Goal: Task Accomplishment & Management: Complete application form

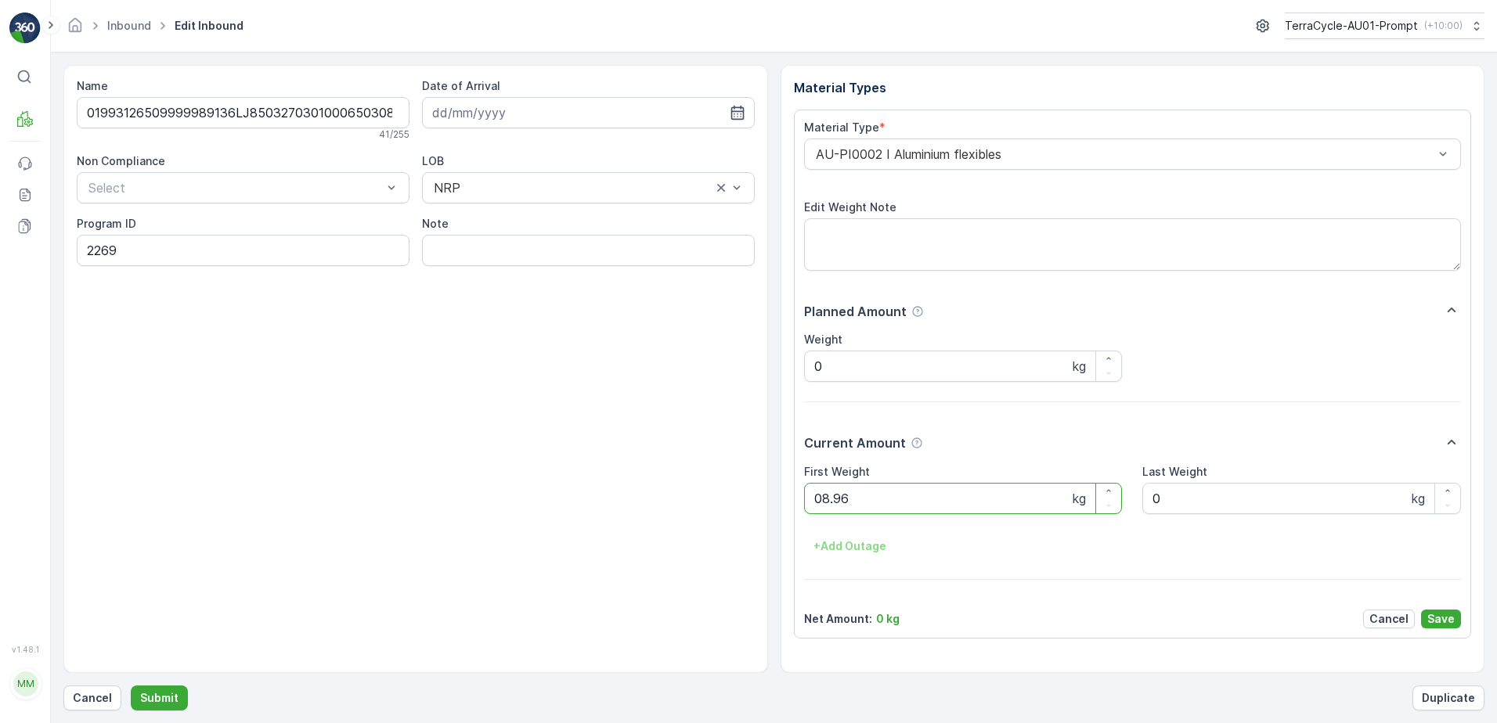
click at [131, 686] on button "Submit" at bounding box center [159, 698] width 57 height 25
click at [92, 689] on button "Cancel" at bounding box center [92, 698] width 58 height 25
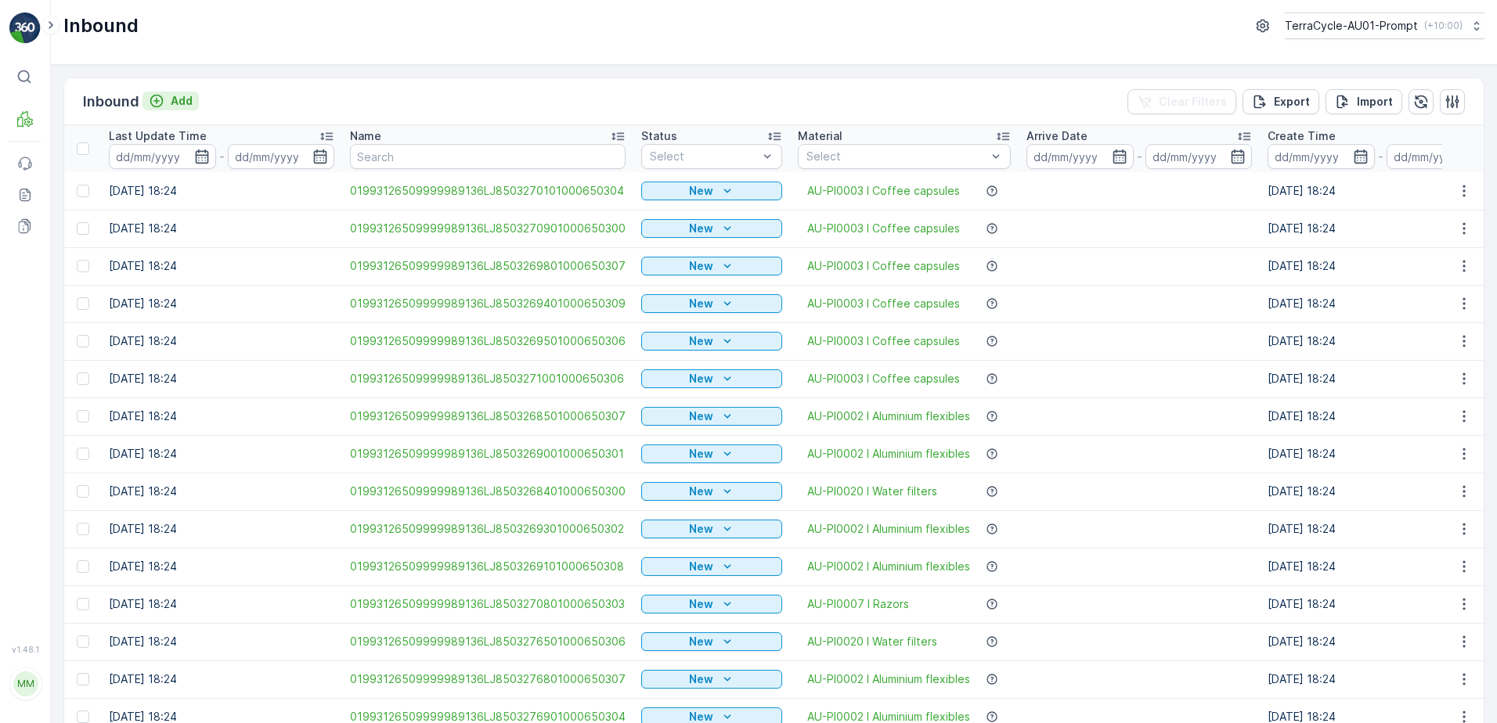
click at [189, 103] on p "Add" at bounding box center [182, 101] width 22 height 16
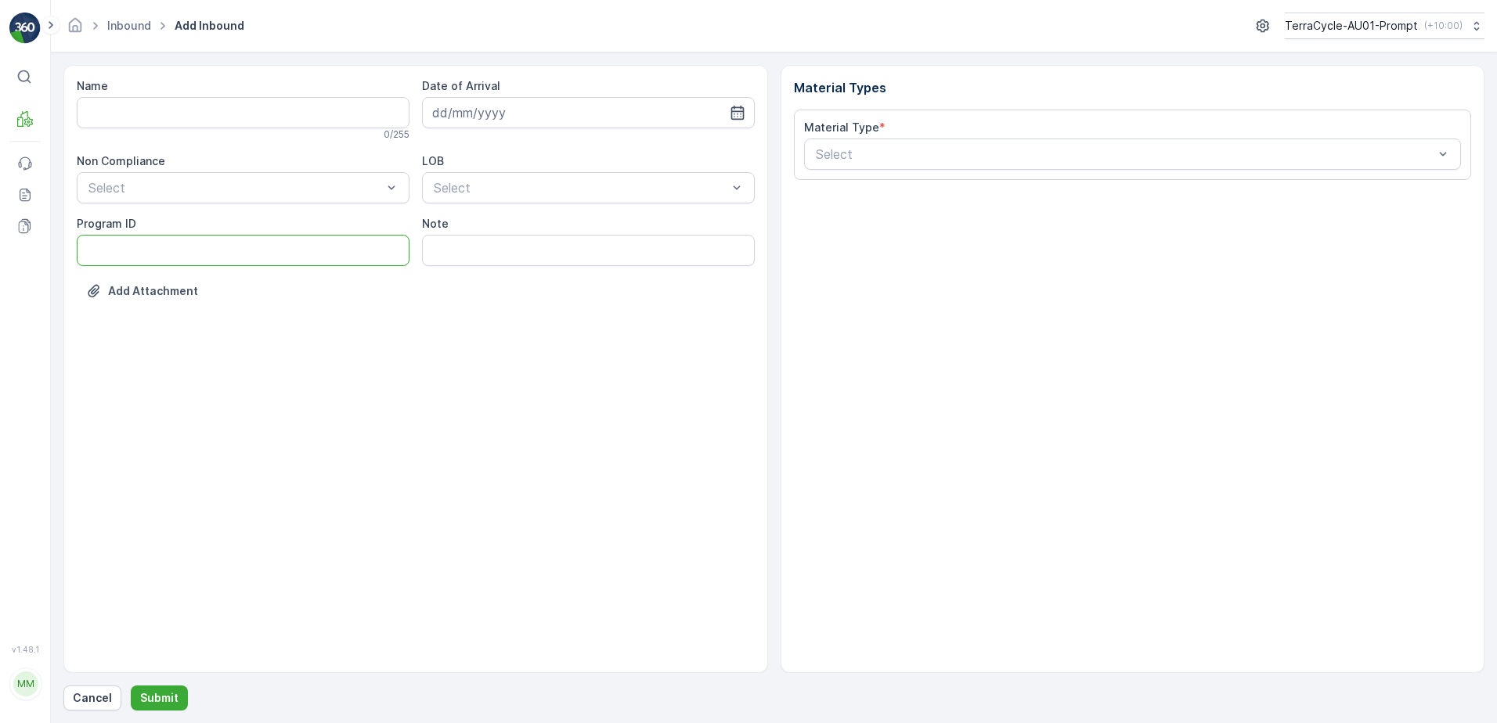
click at [136, 243] on ID "Program ID" at bounding box center [243, 250] width 333 height 31
type ID "1272"
click at [218, 120] on input "Name" at bounding box center [243, 112] width 333 height 31
click at [131, 686] on button "Submit" at bounding box center [159, 698] width 57 height 25
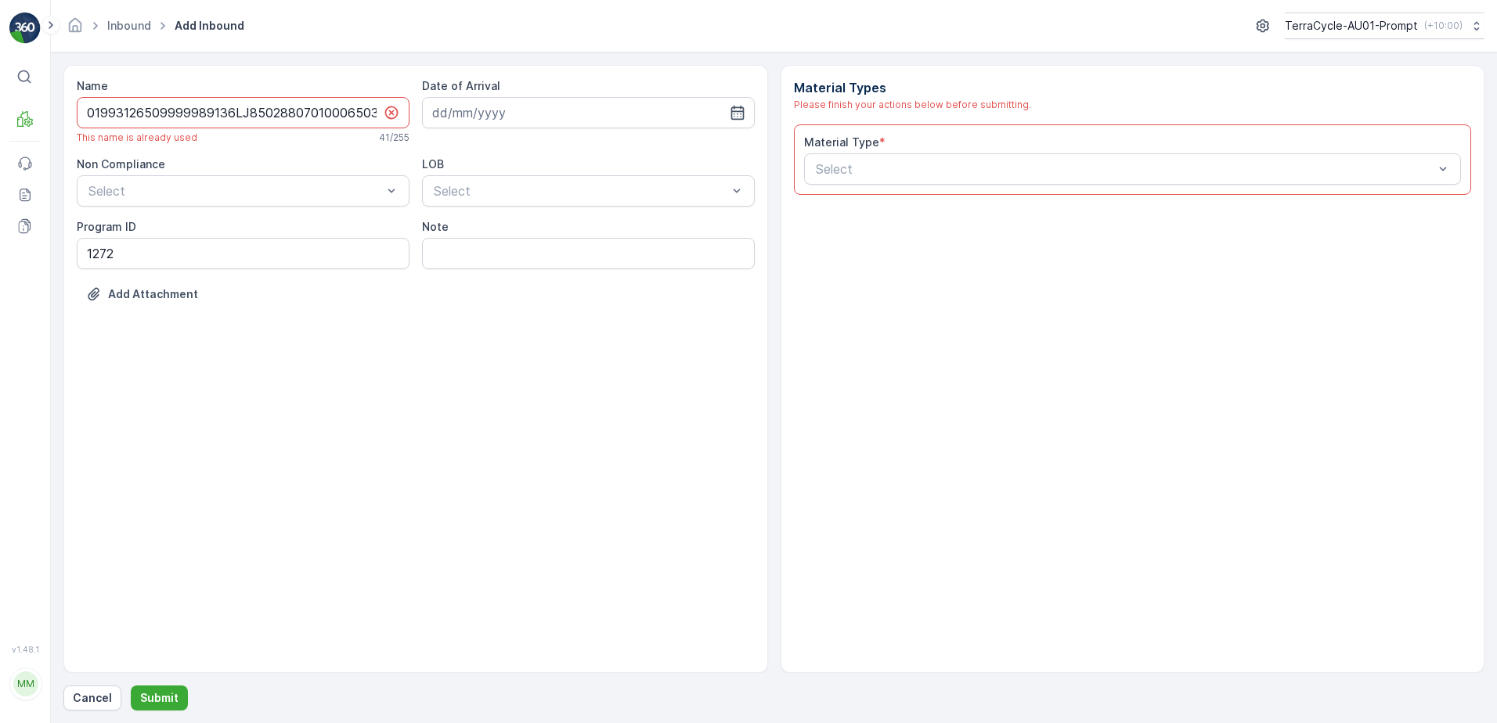
click at [386, 110] on icon at bounding box center [390, 112] width 13 height 13
click at [379, 115] on input "01993126509999989136LJ8502880701000650300" at bounding box center [243, 112] width 333 height 31
type input "01993126509999989136LJ8502880701000650300A"
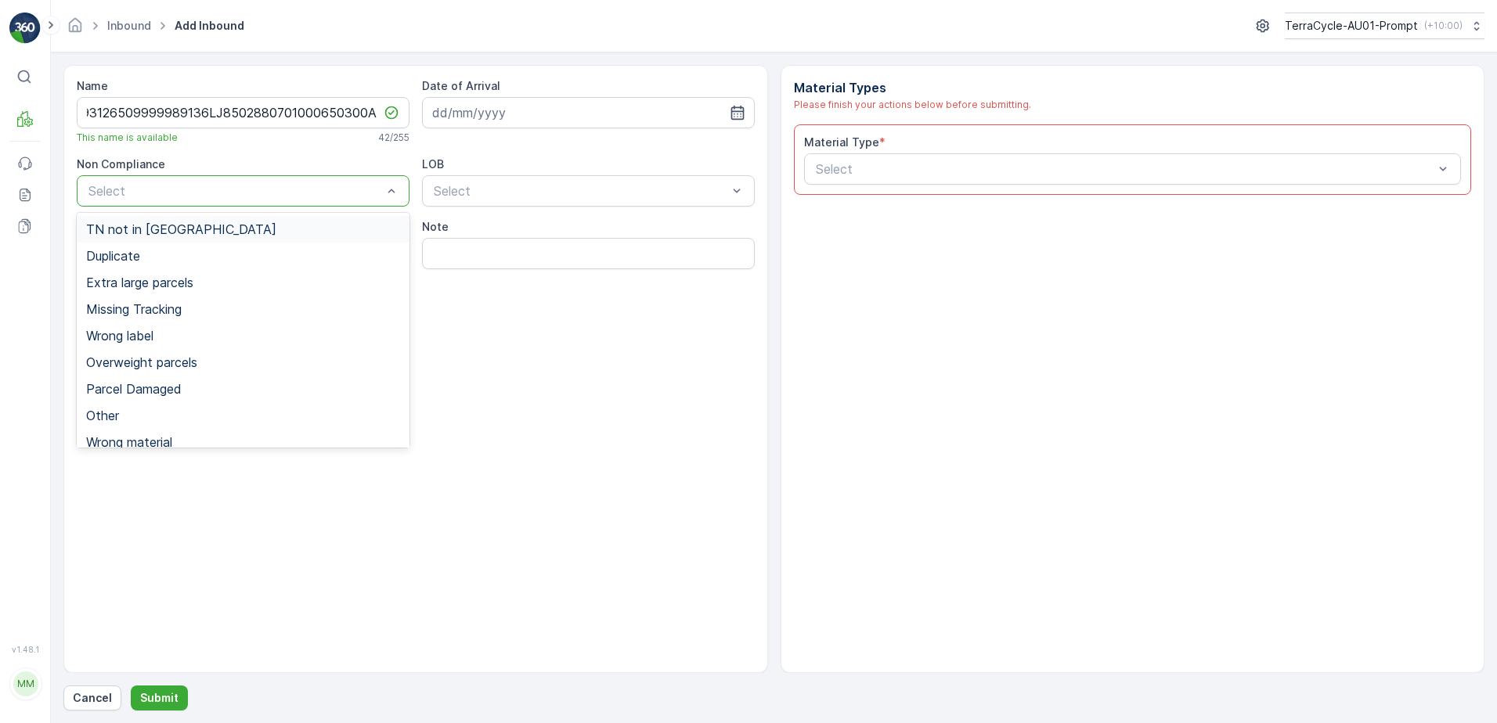
scroll to position [0, 0]
click at [150, 260] on div "Duplicate" at bounding box center [243, 256] width 314 height 14
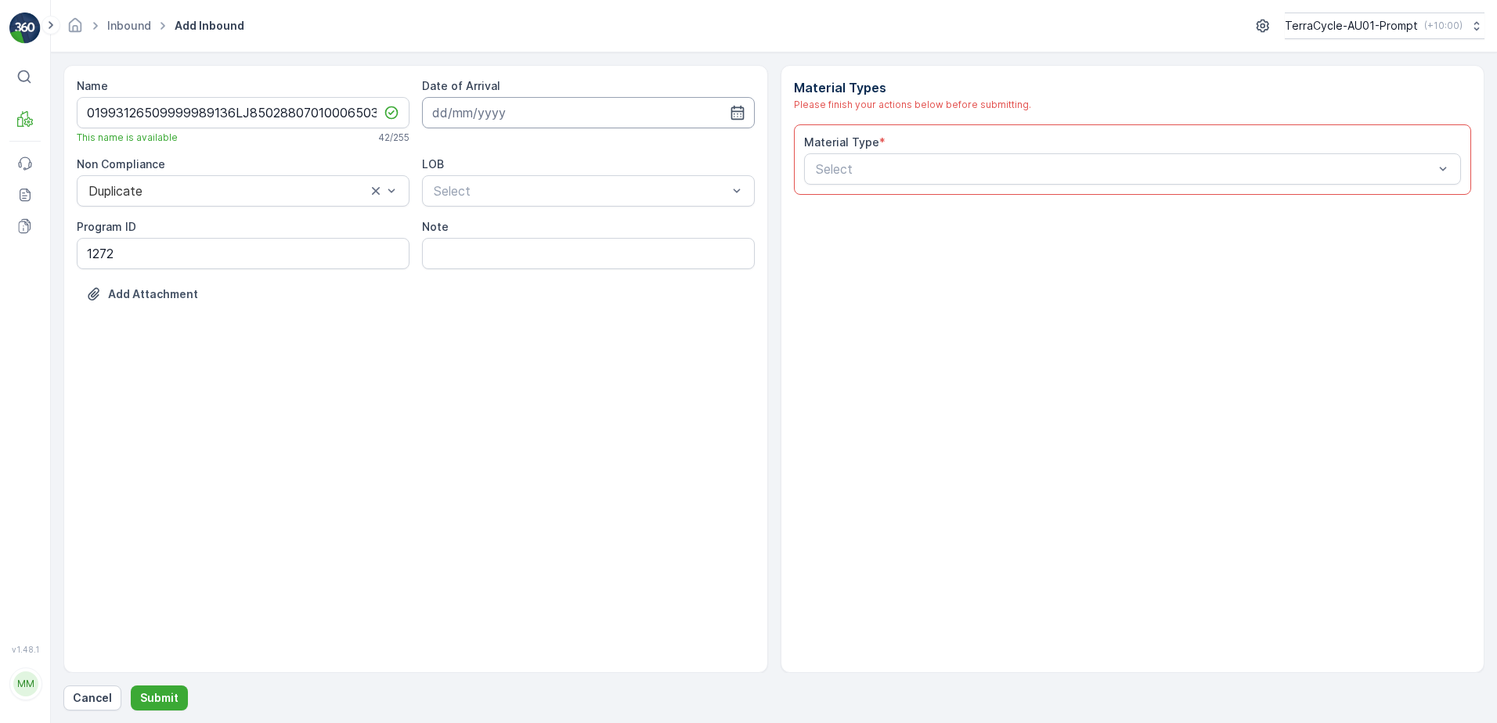
drag, startPoint x: 487, startPoint y: 105, endPoint x: 519, endPoint y: 114, distance: 33.2
click at [492, 104] on input at bounding box center [588, 112] width 333 height 31
drag, startPoint x: 471, startPoint y: 306, endPoint x: 478, endPoint y: 302, distance: 8.1
click at [473, 305] on div "18" at bounding box center [476, 306] width 25 height 25
type input "[DATE]"
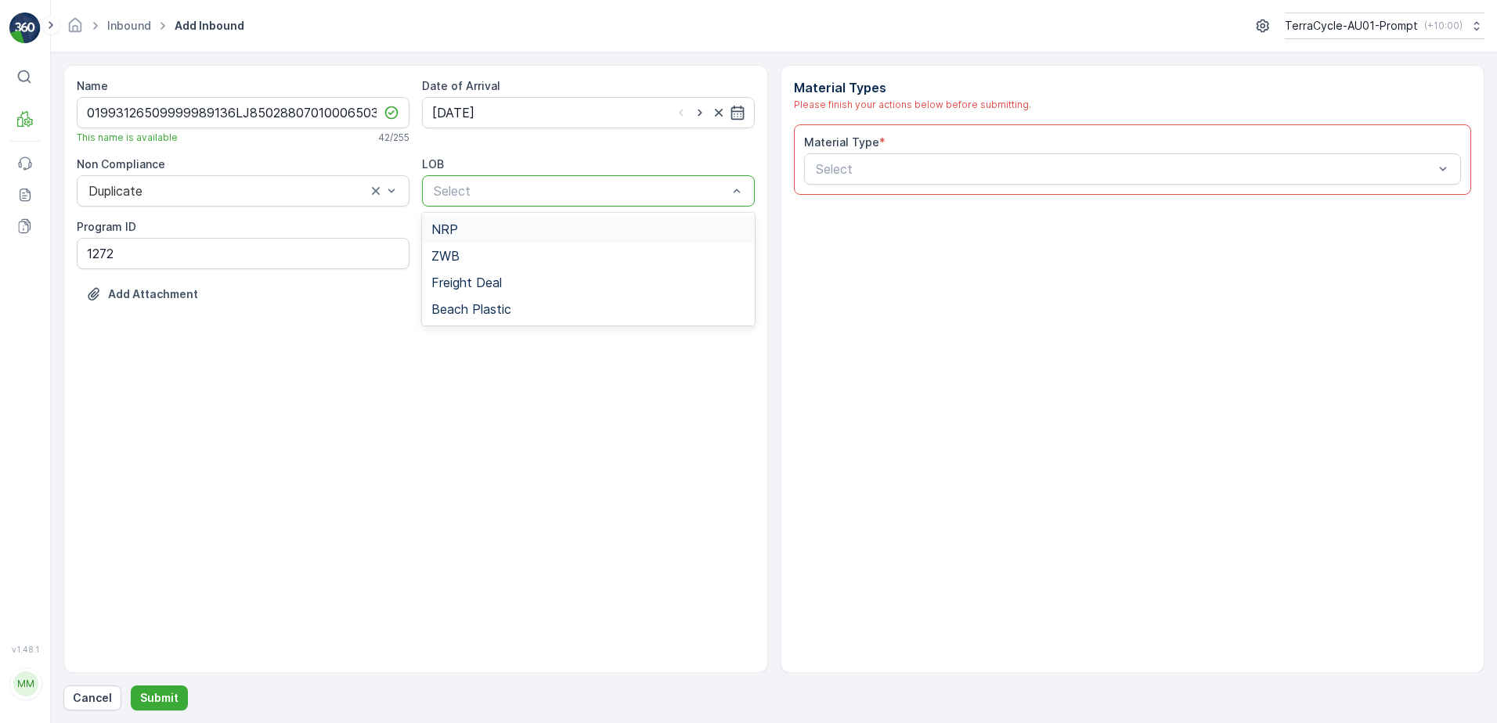
click at [511, 186] on div at bounding box center [580, 191] width 297 height 14
click at [499, 233] on div "NRP" at bounding box center [588, 229] width 314 height 14
click at [816, 168] on input "text" at bounding box center [816, 169] width 4 height 14
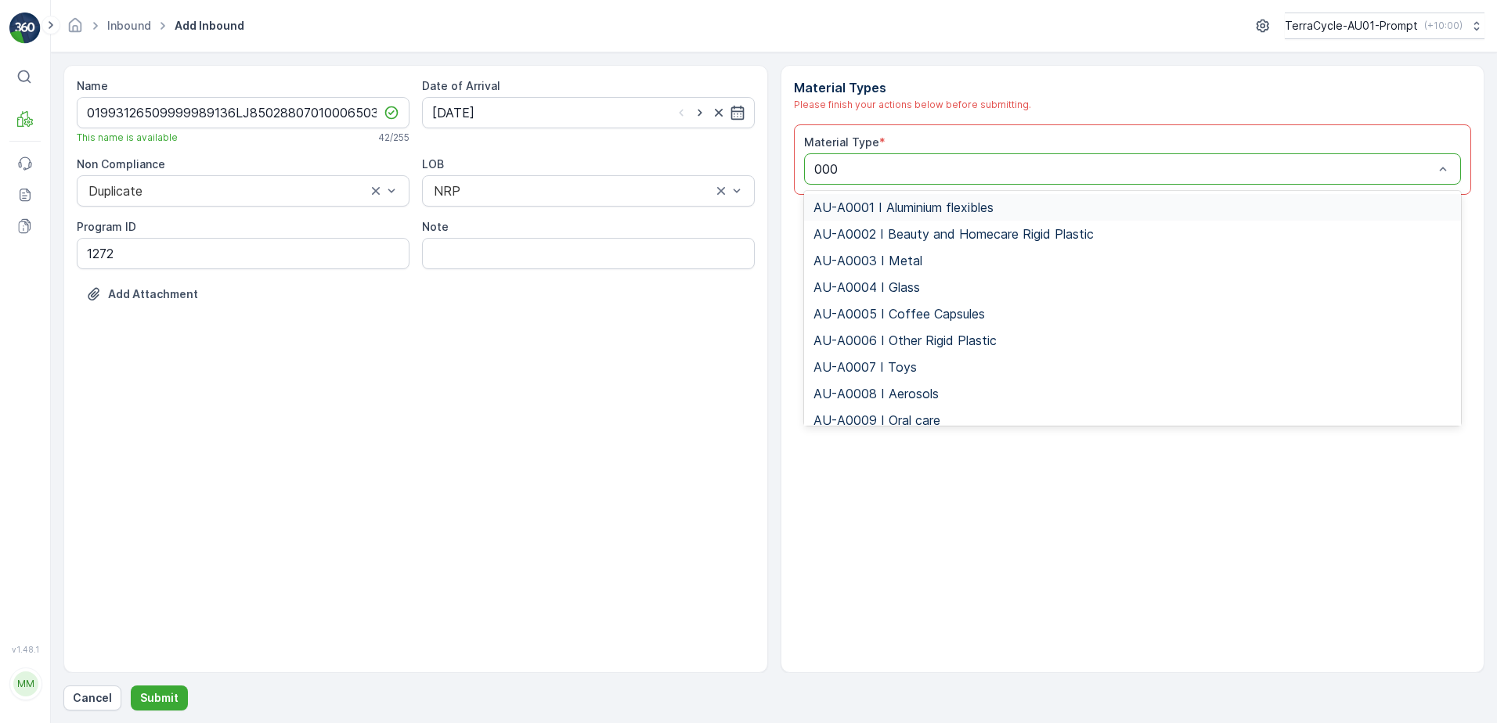
type input "0002"
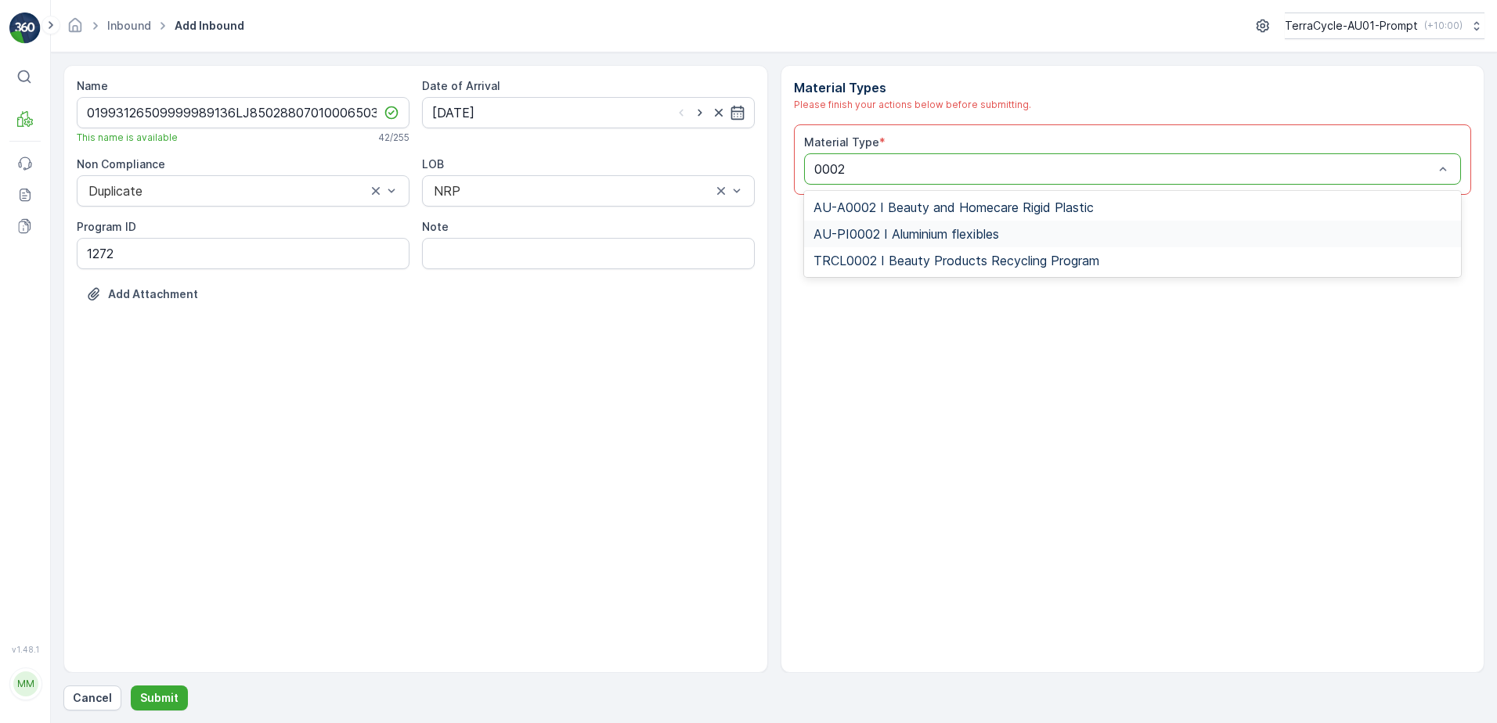
click at [946, 229] on span "AU-PI0002 I Aluminium flexibles" at bounding box center [906, 234] width 186 height 14
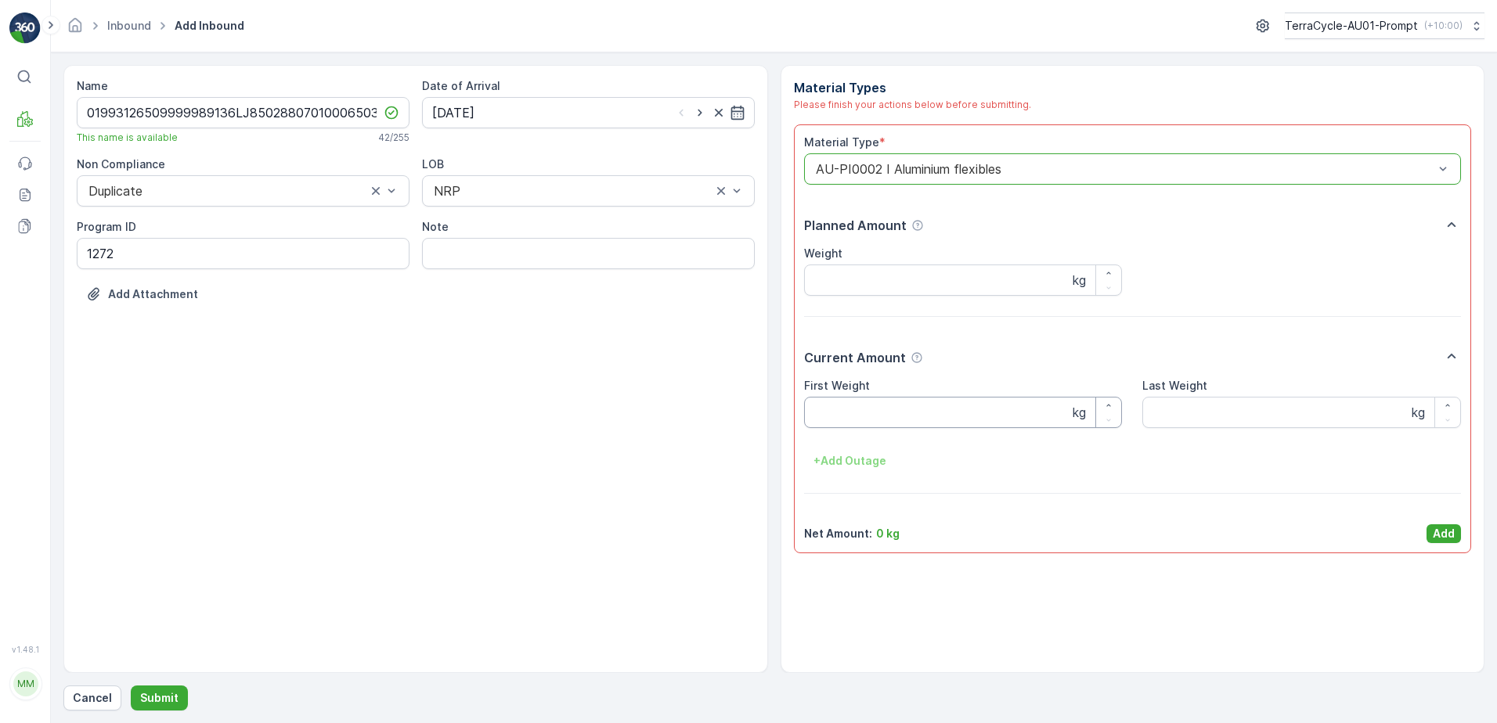
click at [953, 420] on Weight "First Weight" at bounding box center [963, 412] width 319 height 31
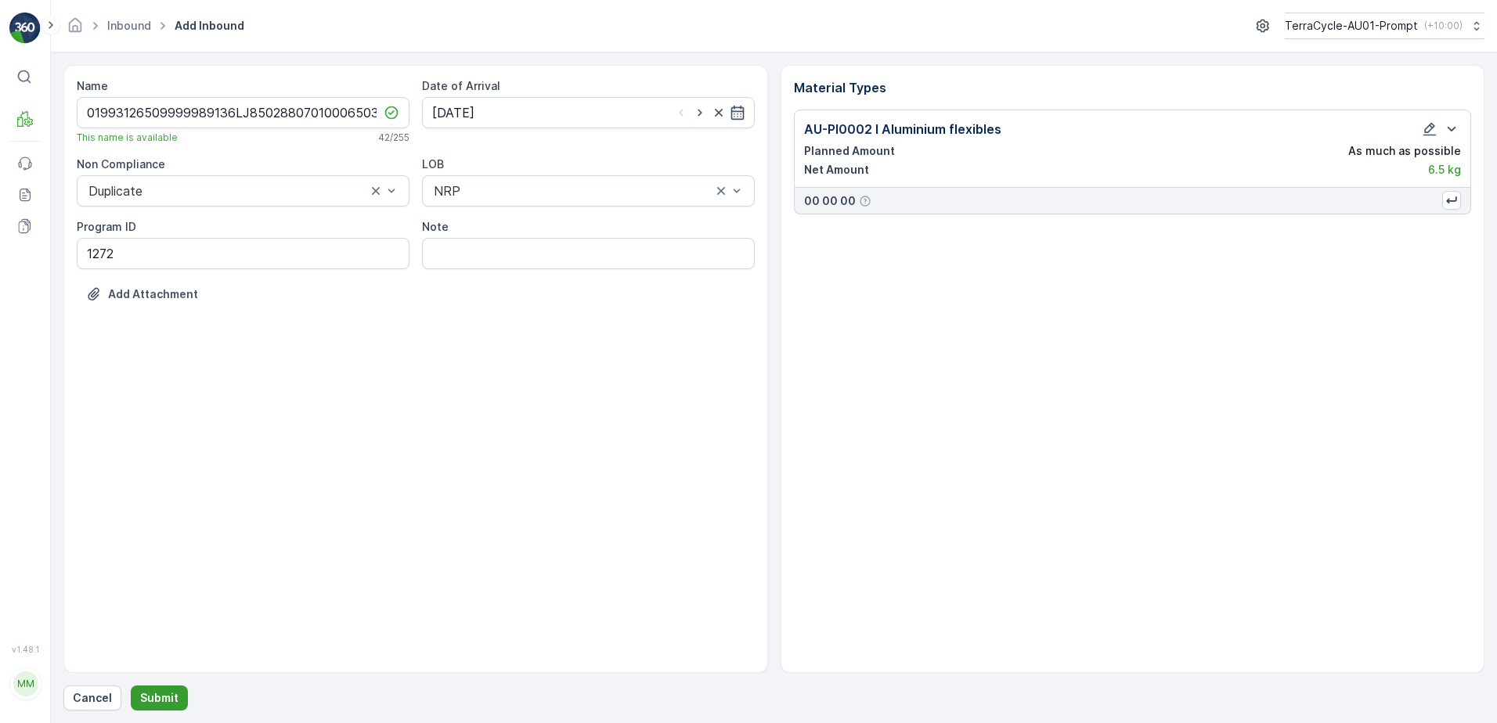
click at [168, 698] on p "Submit" at bounding box center [159, 698] width 38 height 16
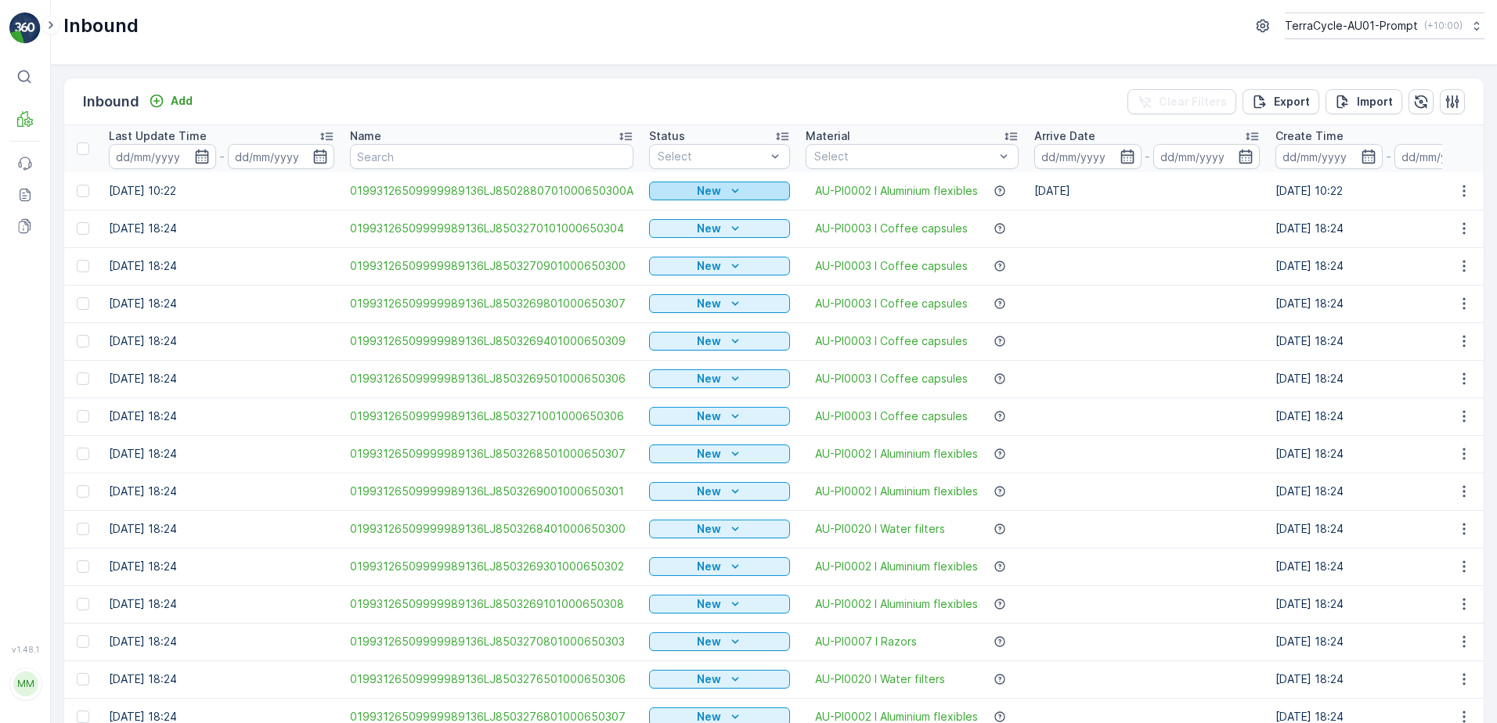
click at [733, 185] on icon "New" at bounding box center [735, 191] width 16 height 16
click at [684, 239] on span "Scanned" at bounding box center [675, 237] width 46 height 16
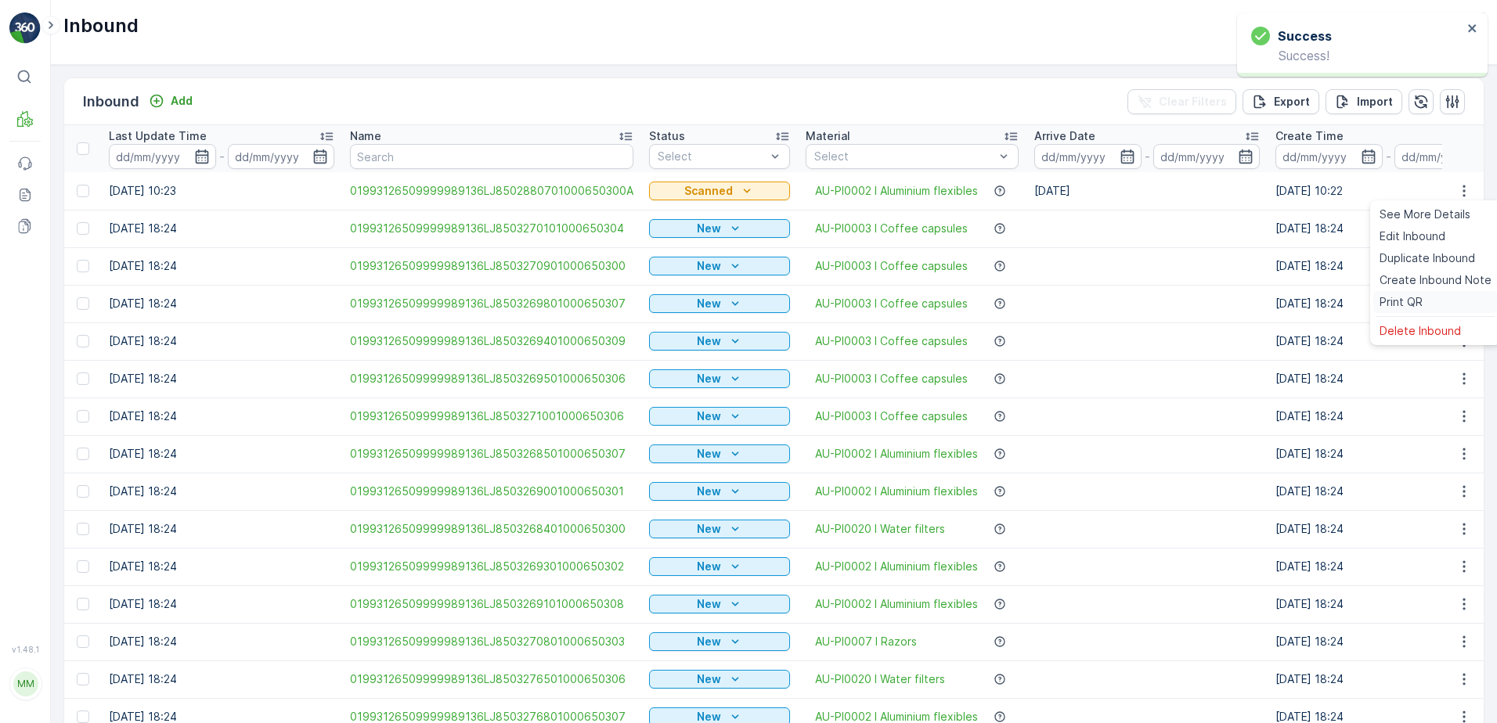
click at [1416, 308] on span "Print QR" at bounding box center [1400, 302] width 43 height 16
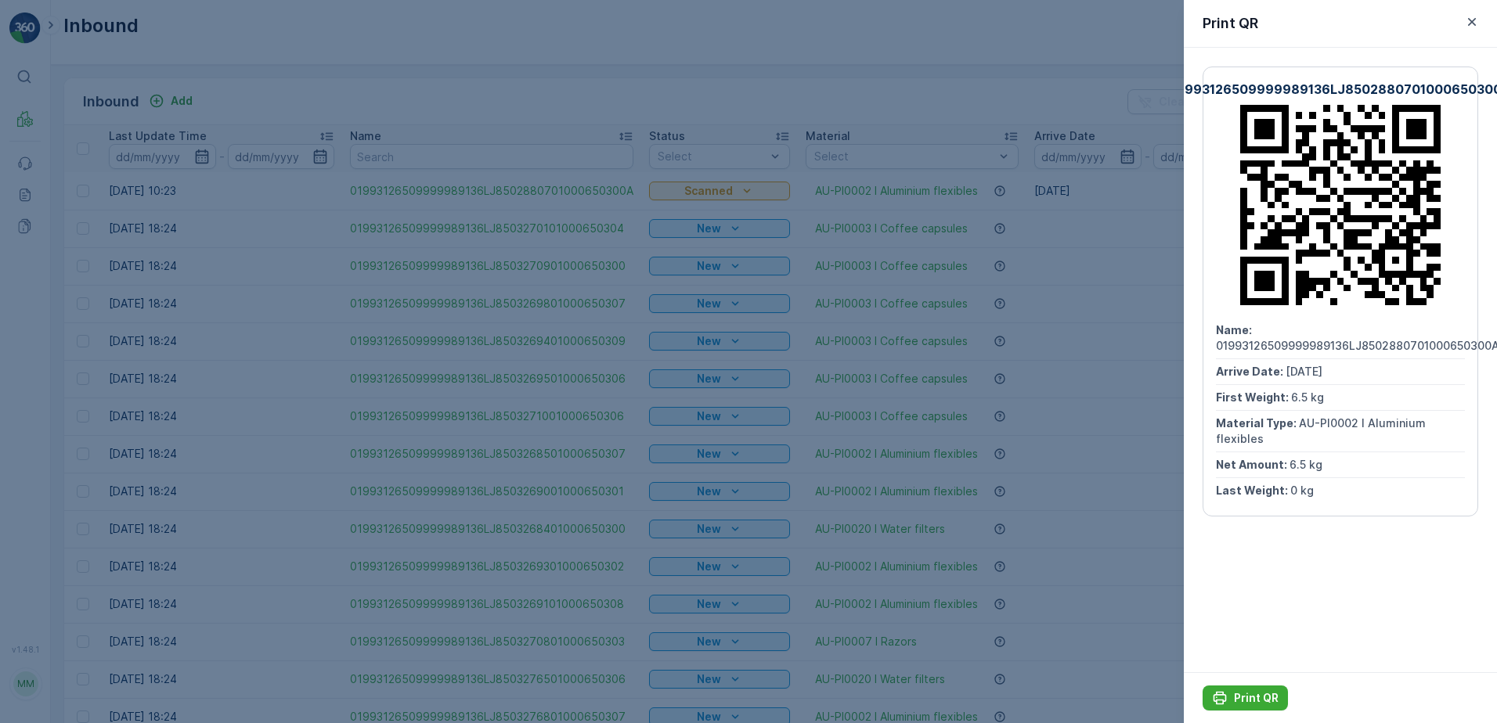
click at [1246, 684] on div "Print QR" at bounding box center [1340, 697] width 313 height 51
click at [1253, 690] on p "Print QR" at bounding box center [1256, 698] width 45 height 16
click at [1469, 21] on icon "button" at bounding box center [1472, 22] width 16 height 16
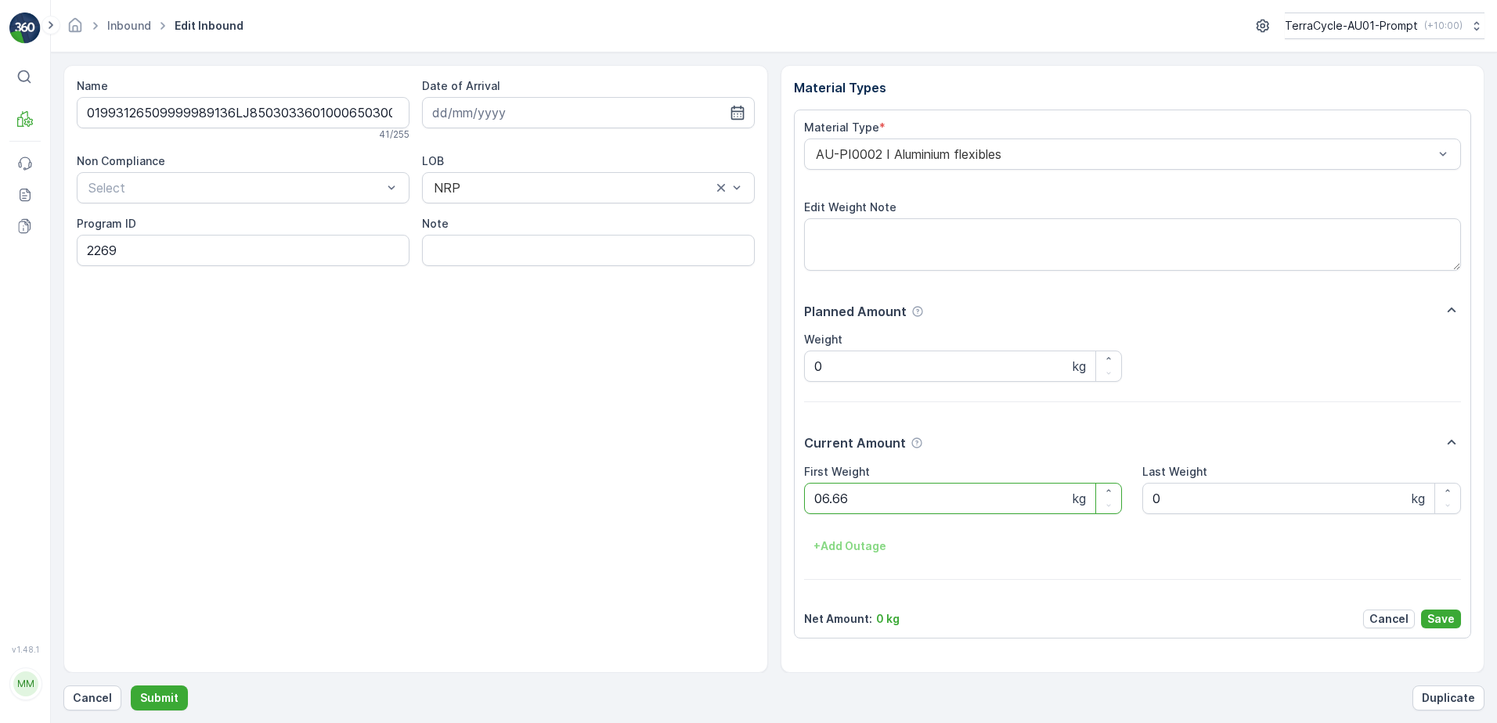
click at [131, 686] on button "Submit" at bounding box center [159, 698] width 57 height 25
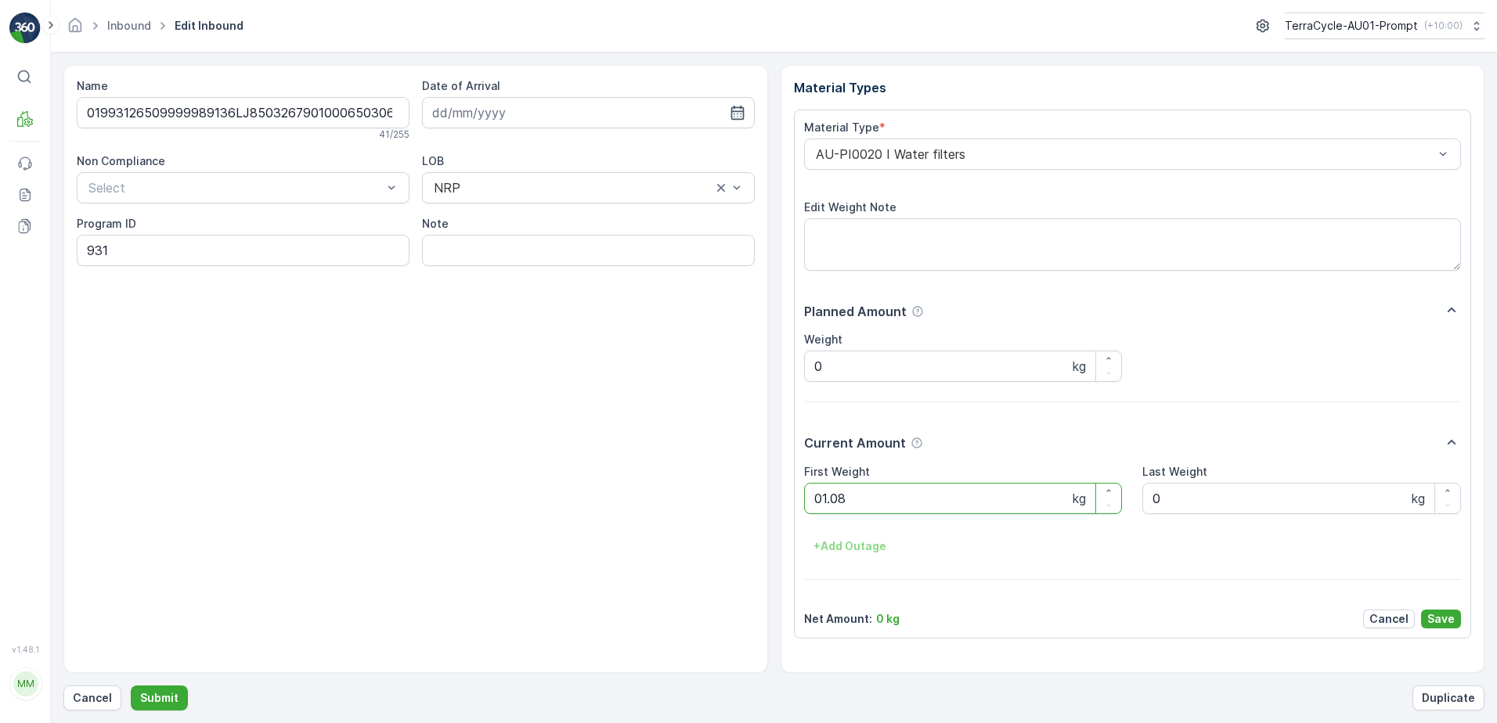
click at [131, 686] on button "Submit" at bounding box center [159, 698] width 57 height 25
click at [99, 696] on p "Cancel" at bounding box center [92, 698] width 39 height 16
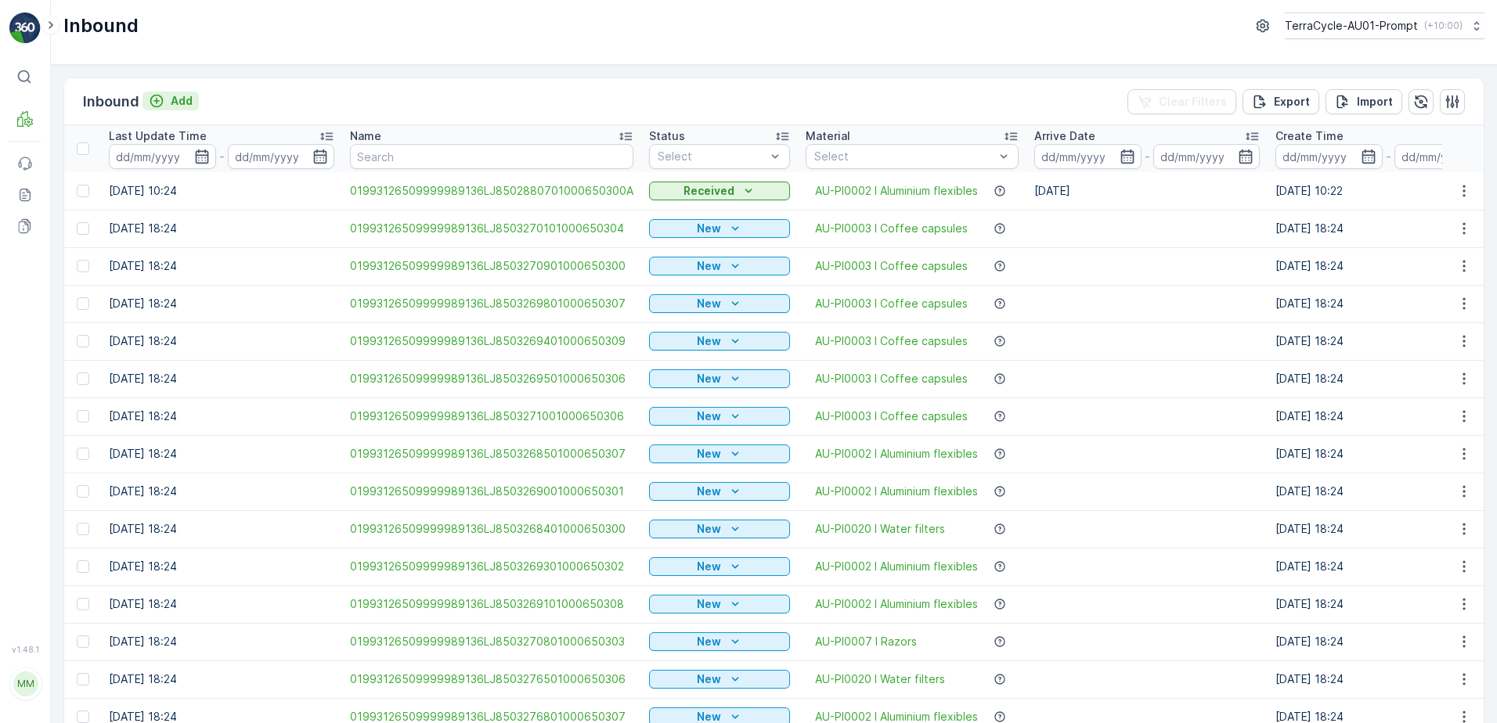
click at [194, 103] on button "Add" at bounding box center [170, 101] width 56 height 19
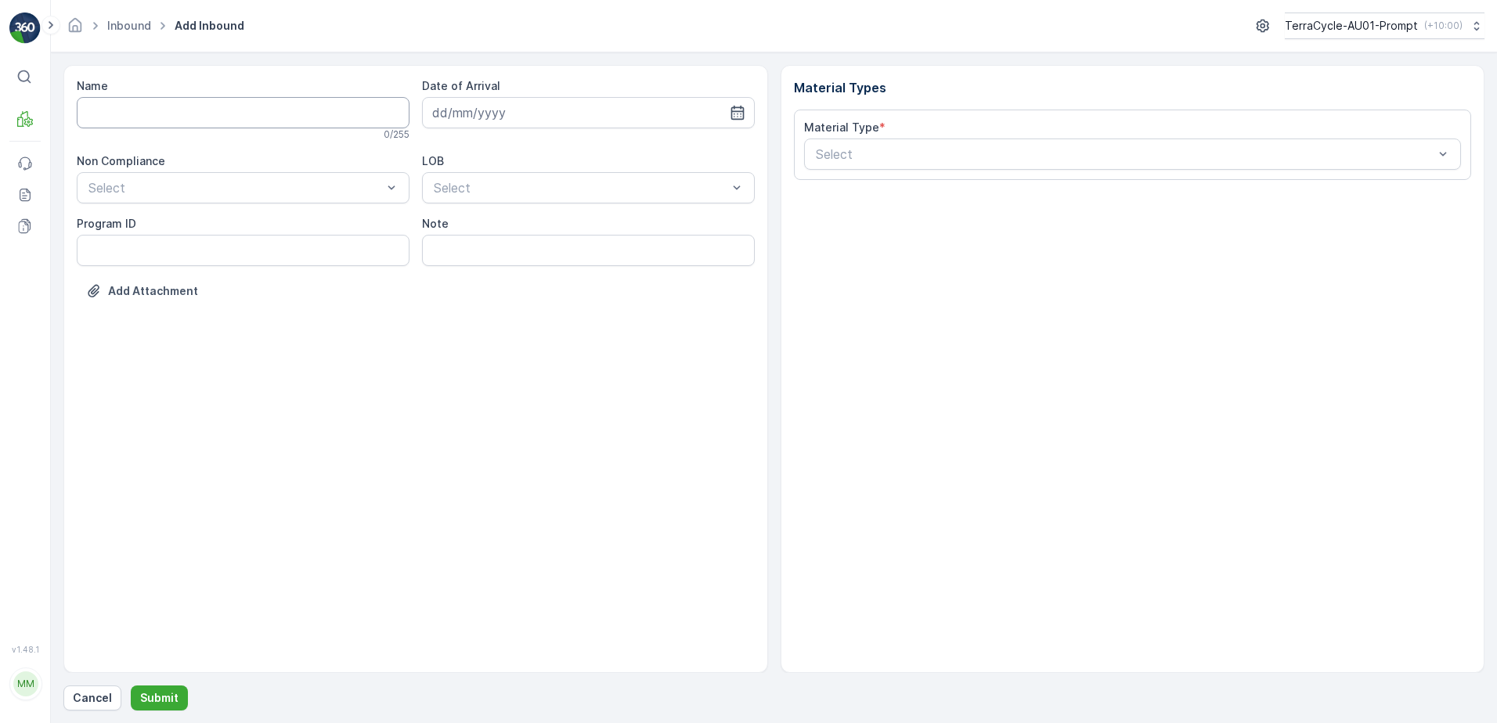
click at [193, 117] on input "Name" at bounding box center [243, 112] width 333 height 31
click at [131, 686] on button "Submit" at bounding box center [159, 698] width 57 height 25
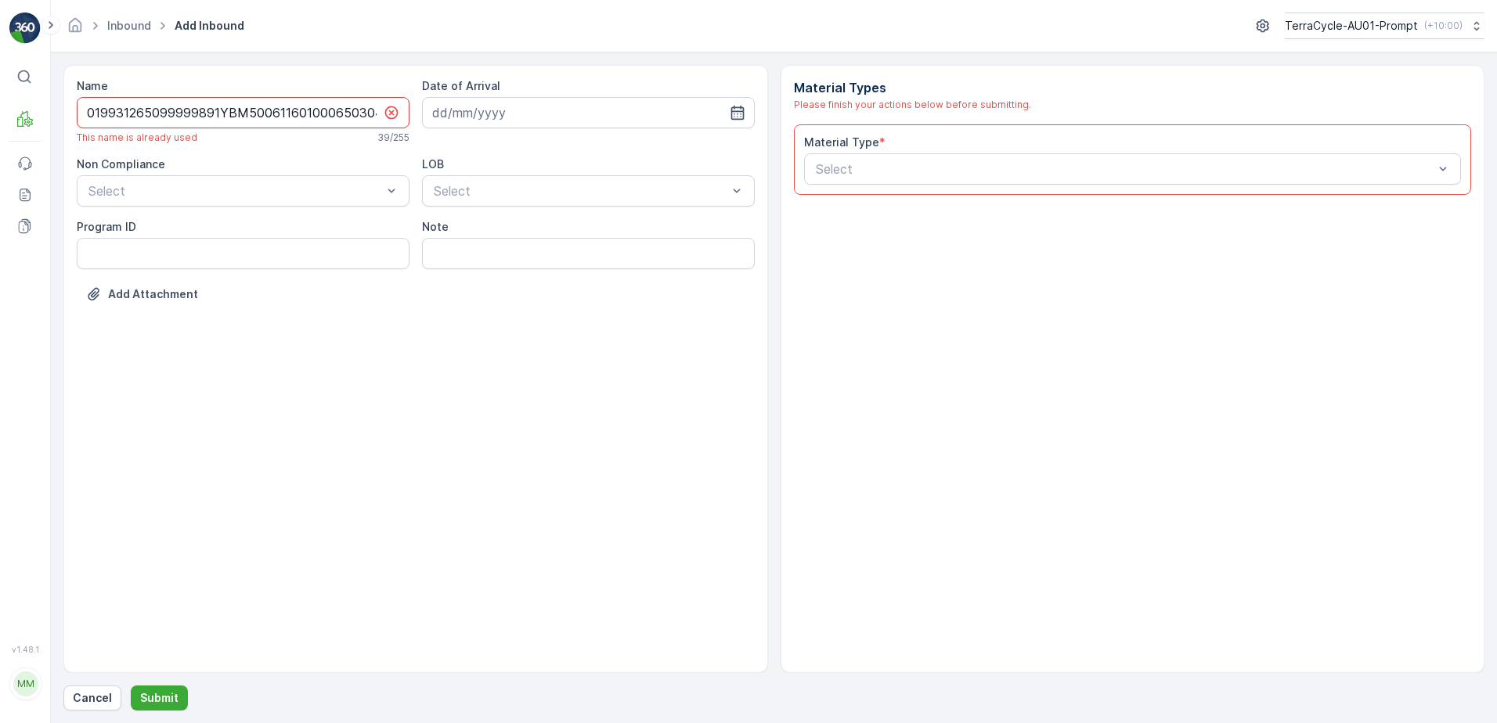
click at [380, 110] on input "019931265099999891YBM500611601000650304" at bounding box center [243, 112] width 333 height 31
type input "019931265099999891YBM500611601000650304D"
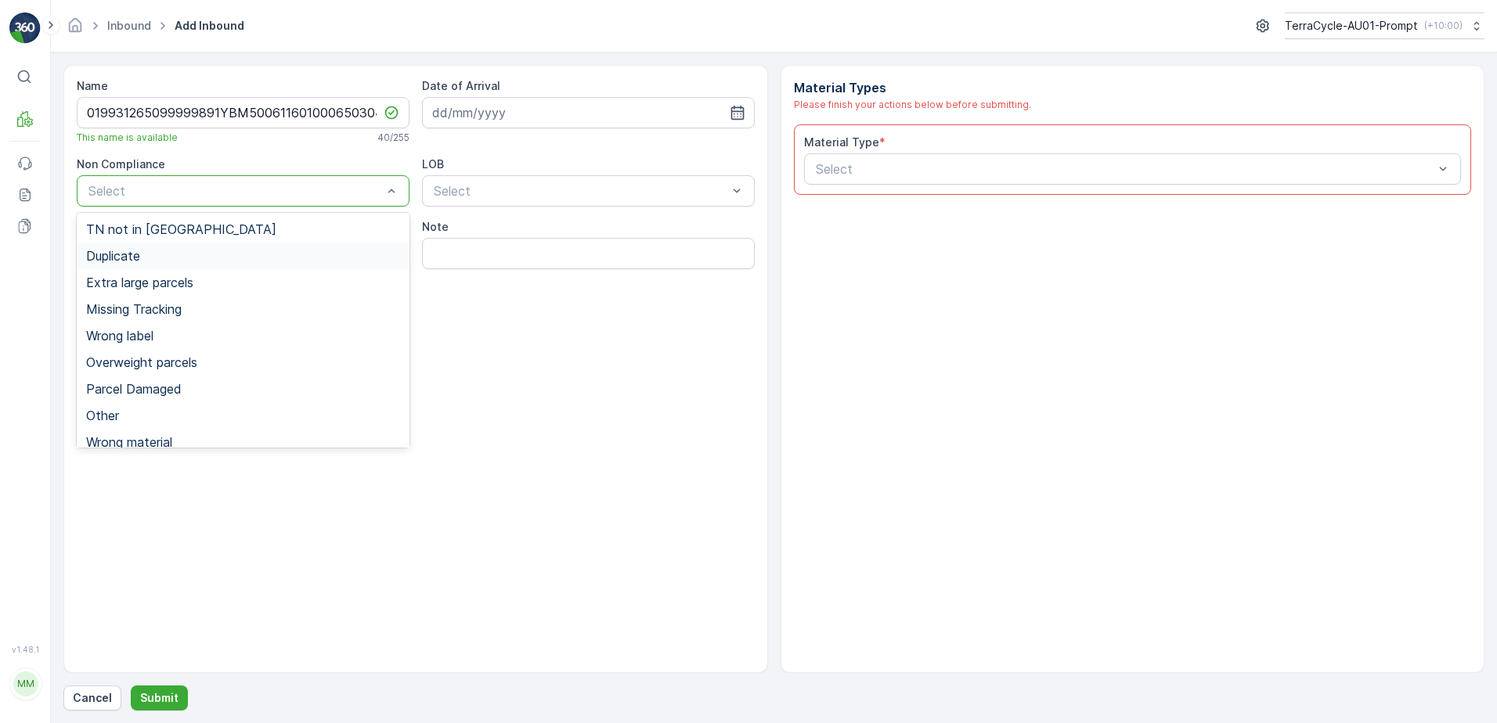
click at [189, 254] on div "Duplicate" at bounding box center [243, 256] width 314 height 14
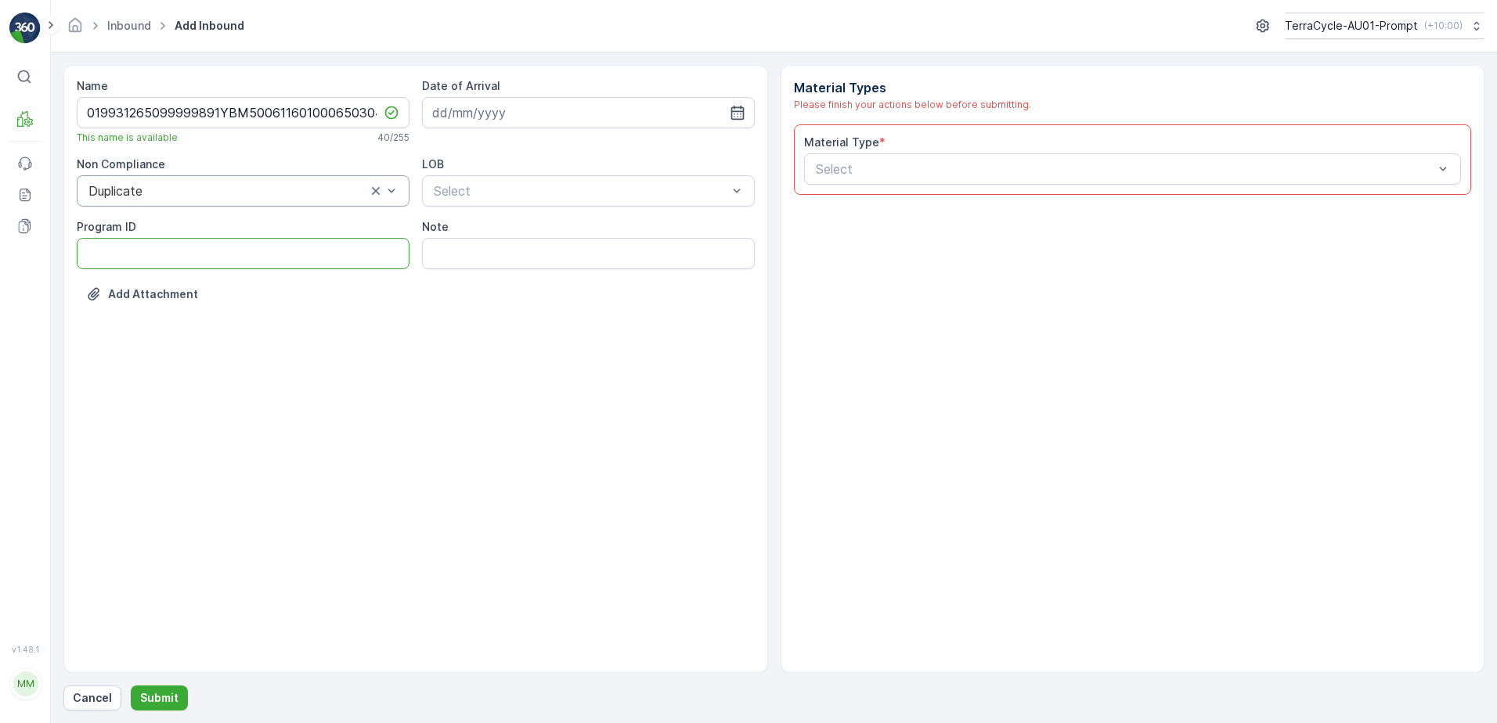
click at [149, 255] on ID "Program ID" at bounding box center [243, 253] width 333 height 31
type ID "1083"
click at [465, 122] on input at bounding box center [588, 112] width 333 height 31
click at [480, 312] on div "18" at bounding box center [476, 306] width 25 height 25
type input "[DATE]"
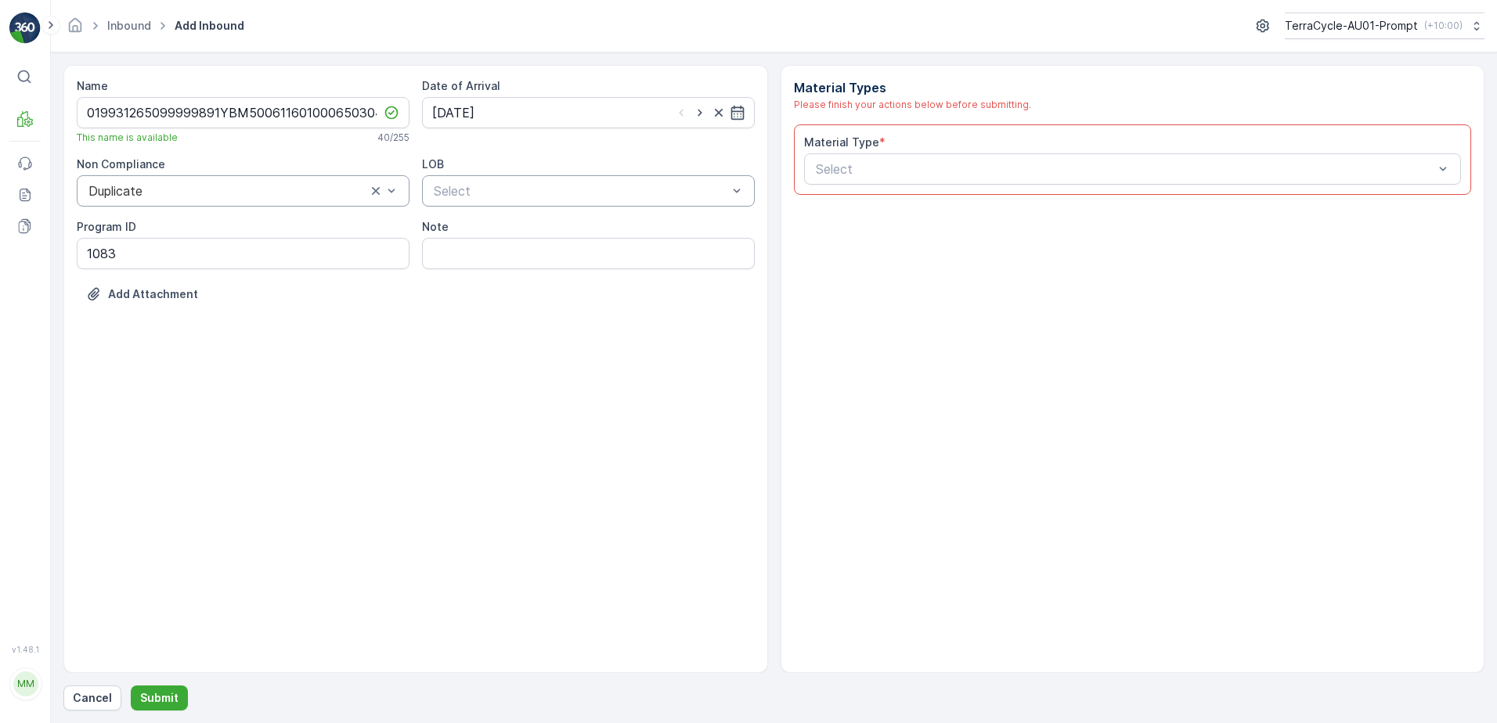
click at [593, 200] on div "Select" at bounding box center [588, 190] width 333 height 31
click at [561, 225] on div "NRP" at bounding box center [588, 229] width 314 height 14
click at [815, 169] on input "text" at bounding box center [816, 169] width 4 height 14
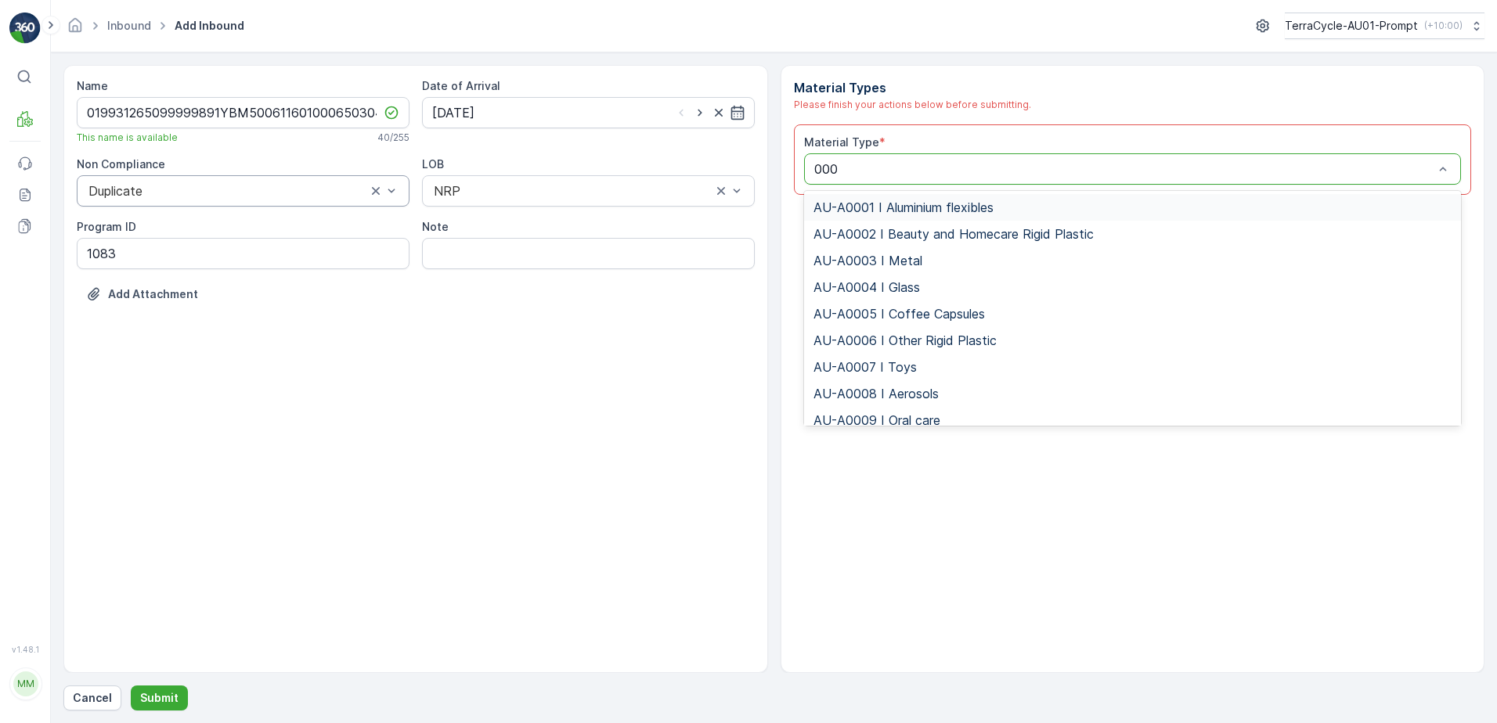
type input "0005"
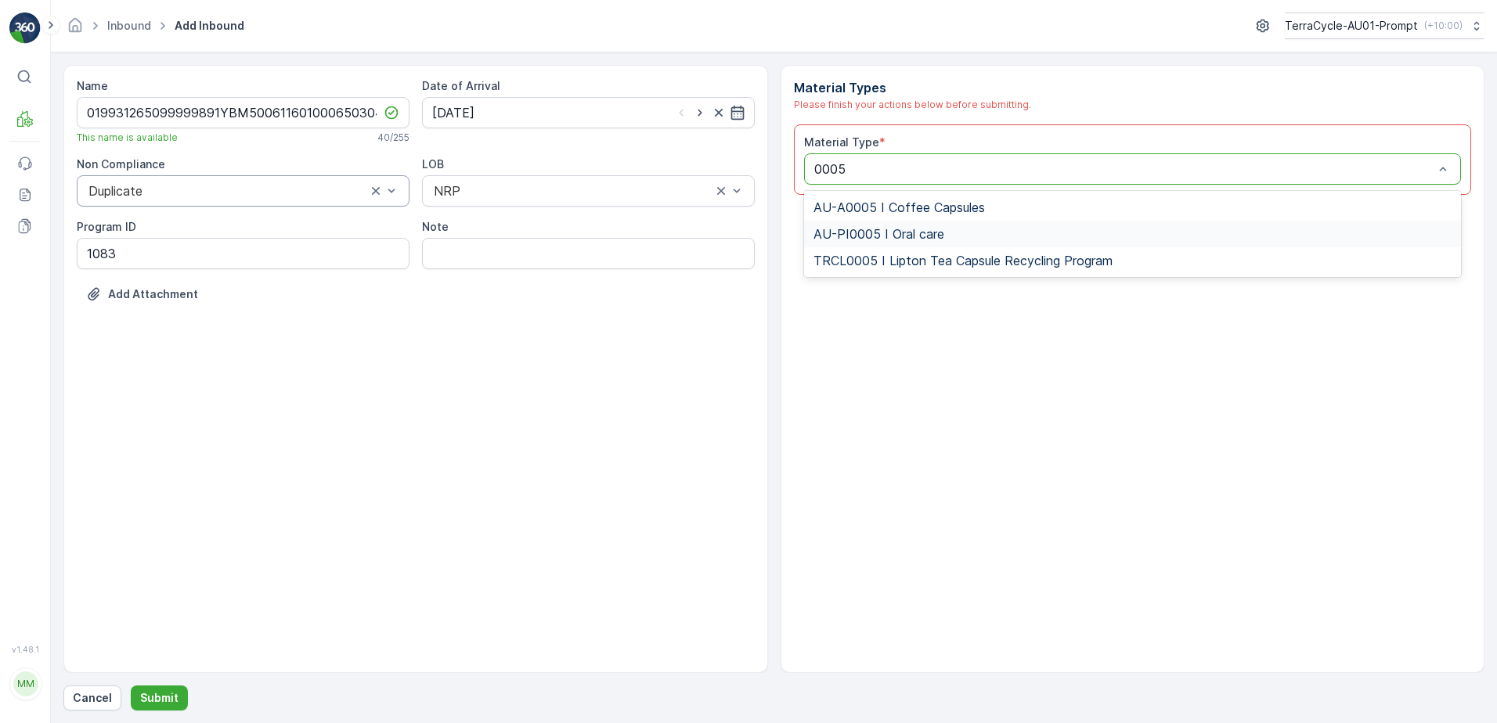
click at [878, 232] on span "AU-PI0005 I Oral care" at bounding box center [878, 234] width 131 height 14
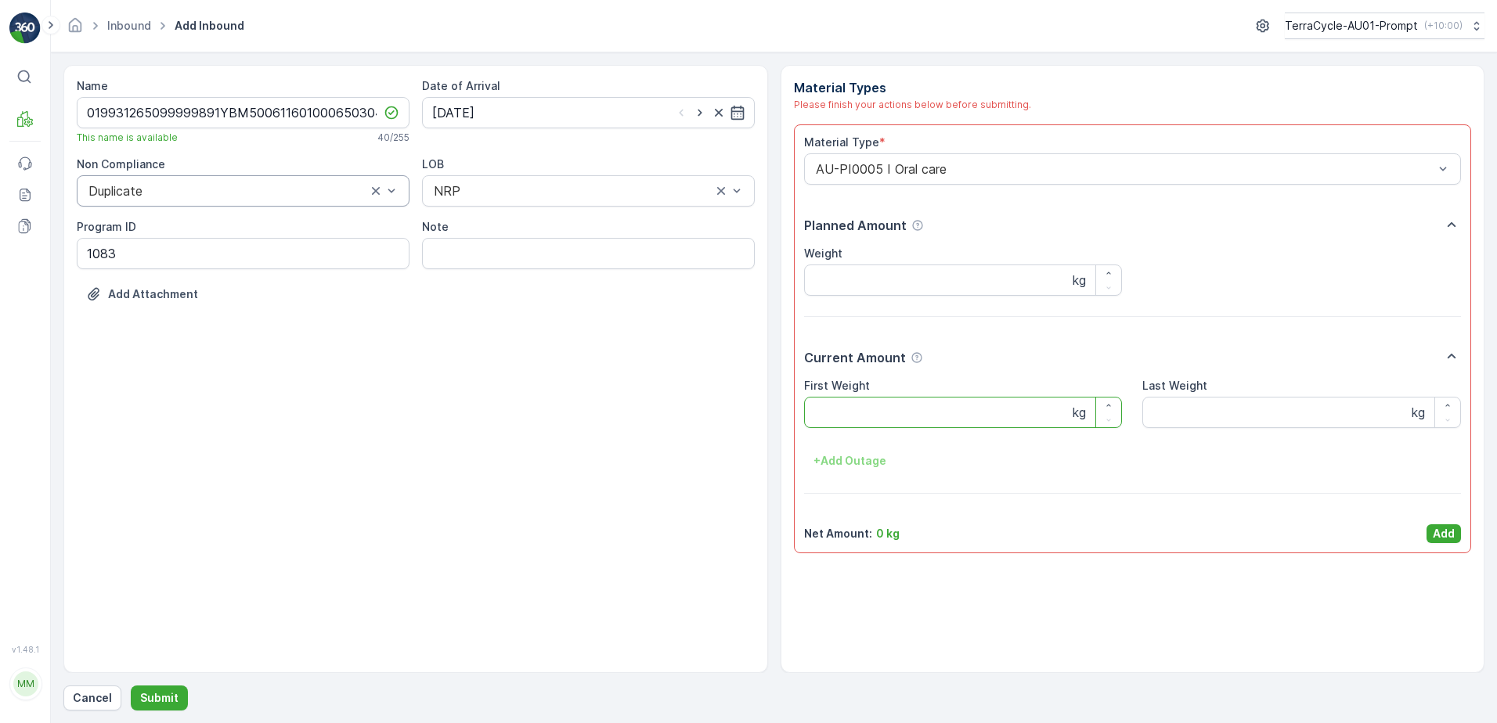
click at [906, 409] on Weight "First Weight" at bounding box center [963, 412] width 319 height 31
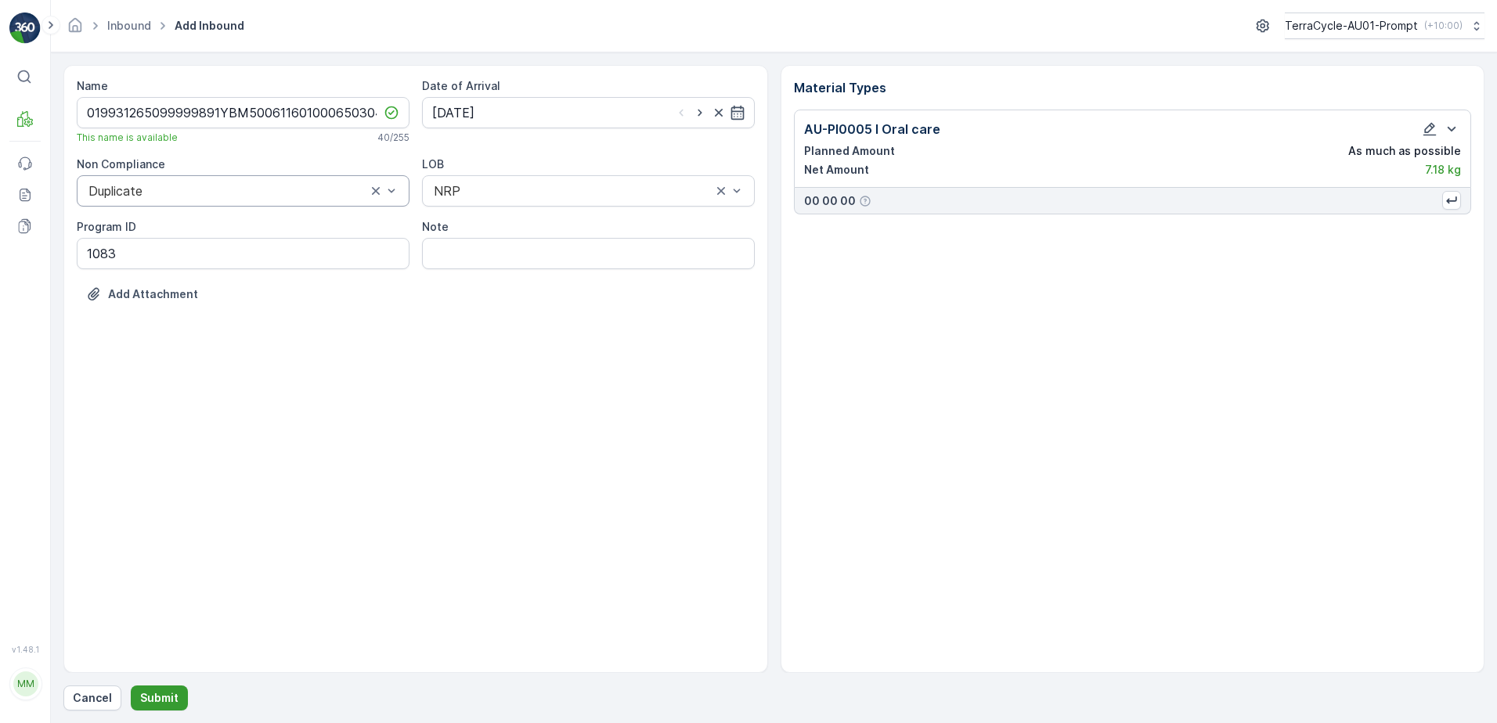
click at [154, 694] on p "Submit" at bounding box center [159, 698] width 38 height 16
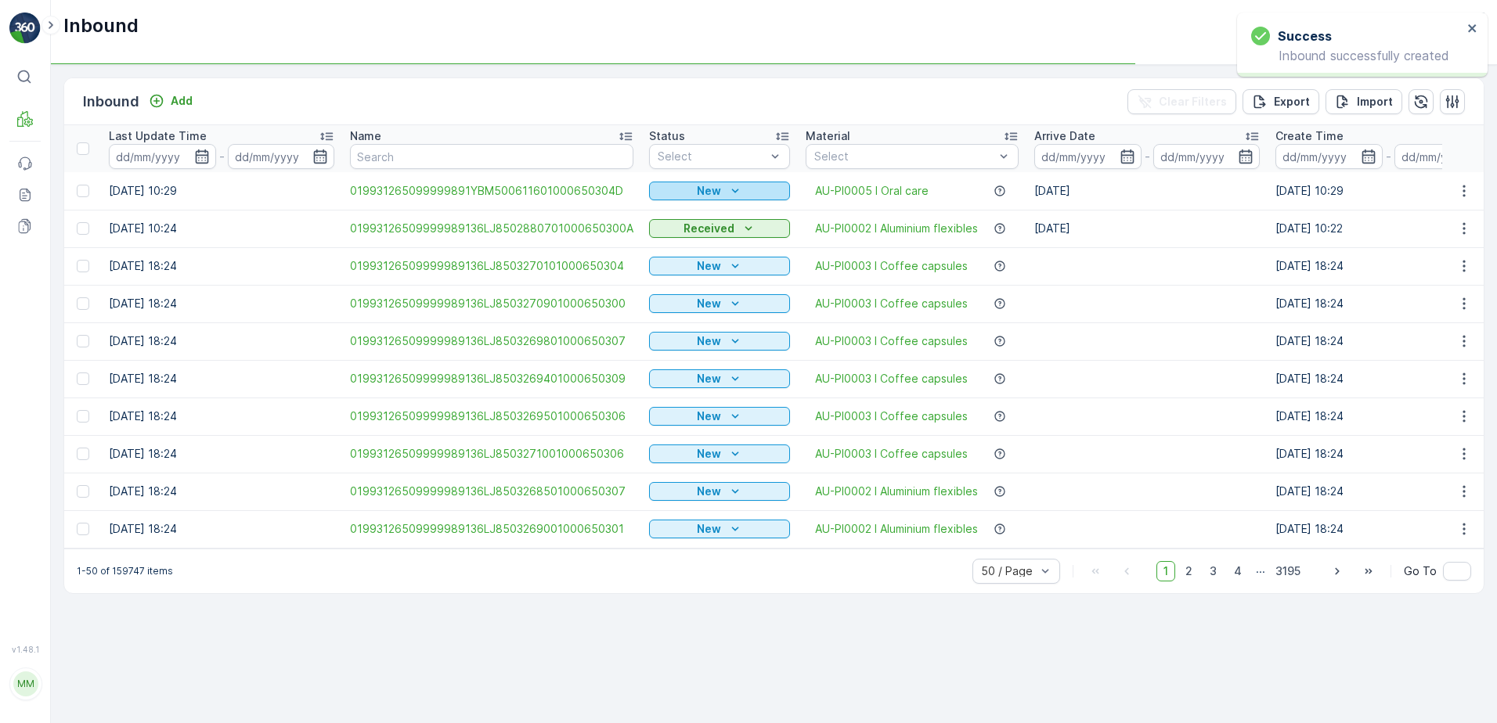
click at [697, 190] on p "New" at bounding box center [709, 191] width 24 height 16
click at [697, 230] on span "Scanned" at bounding box center [675, 237] width 46 height 16
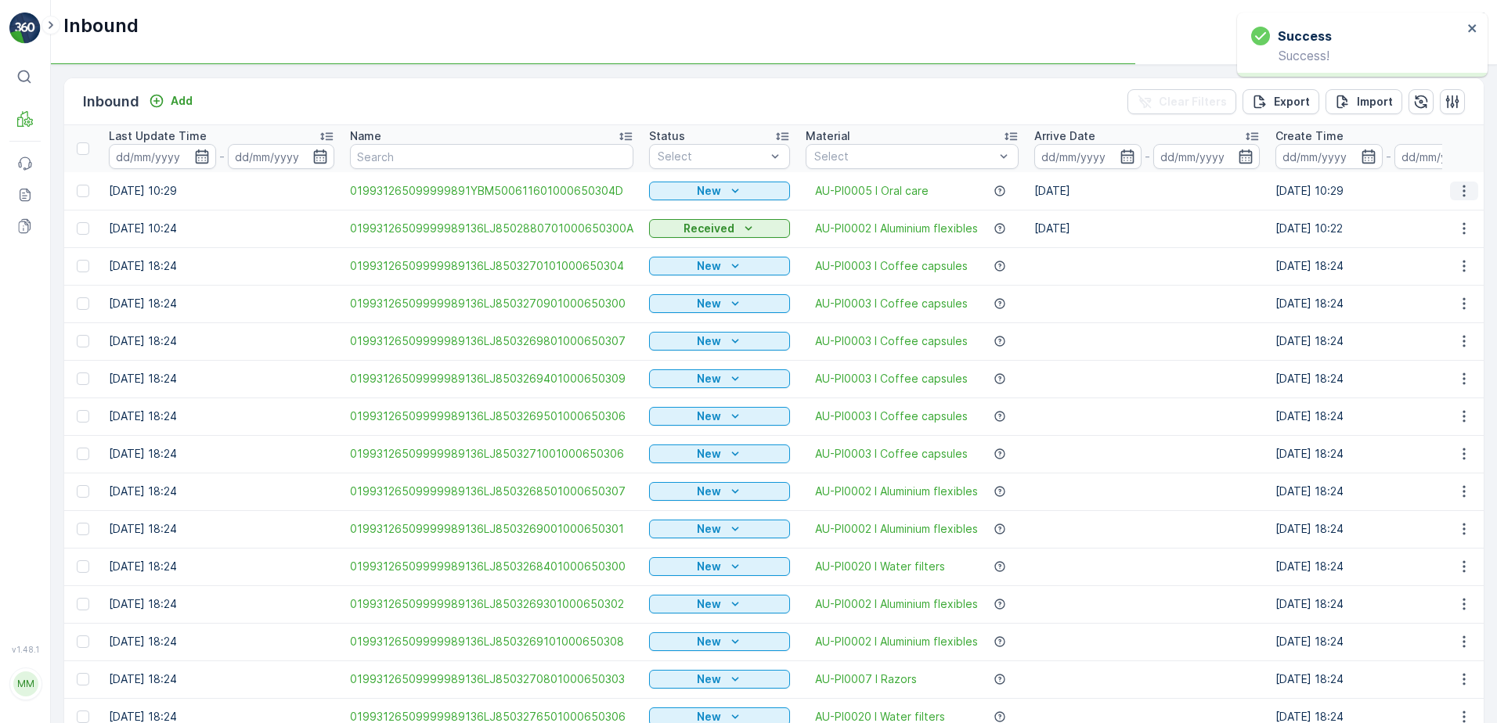
click at [1466, 188] on icon "button" at bounding box center [1464, 191] width 16 height 16
click at [1462, 190] on icon "button" at bounding box center [1463, 191] width 2 height 12
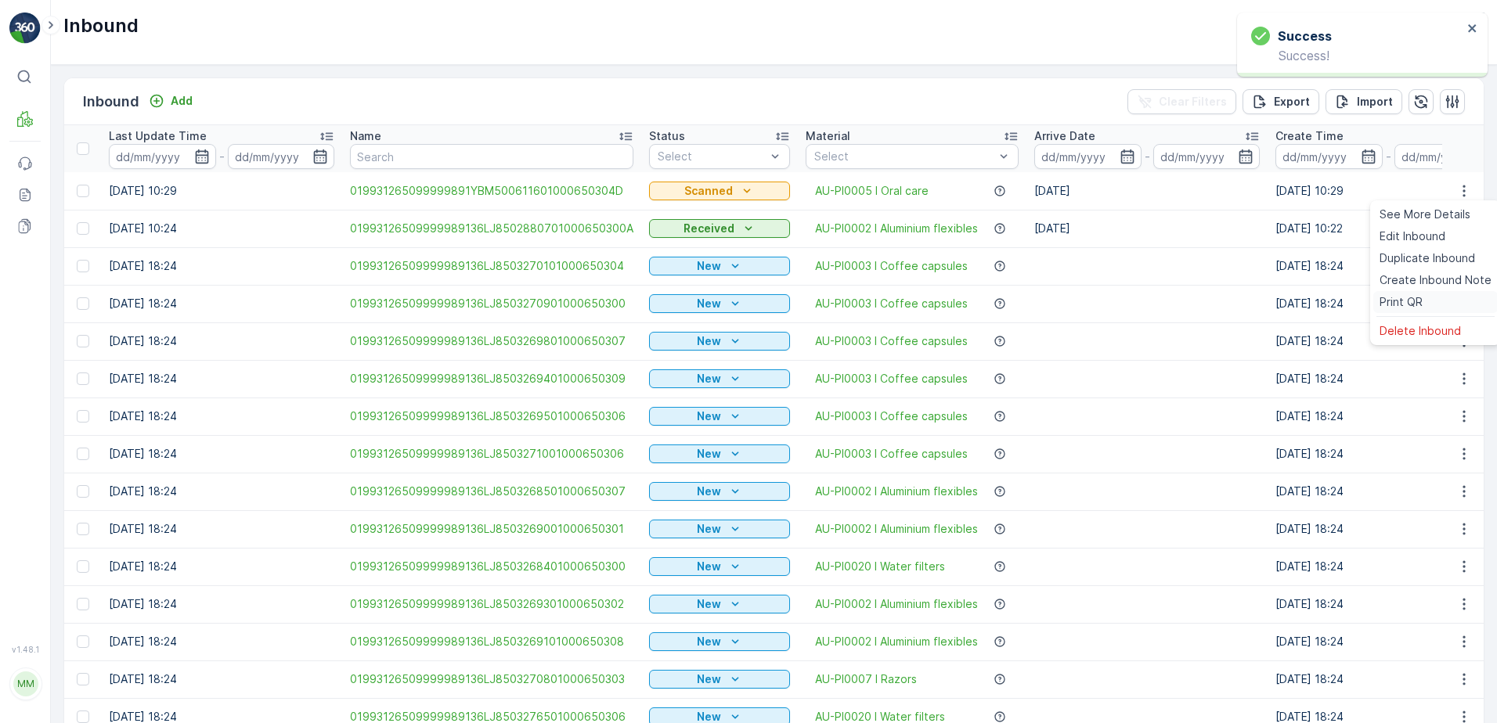
click at [1418, 300] on span "Print QR" at bounding box center [1400, 302] width 43 height 16
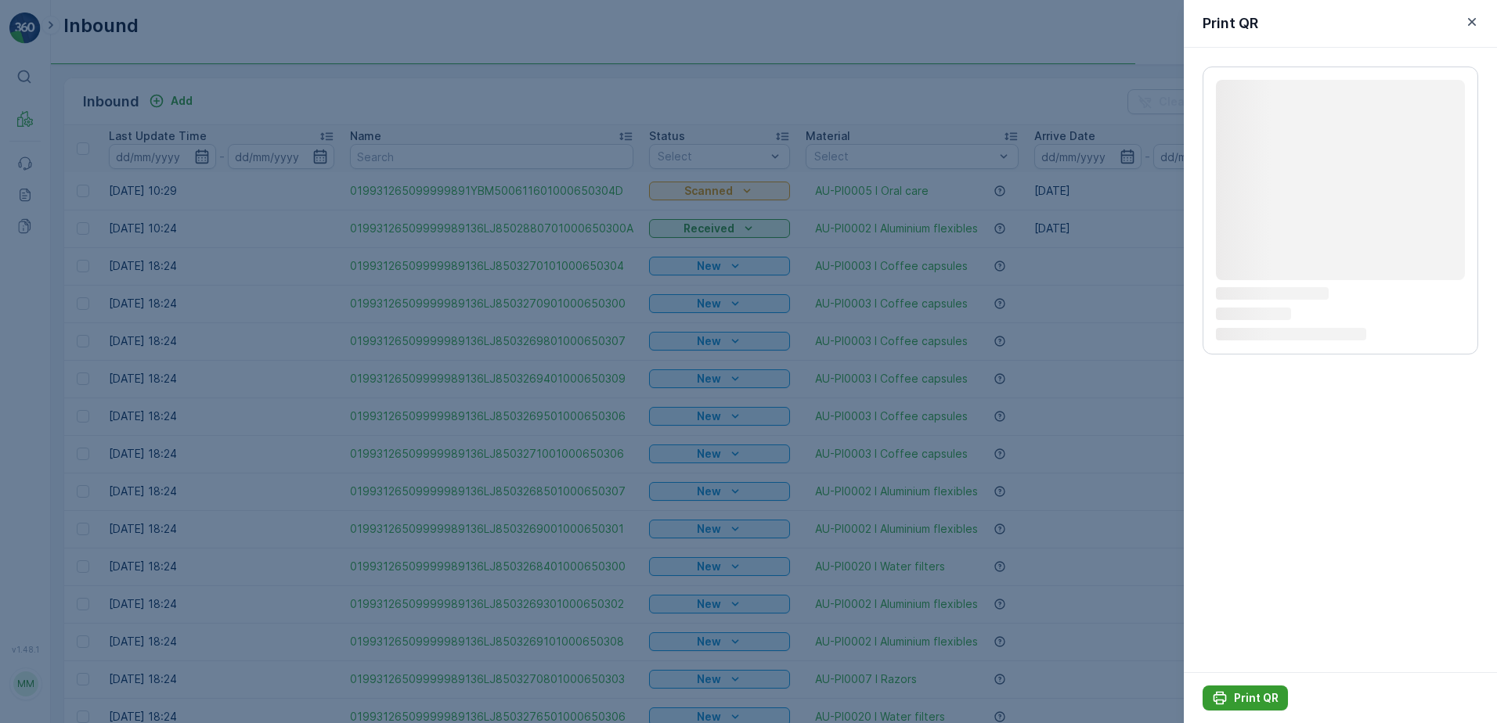
click at [1236, 692] on p "Print QR" at bounding box center [1256, 698] width 45 height 16
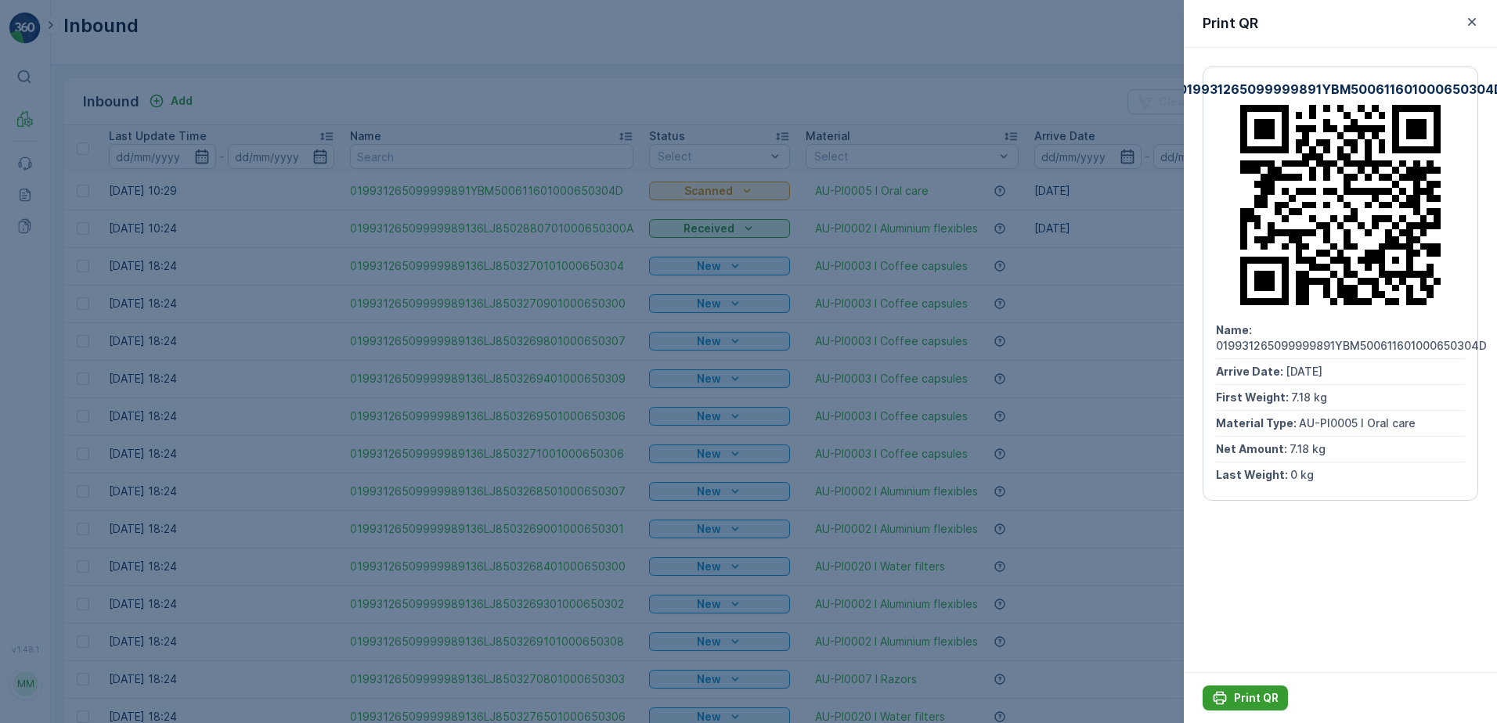
click at [1250, 697] on p "Print QR" at bounding box center [1256, 698] width 45 height 16
click at [1468, 20] on icon "button" at bounding box center [1472, 22] width 16 height 16
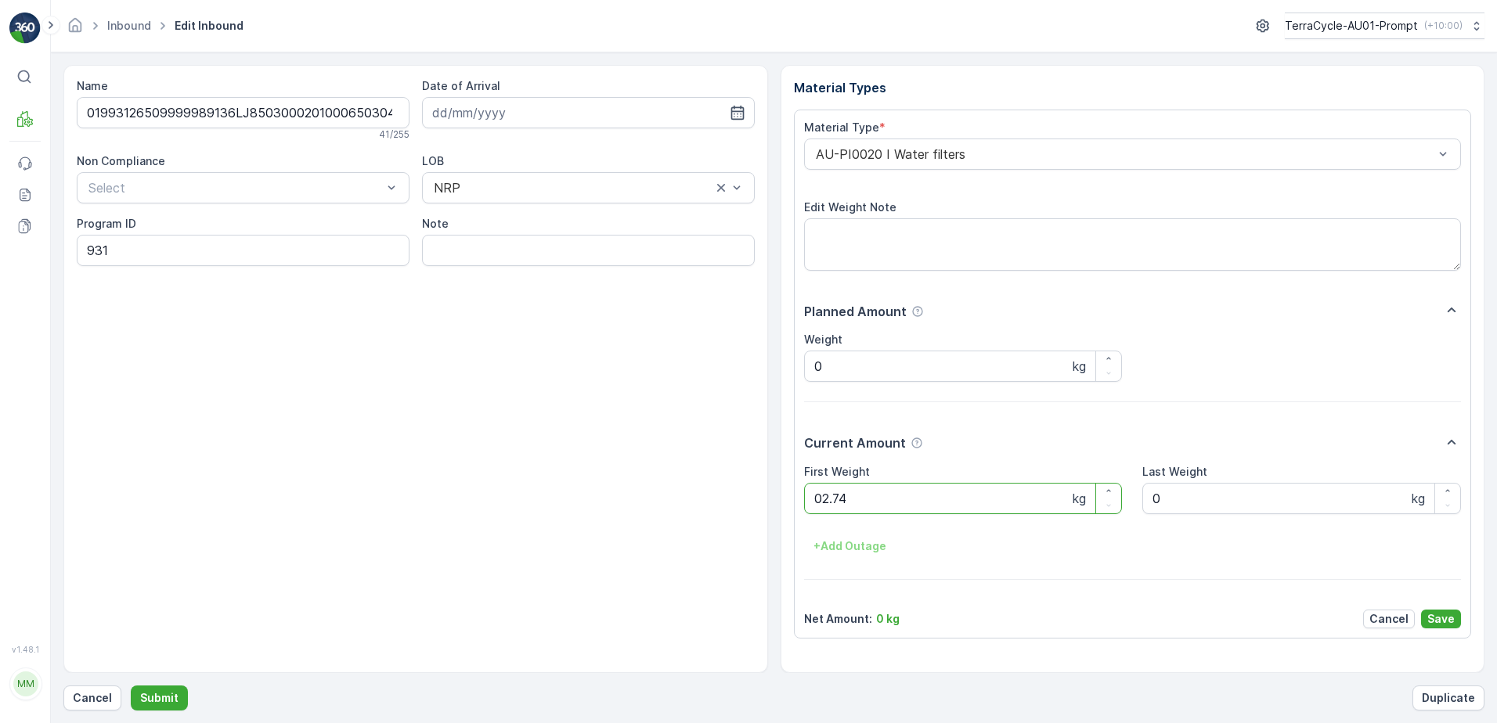
click at [131, 686] on button "Submit" at bounding box center [159, 698] width 57 height 25
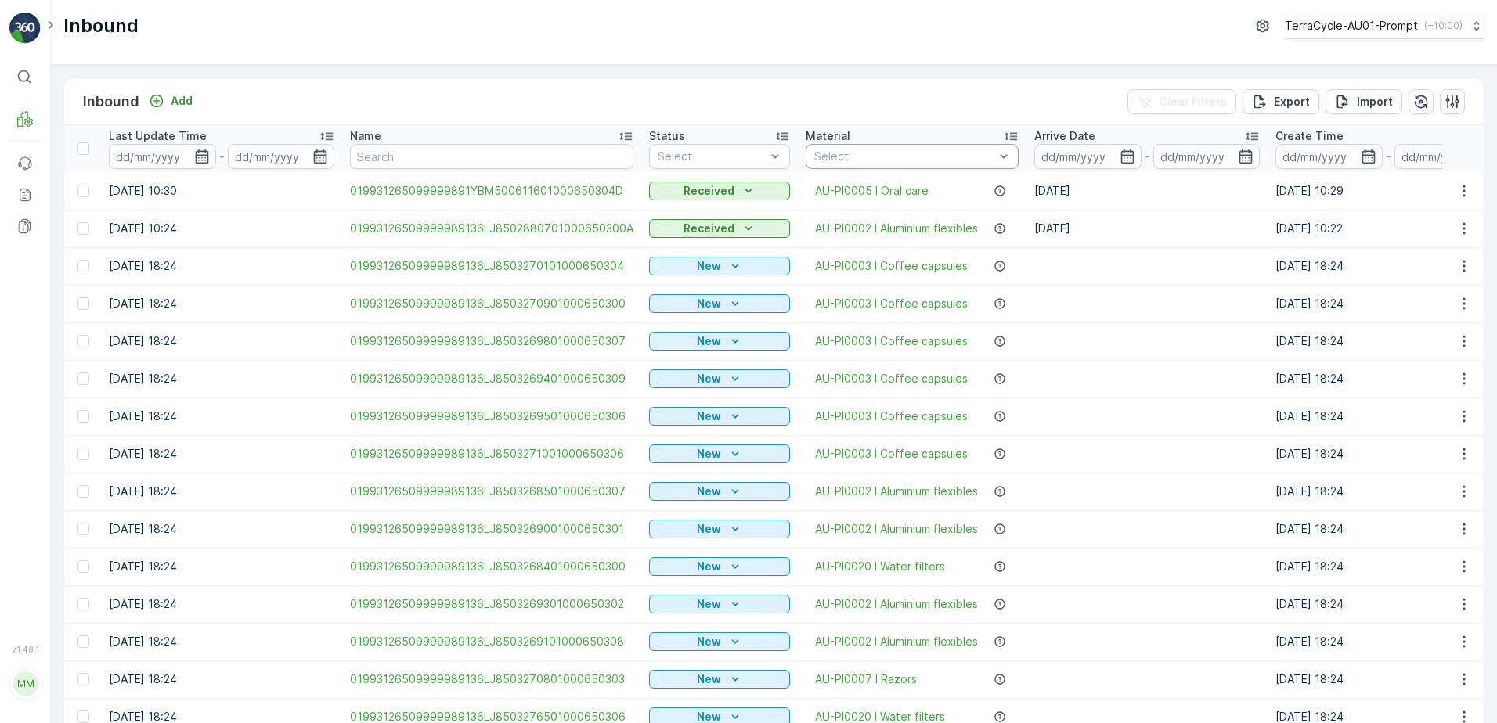
click at [895, 157] on div at bounding box center [904, 156] width 183 height 13
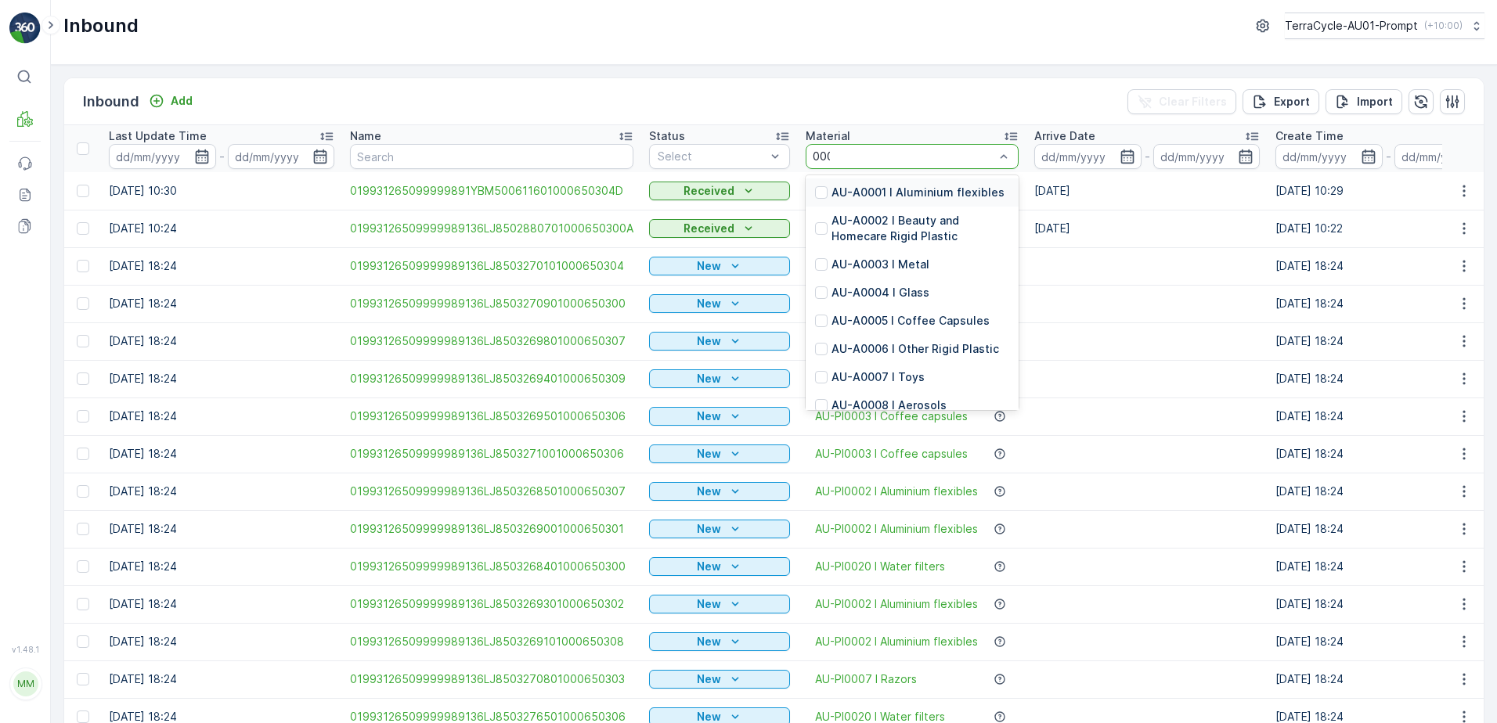
type input "0002"
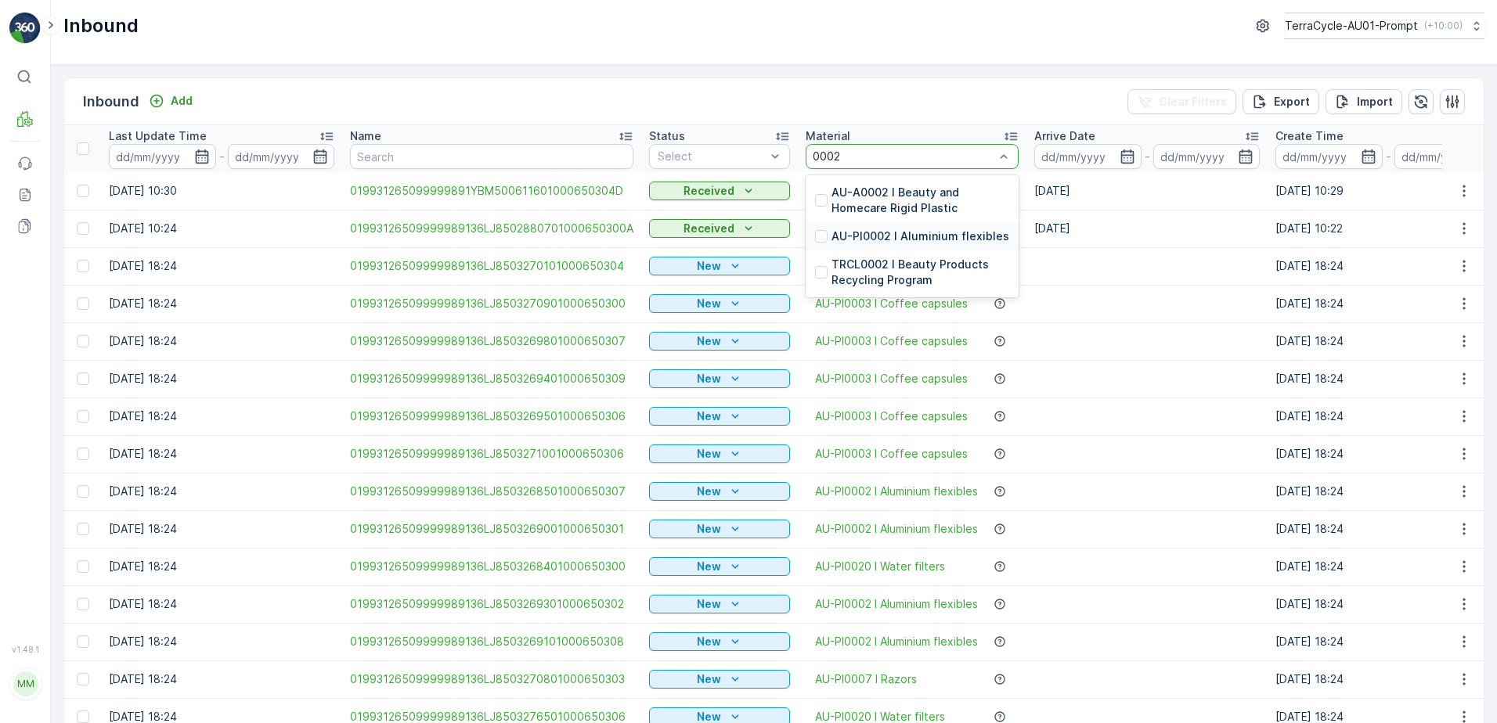
click at [938, 238] on p "AU-PI0002 I Aluminium flexibles" at bounding box center [920, 237] width 178 height 16
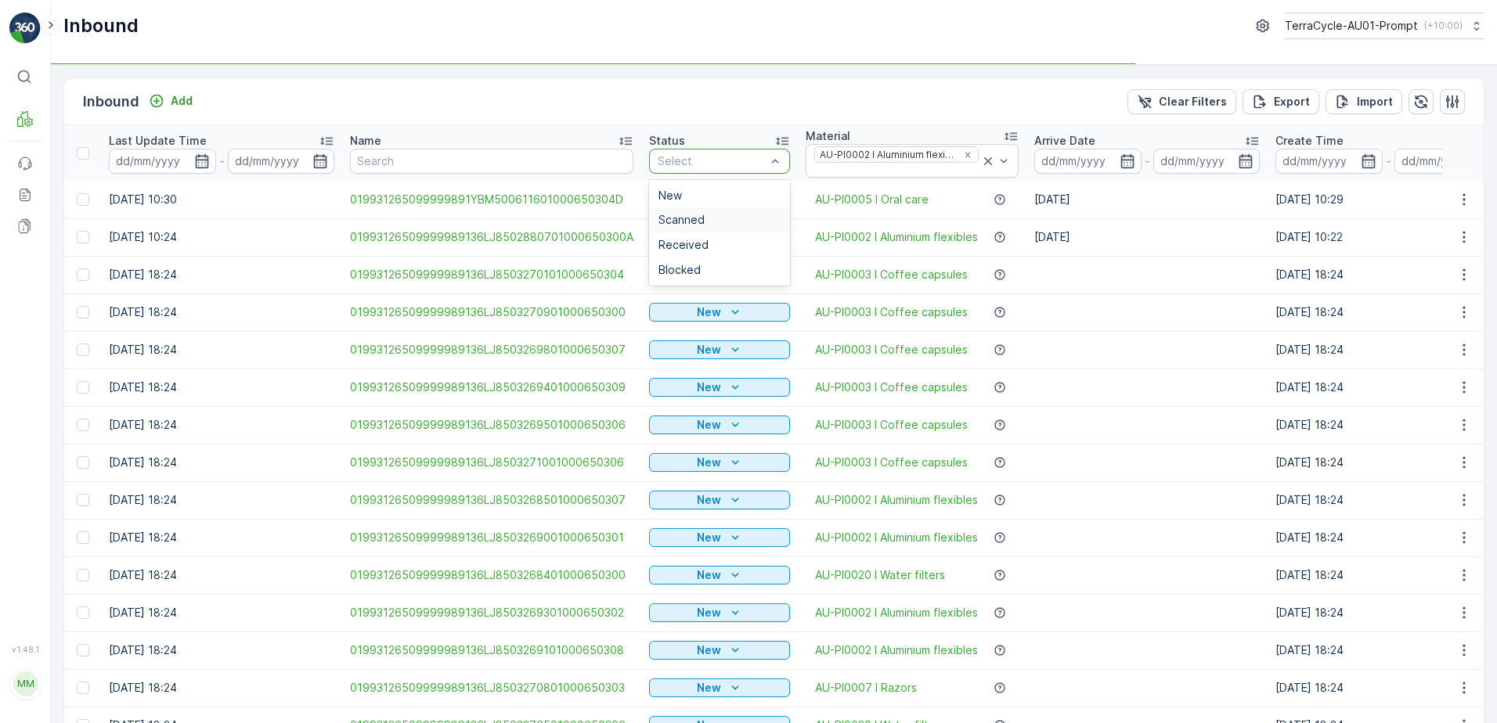
click at [680, 220] on span "Scanned" at bounding box center [681, 220] width 46 height 13
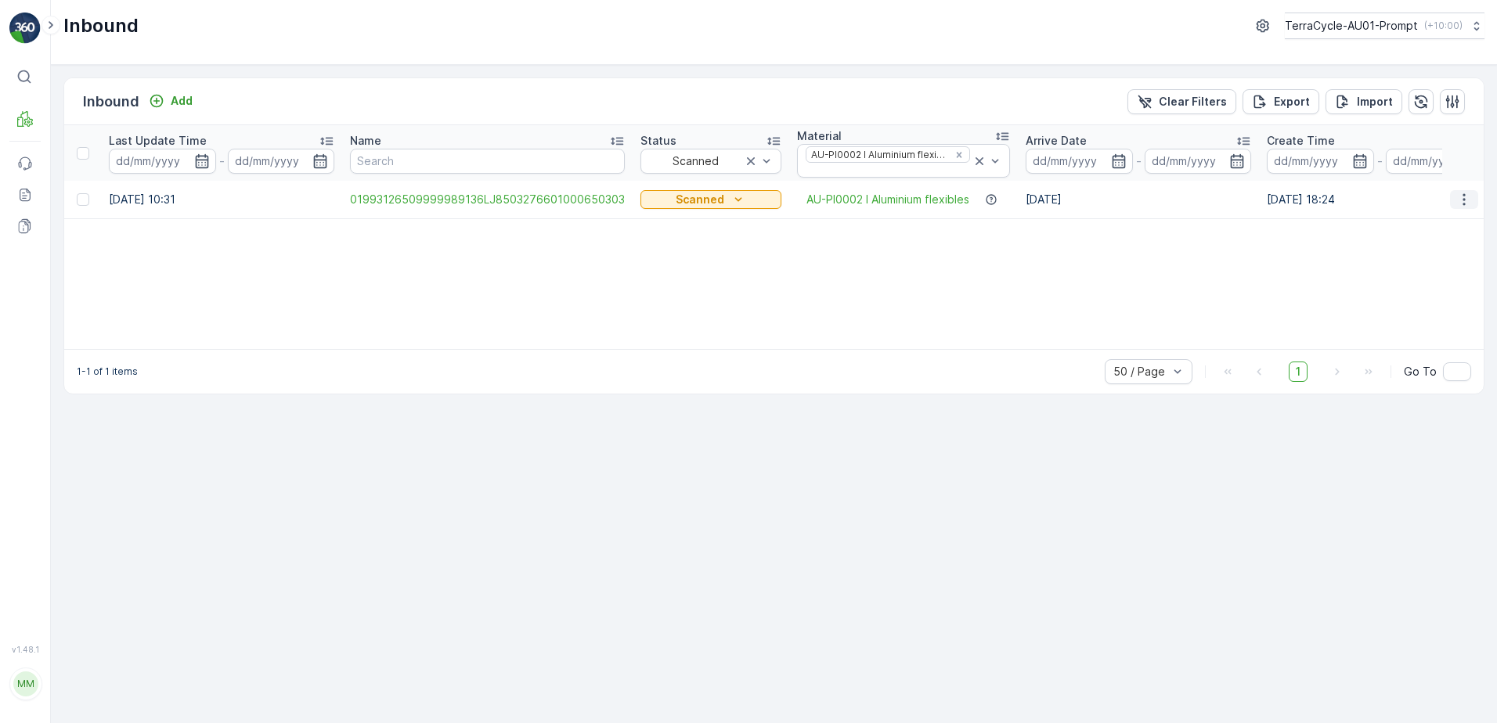
click at [1453, 202] on button "button" at bounding box center [1464, 199] width 28 height 19
click at [1418, 316] on span "Print QR" at bounding box center [1400, 311] width 43 height 16
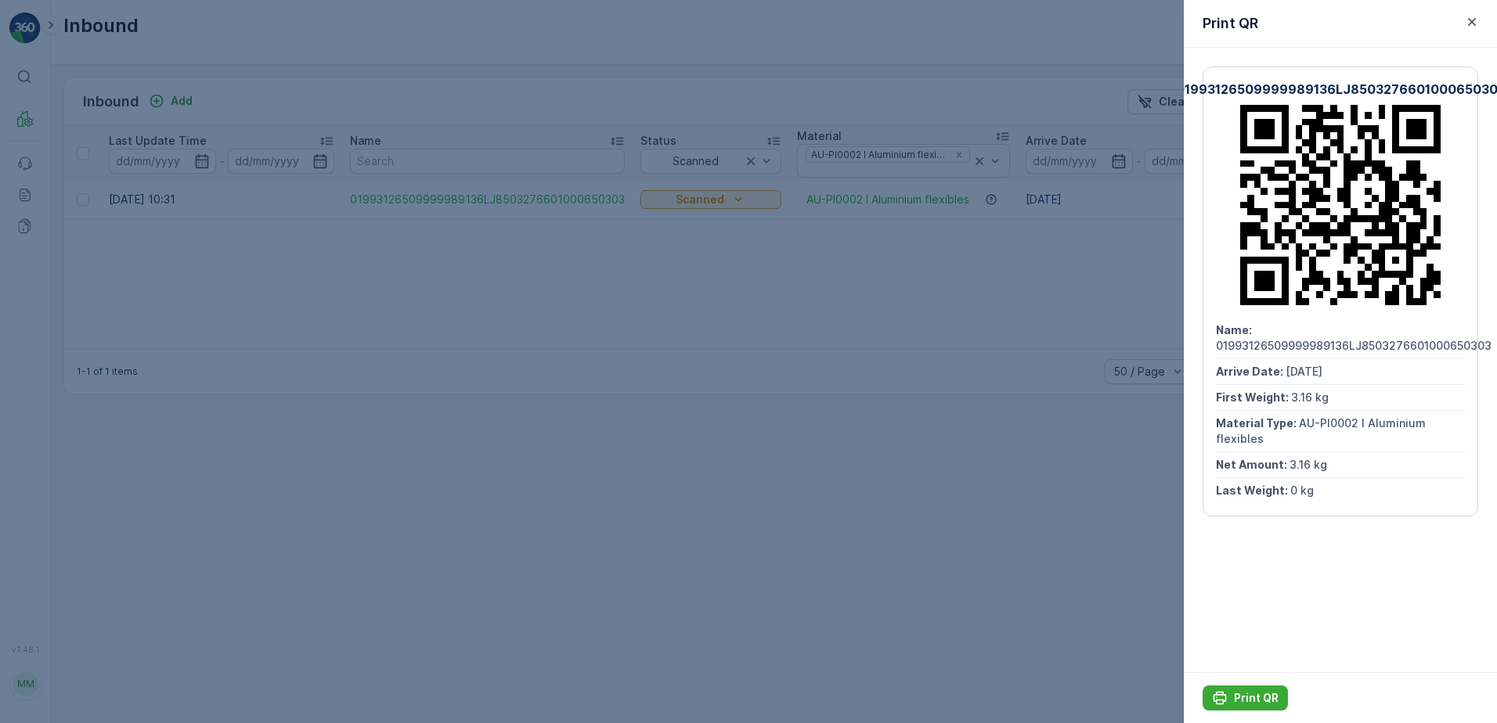
drag, startPoint x: 1263, startPoint y: 694, endPoint x: 1267, endPoint y: 672, distance: 22.1
click at [1263, 688] on button "Print QR" at bounding box center [1244, 698] width 85 height 25
click at [1469, 24] on icon "button" at bounding box center [1472, 22] width 8 height 8
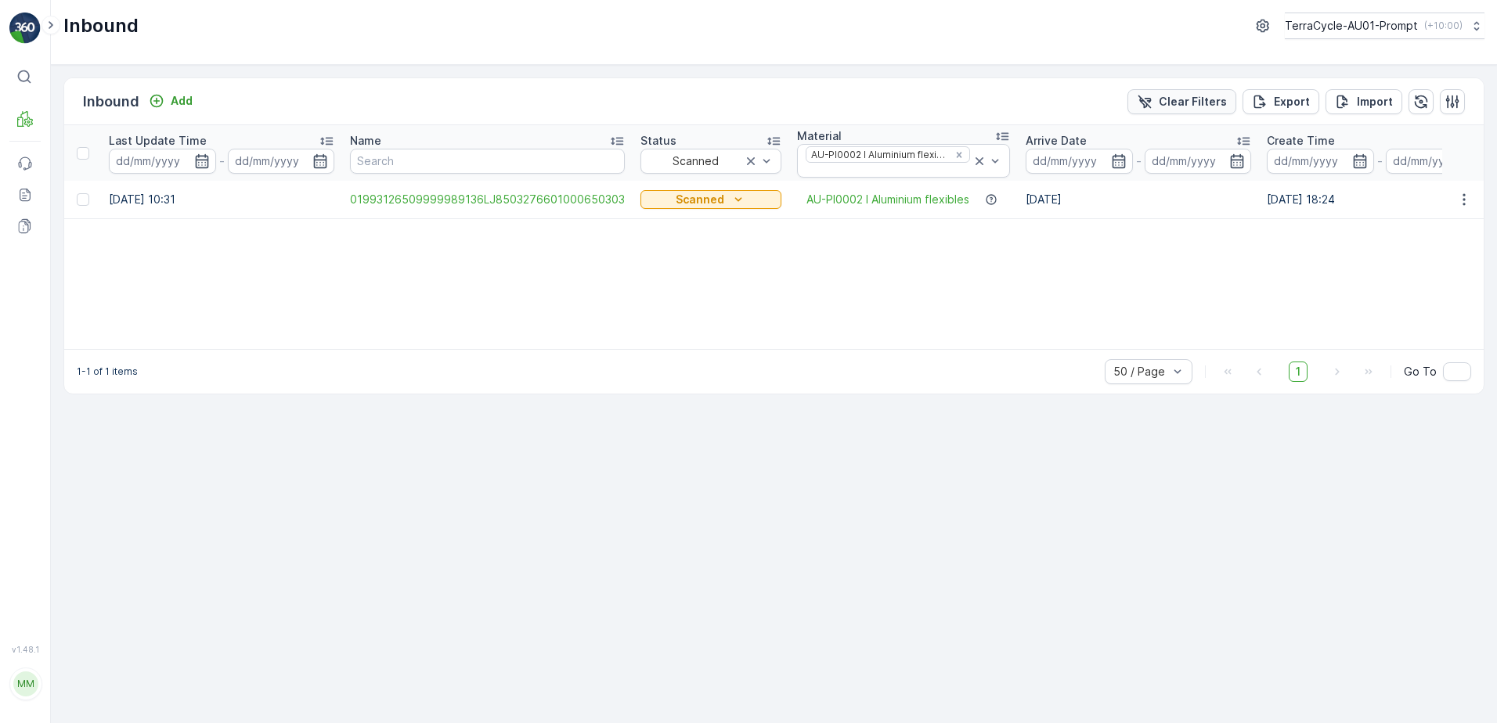
click at [1192, 107] on p "Clear Filters" at bounding box center [1193, 102] width 68 height 16
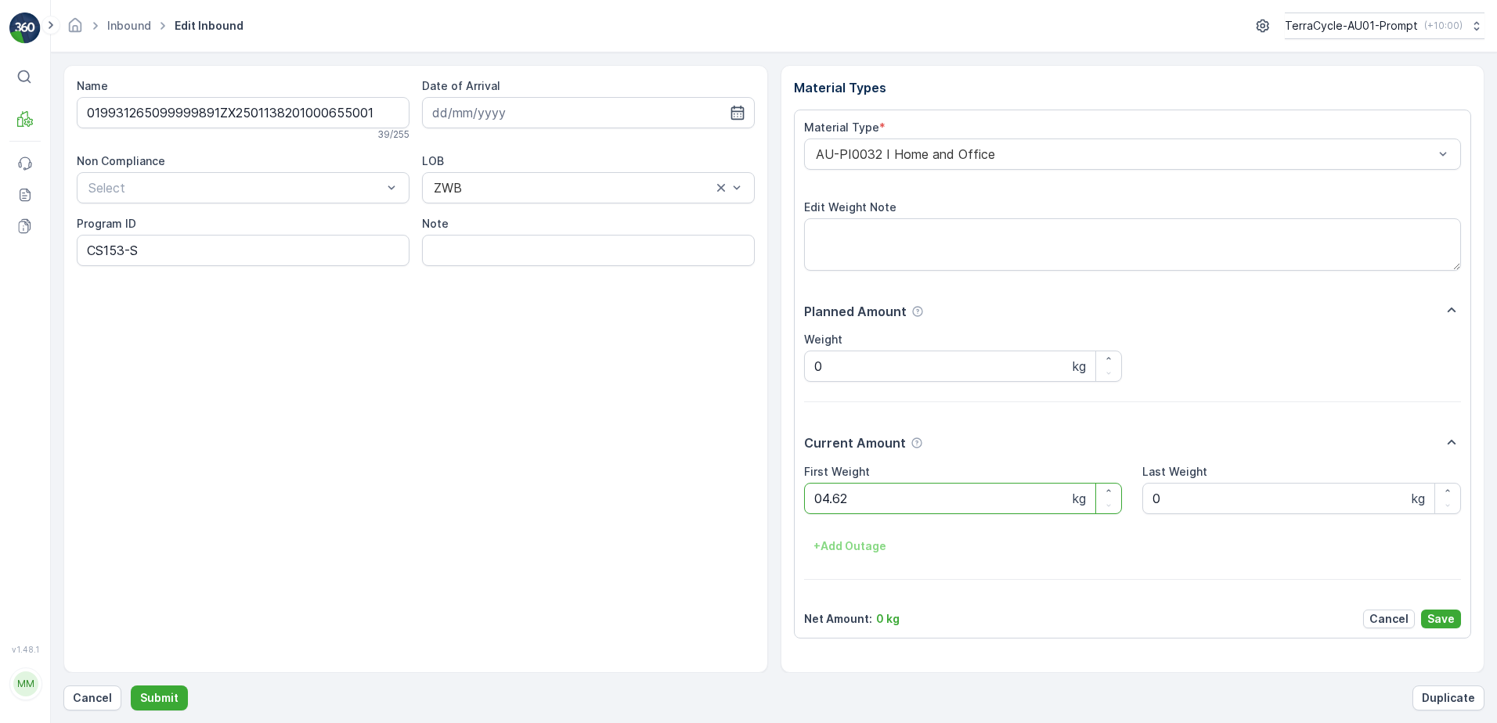
click at [131, 686] on button "Submit" at bounding box center [159, 698] width 57 height 25
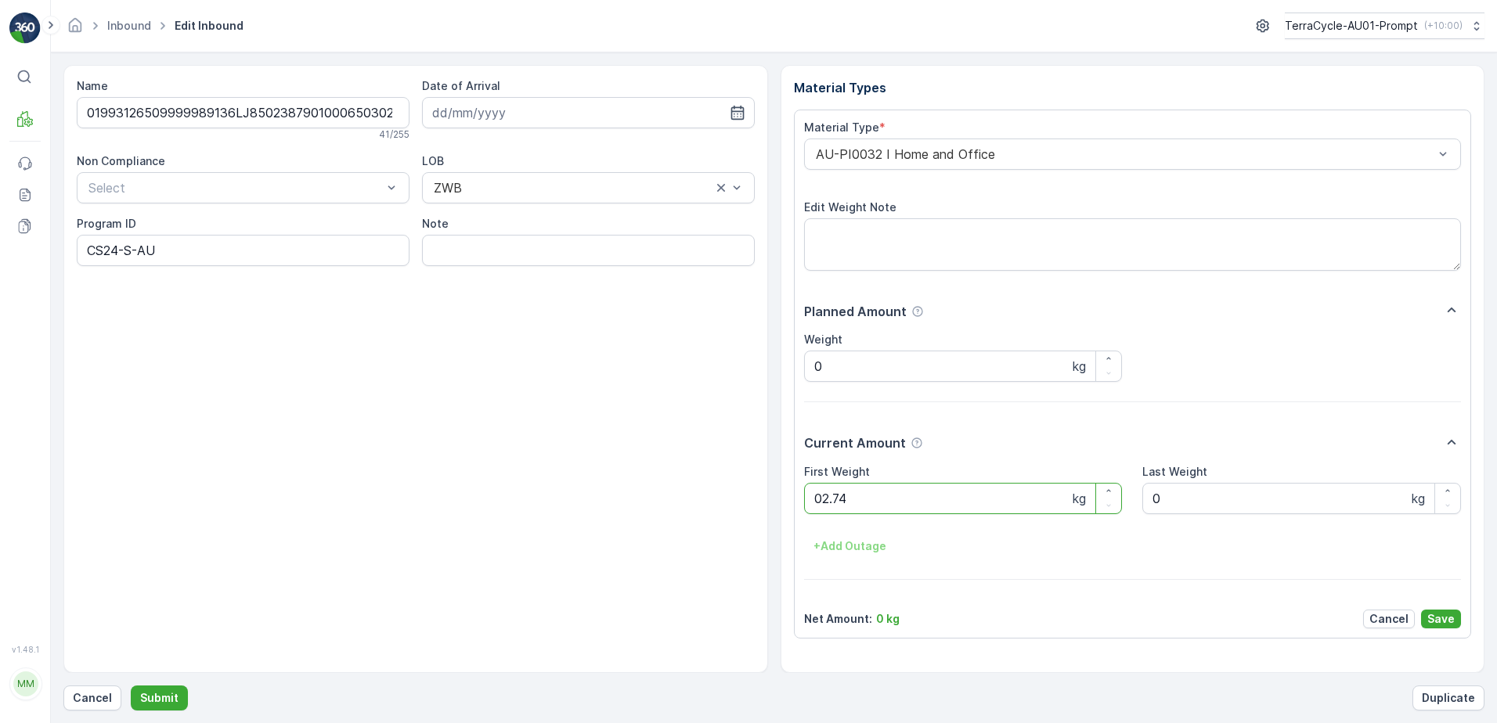
click at [131, 686] on button "Submit" at bounding box center [159, 698] width 57 height 25
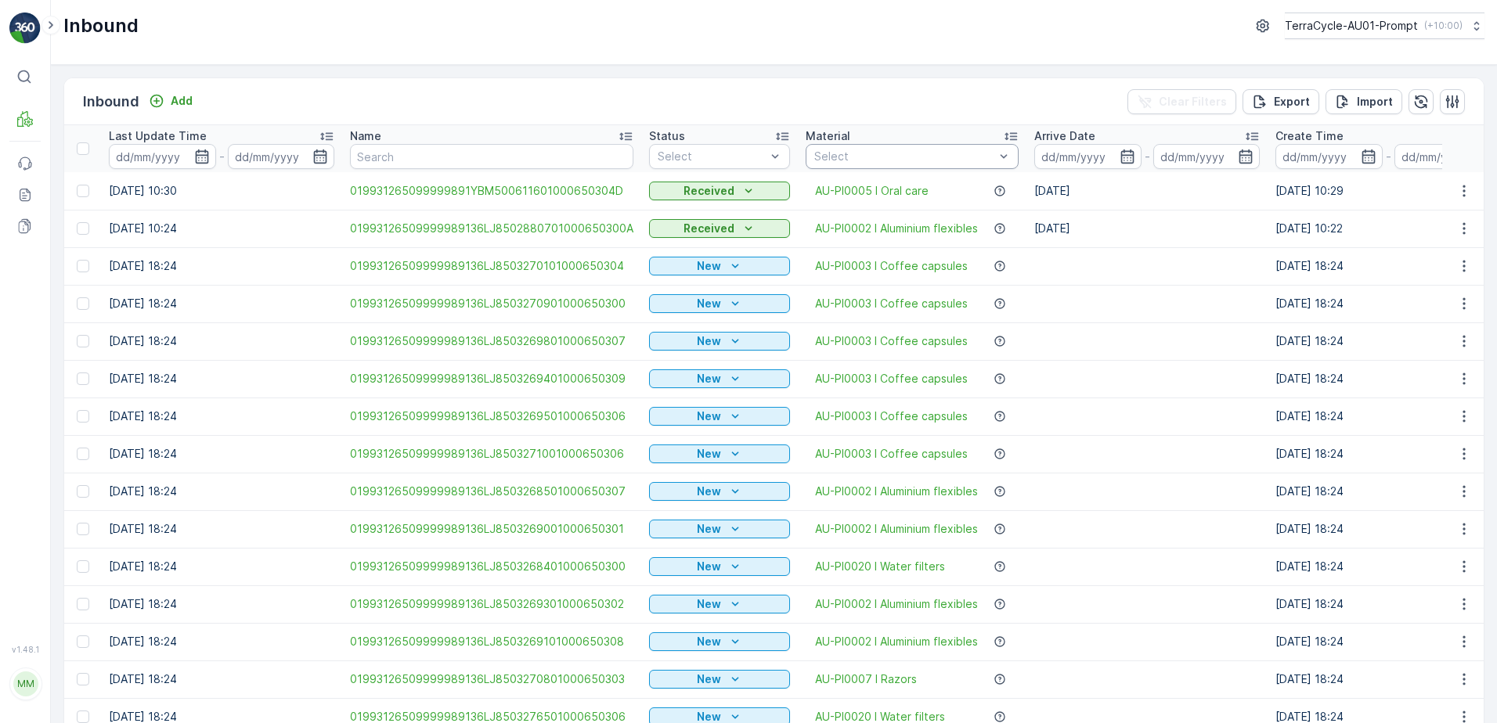
click at [913, 150] on div at bounding box center [904, 156] width 183 height 13
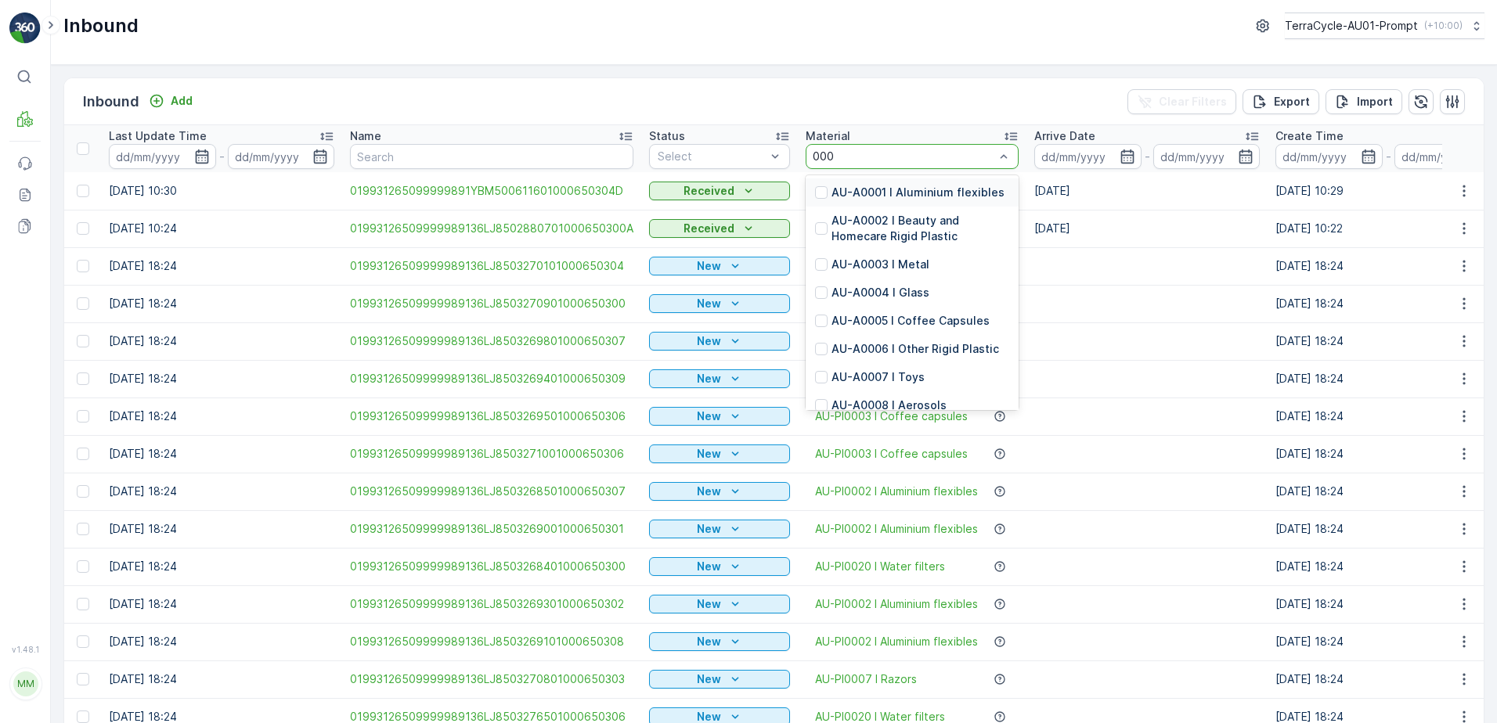
type input "0002"
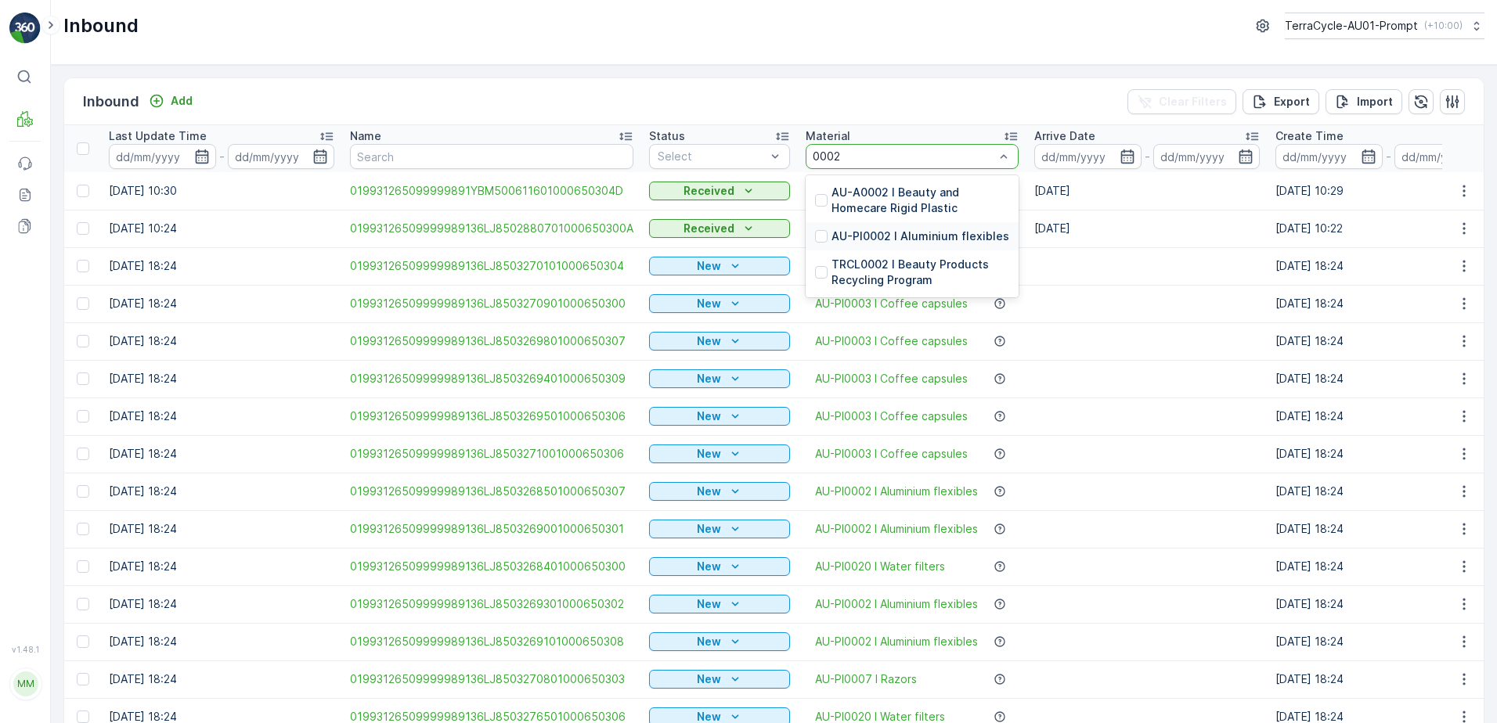
drag, startPoint x: 919, startPoint y: 244, endPoint x: 921, endPoint y: 234, distance: 10.3
click at [919, 243] on div "AU-PI0002 I Aluminium flexibles" at bounding box center [911, 236] width 213 height 28
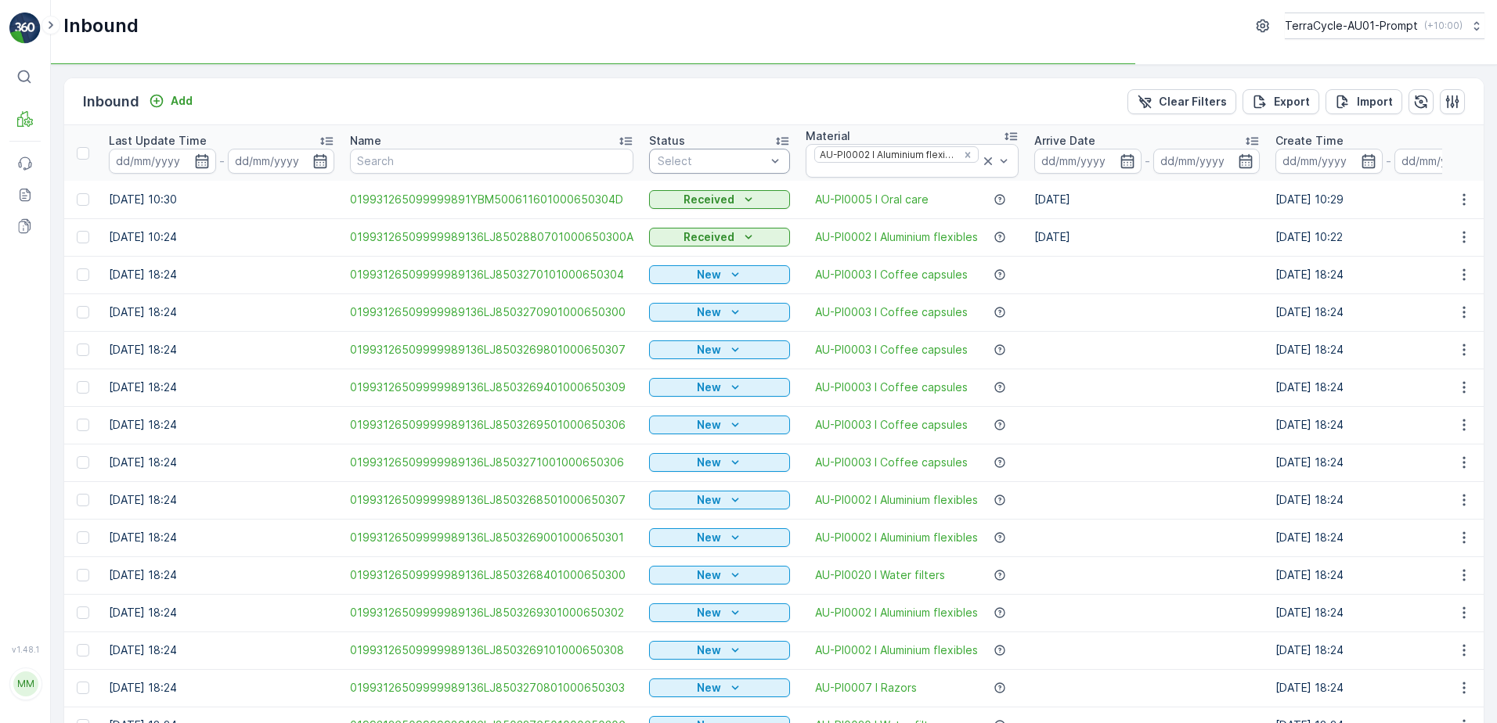
click at [748, 162] on div at bounding box center [711, 161] width 111 height 13
drag, startPoint x: 703, startPoint y: 218, endPoint x: 735, endPoint y: 212, distance: 32.7
click at [703, 218] on div "Scanned" at bounding box center [719, 220] width 122 height 13
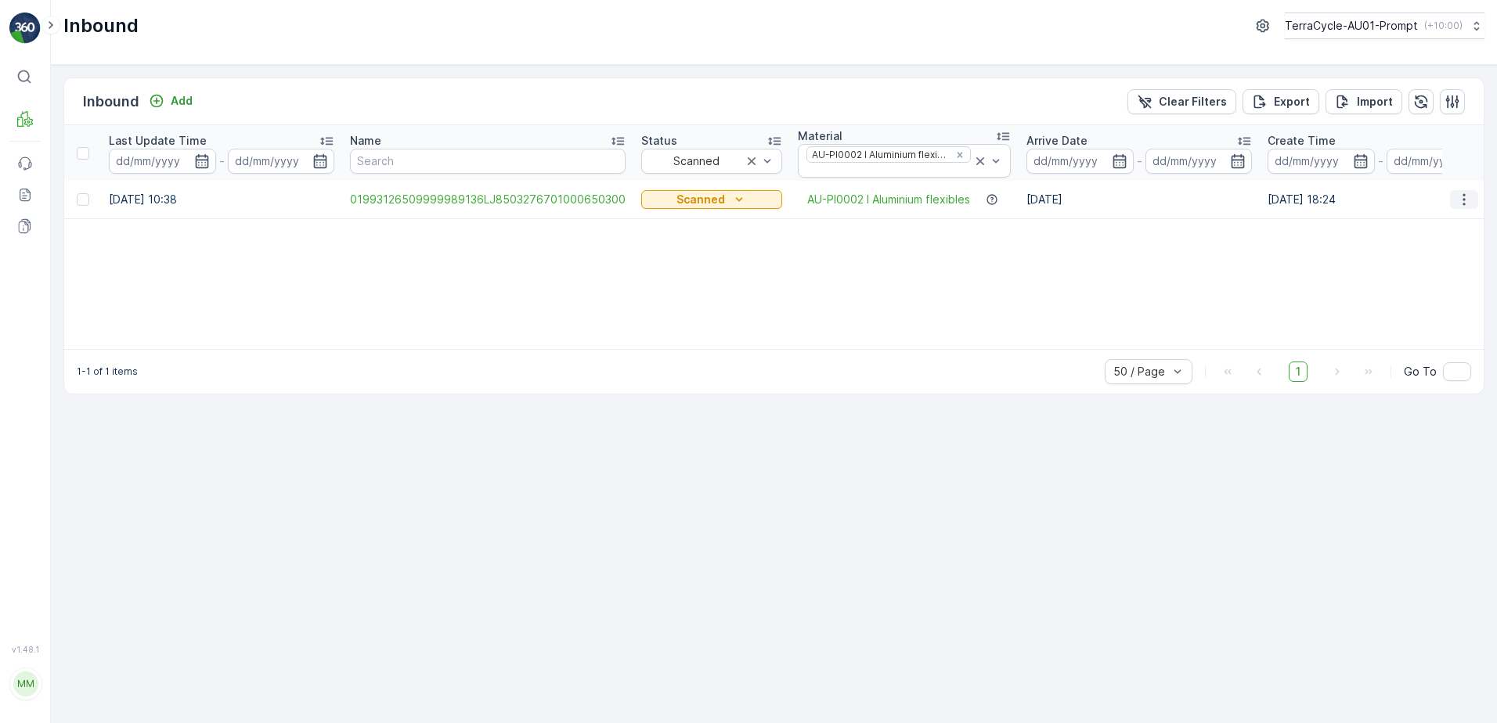
click at [1459, 198] on icon "button" at bounding box center [1464, 200] width 16 height 16
click at [1412, 308] on span "Print QR" at bounding box center [1400, 311] width 43 height 16
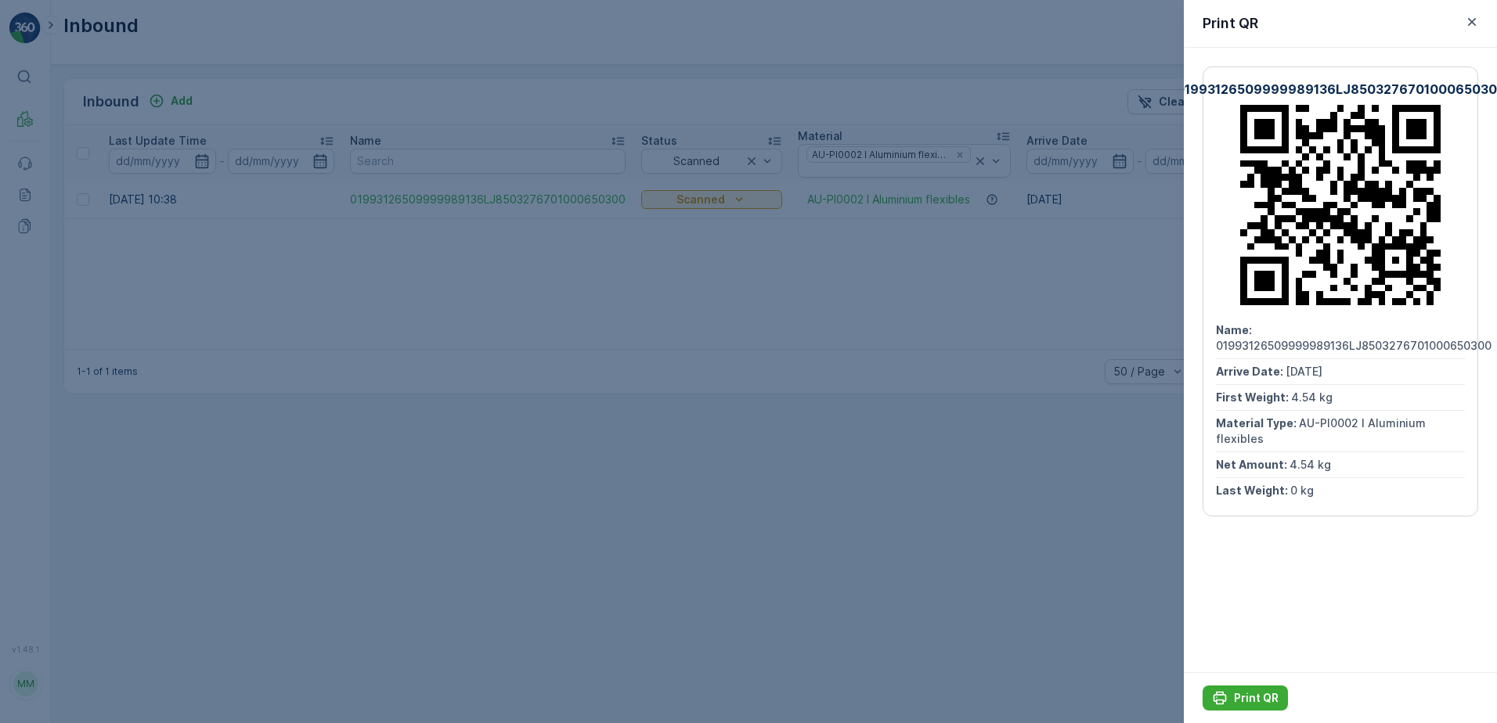
click at [1251, 676] on div "Print QR" at bounding box center [1340, 697] width 313 height 51
click at [1245, 691] on p "Print QR" at bounding box center [1256, 698] width 45 height 16
click at [1474, 25] on icon "button" at bounding box center [1472, 22] width 8 height 8
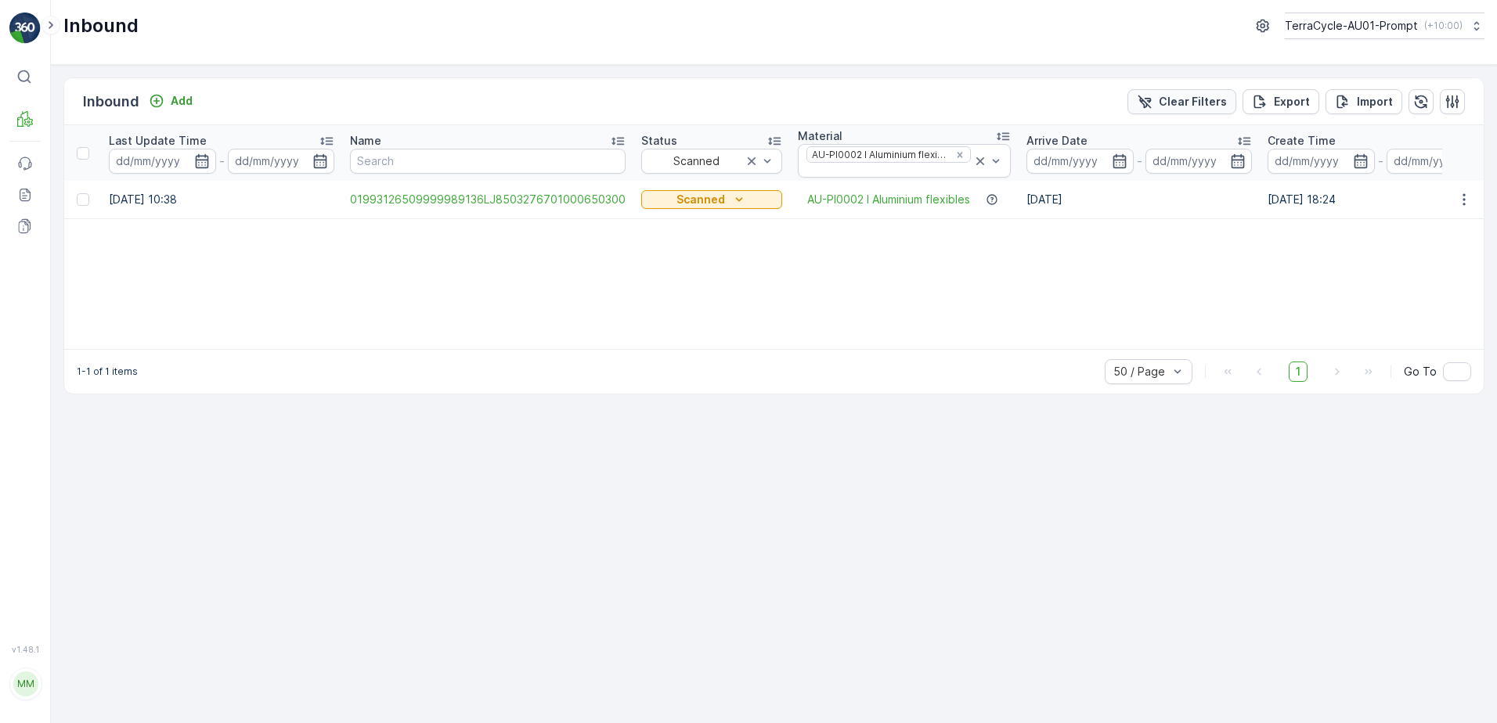
click at [1187, 103] on p "Clear Filters" at bounding box center [1193, 102] width 68 height 16
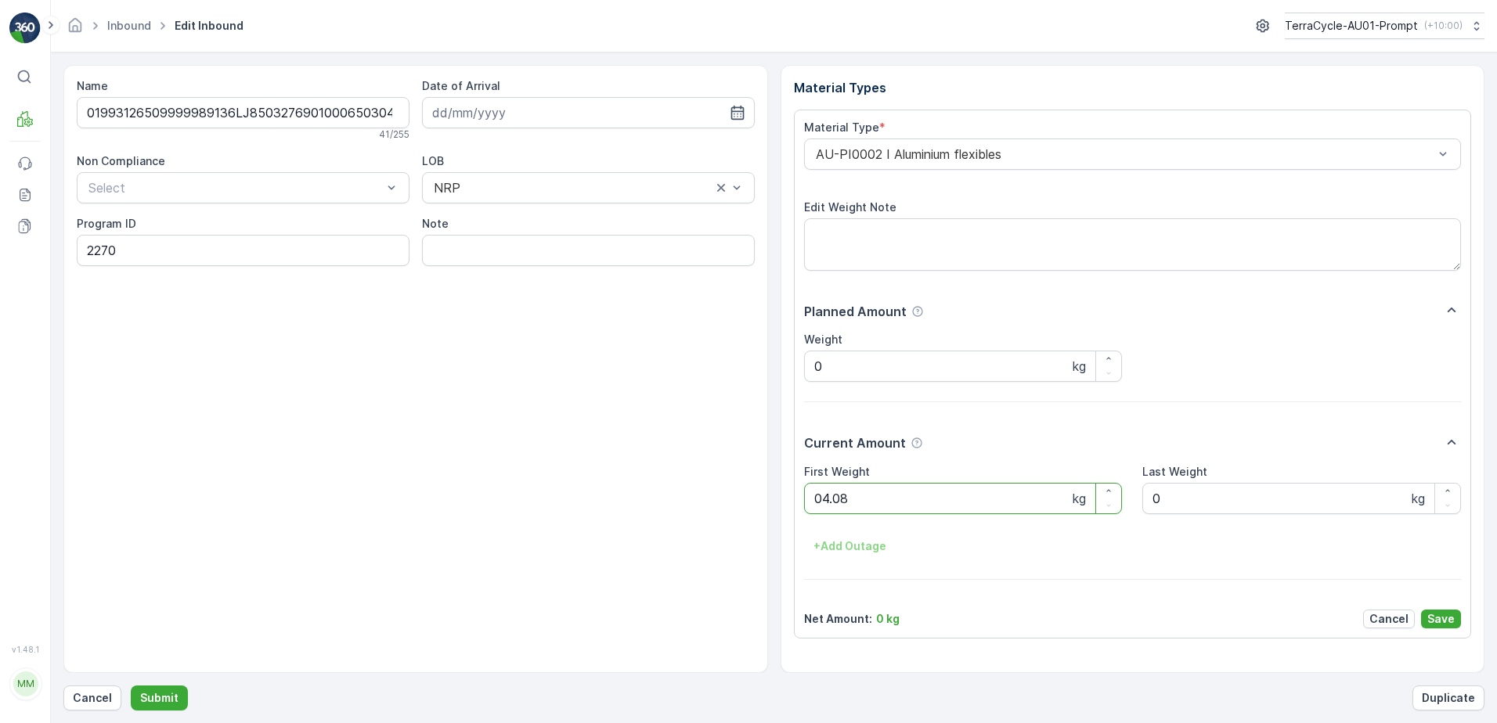
click at [131, 686] on button "Submit" at bounding box center [159, 698] width 57 height 25
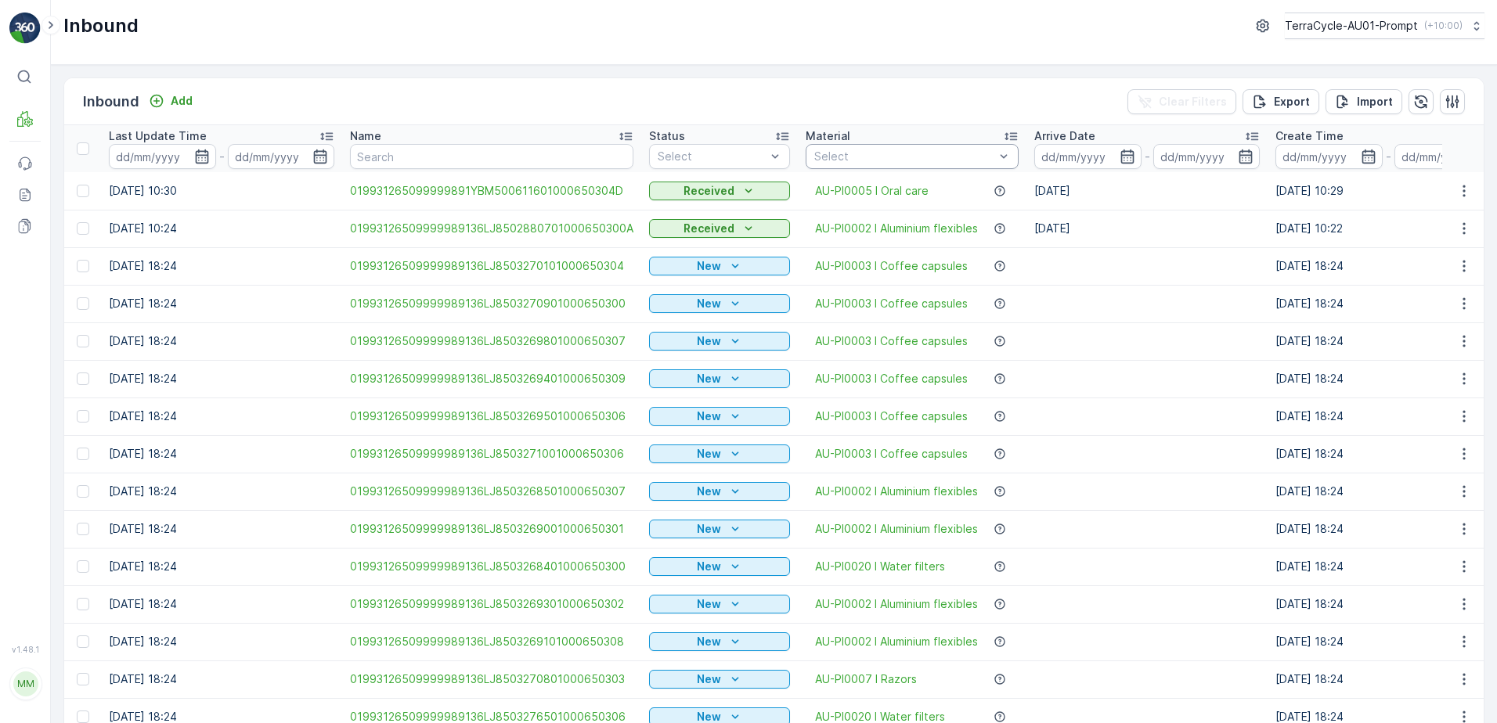
click at [830, 153] on div at bounding box center [904, 156] width 183 height 13
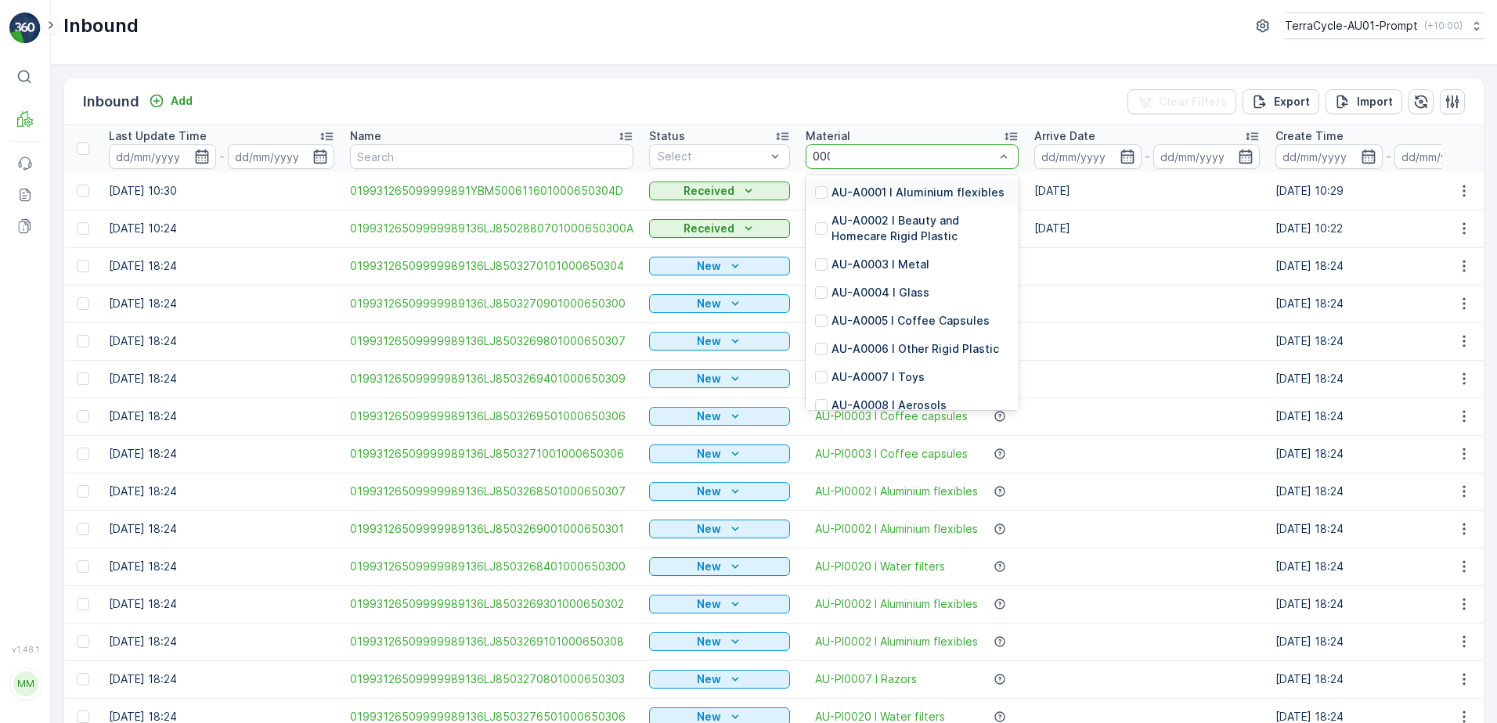
type input "0002"
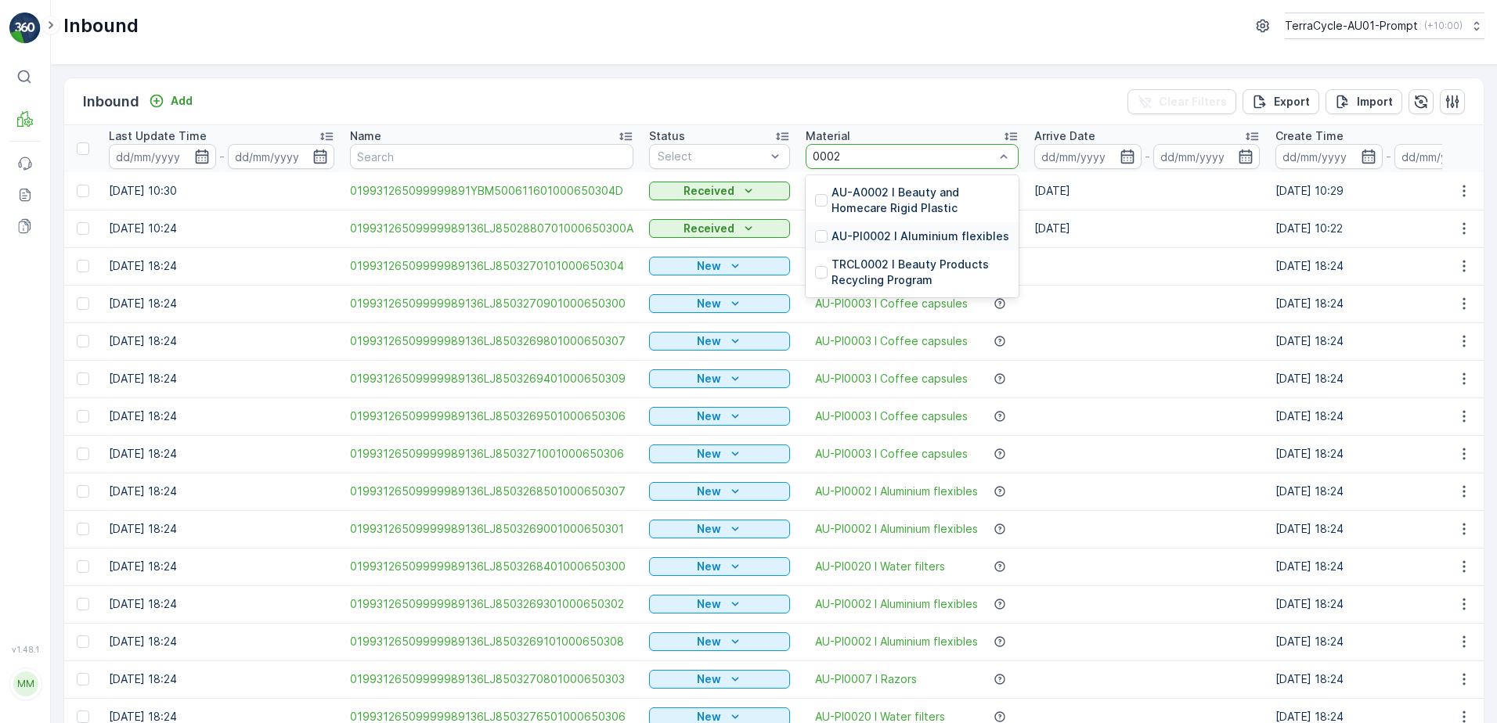
click at [945, 237] on p "AU-PI0002 I Aluminium flexibles" at bounding box center [920, 237] width 178 height 16
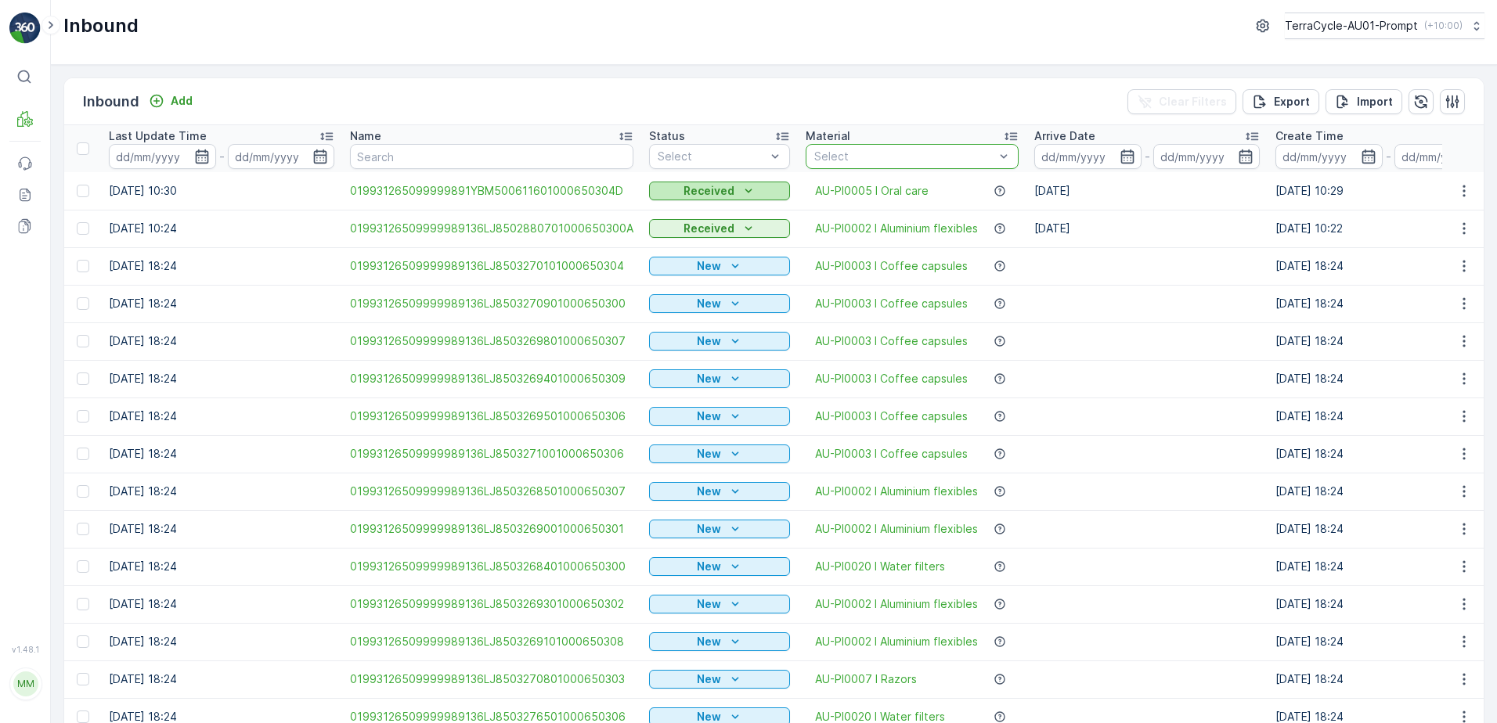
drag, startPoint x: 724, startPoint y: 160, endPoint x: 709, endPoint y: 204, distance: 47.0
click at [724, 160] on div at bounding box center [711, 156] width 111 height 13
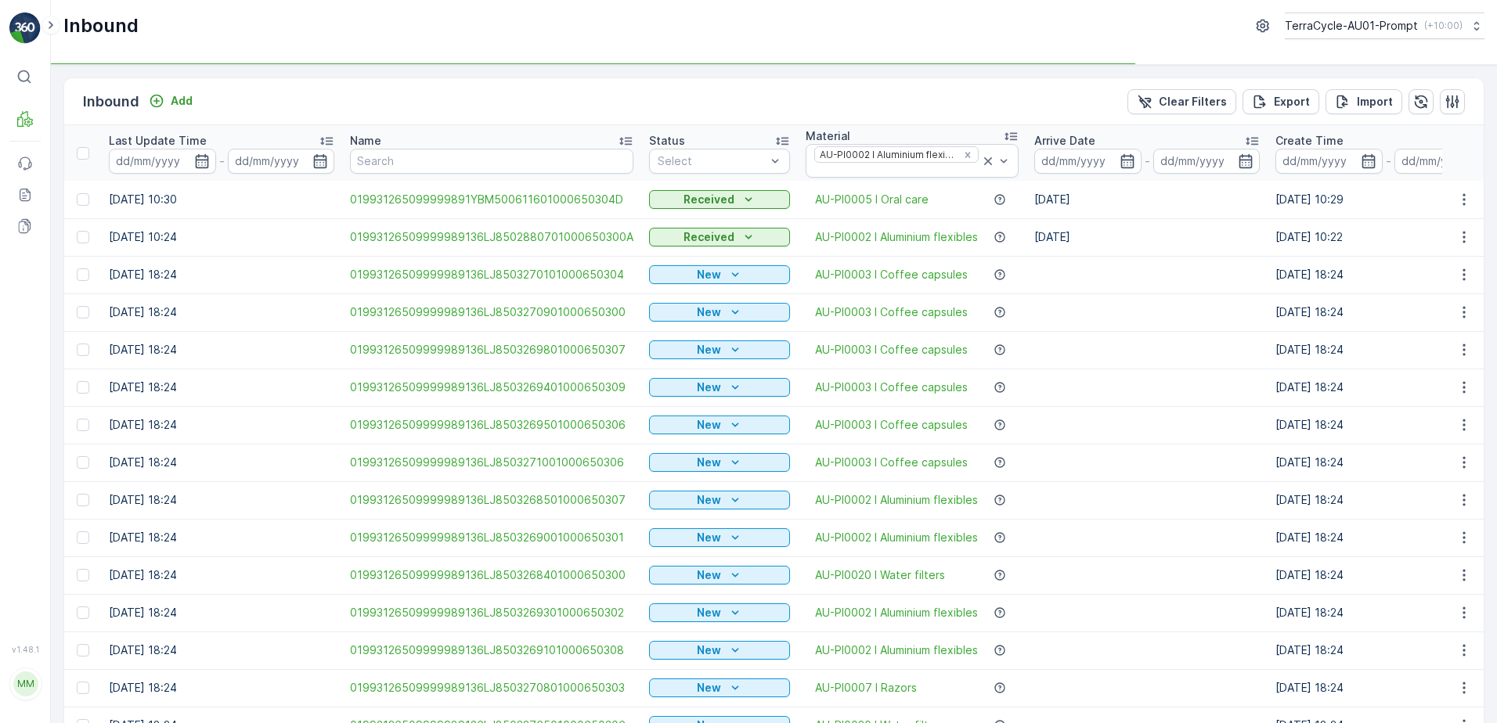
click at [707, 210] on div "Received" at bounding box center [719, 200] width 141 height 22
click at [726, 160] on div at bounding box center [711, 161] width 111 height 13
click at [707, 211] on div "Scanned" at bounding box center [719, 219] width 141 height 25
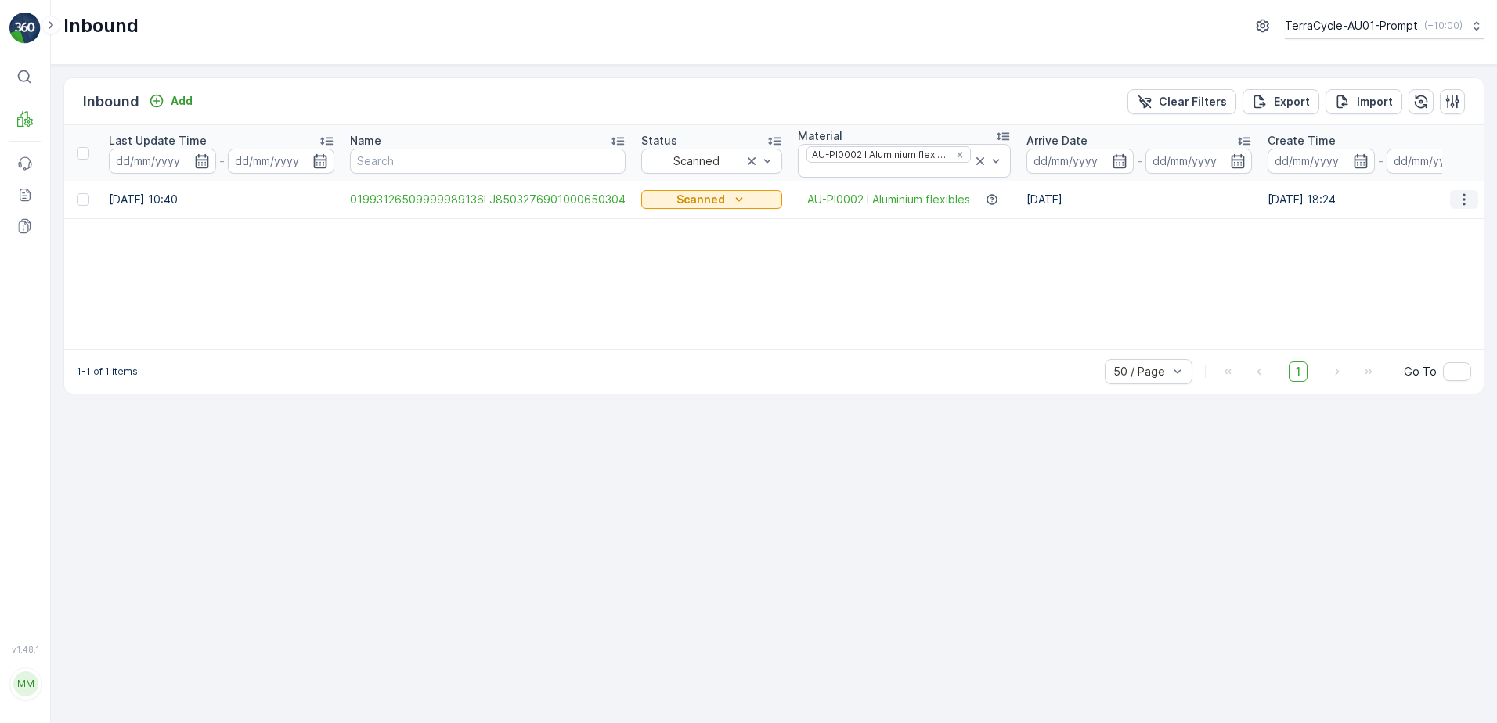
click at [1455, 200] on button "button" at bounding box center [1464, 199] width 28 height 19
click at [1414, 310] on span "Print QR" at bounding box center [1400, 311] width 43 height 16
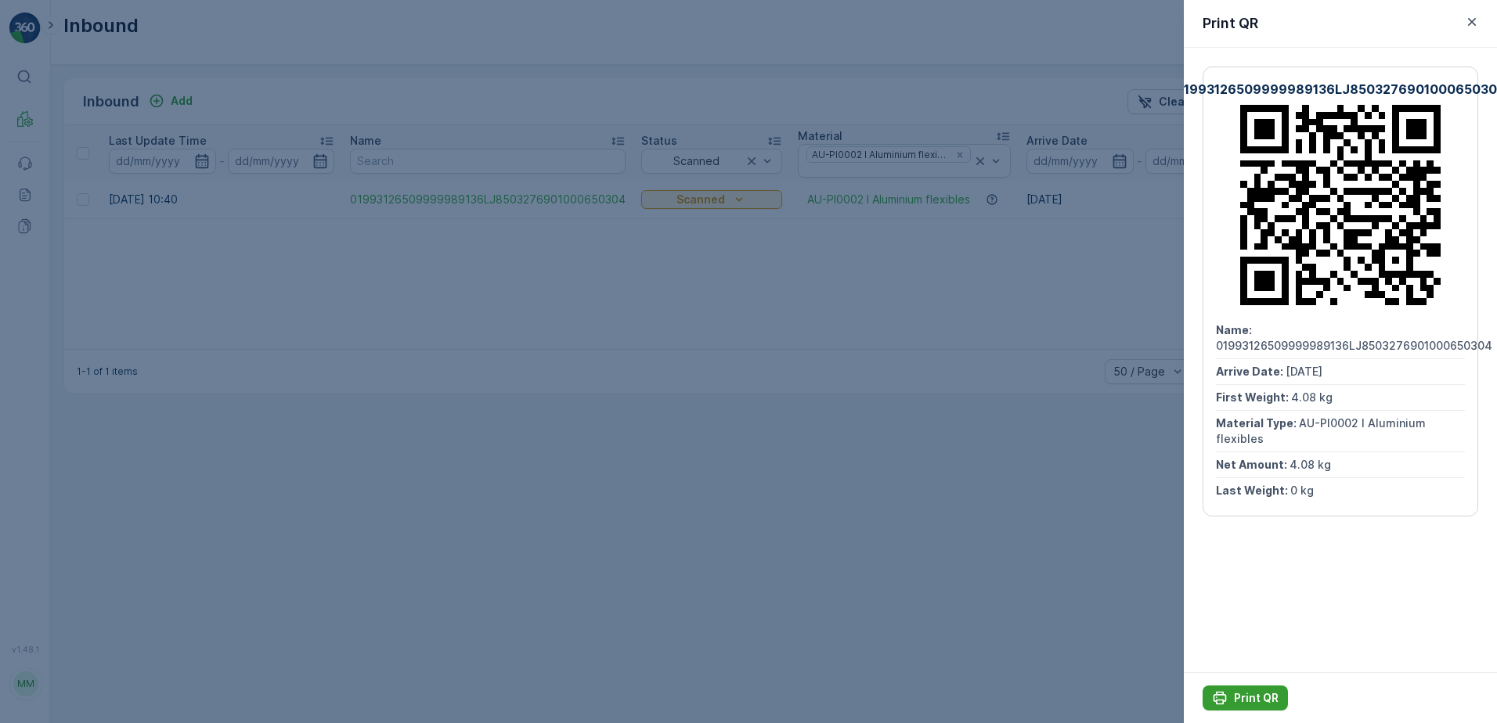
click at [1243, 691] on p "Print QR" at bounding box center [1256, 698] width 45 height 16
click at [1472, 21] on icon "button" at bounding box center [1472, 22] width 8 height 8
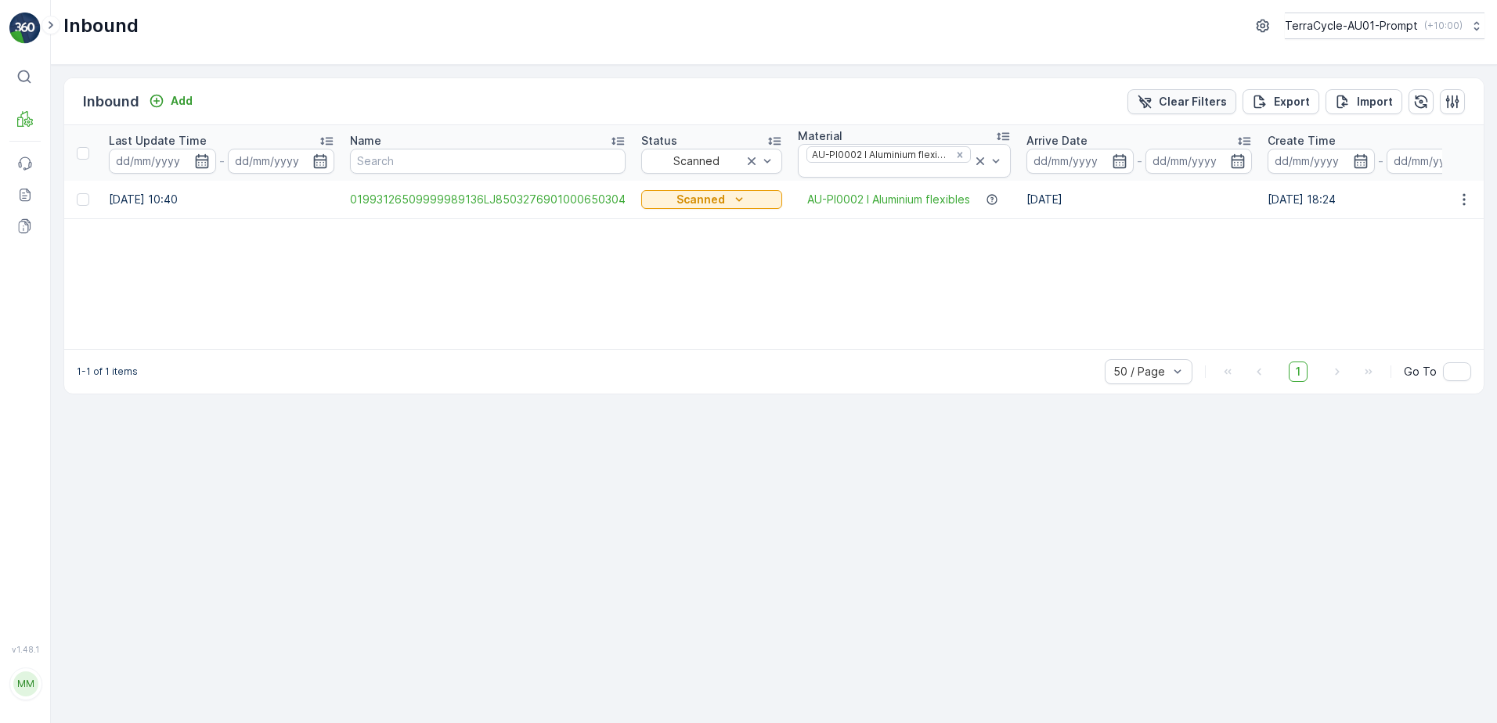
click at [1224, 96] on p "Clear Filters" at bounding box center [1193, 102] width 68 height 16
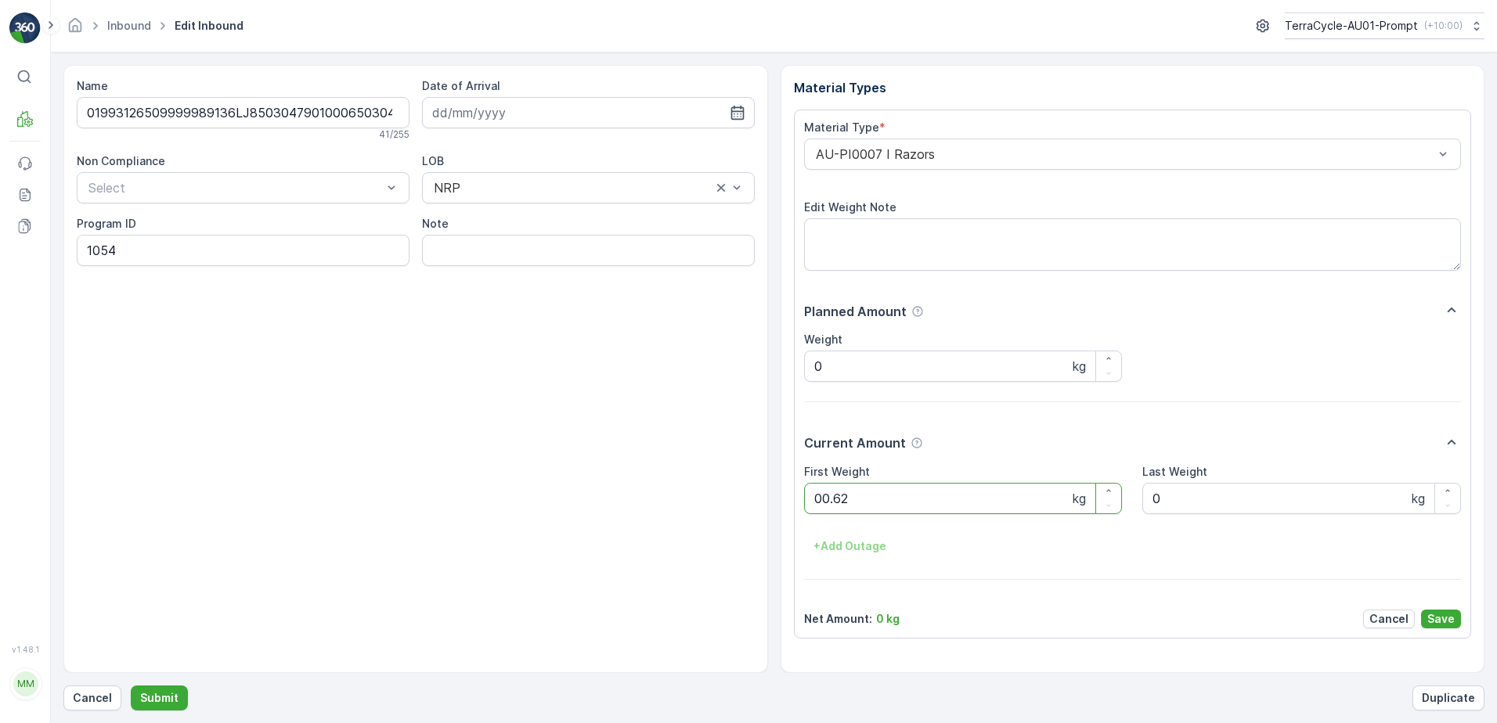
click at [131, 686] on button "Submit" at bounding box center [159, 698] width 57 height 25
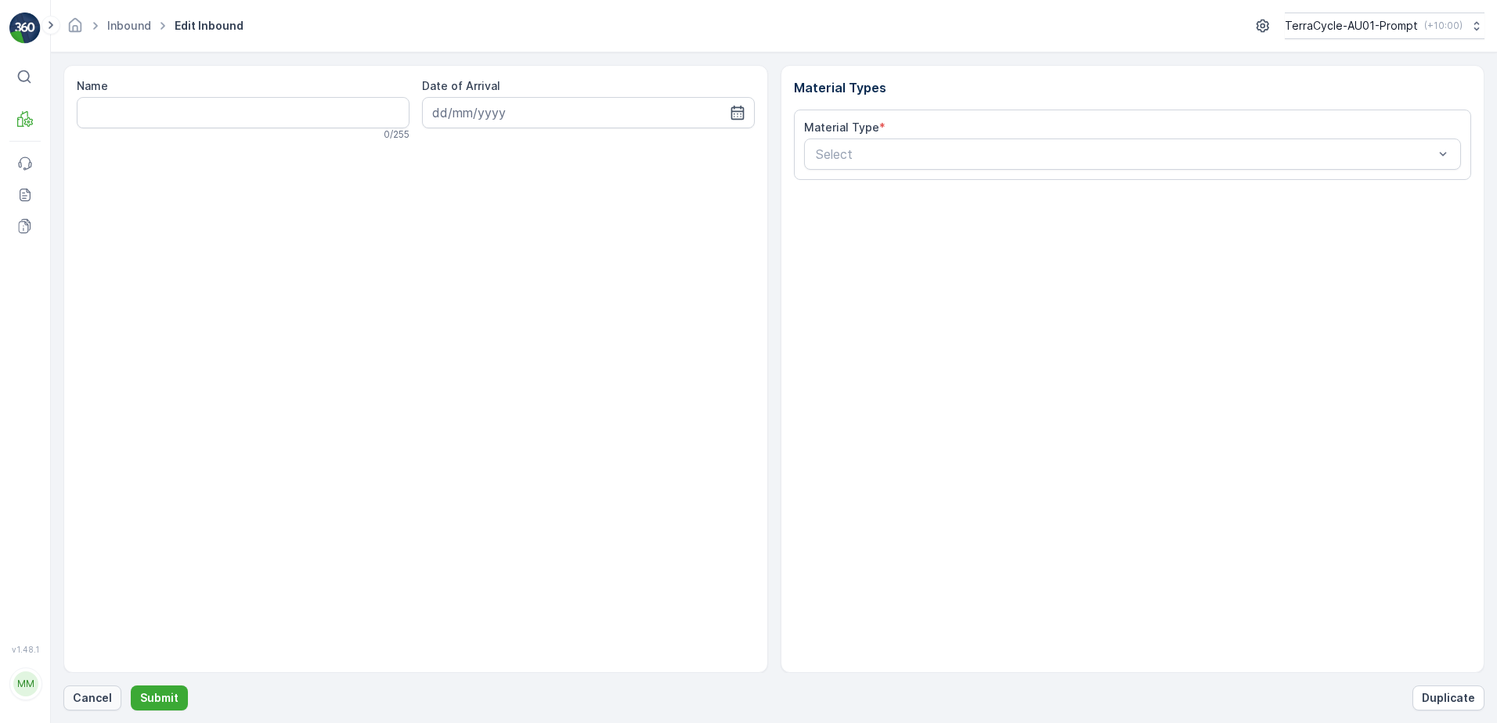
click at [107, 695] on p "Cancel" at bounding box center [92, 698] width 39 height 16
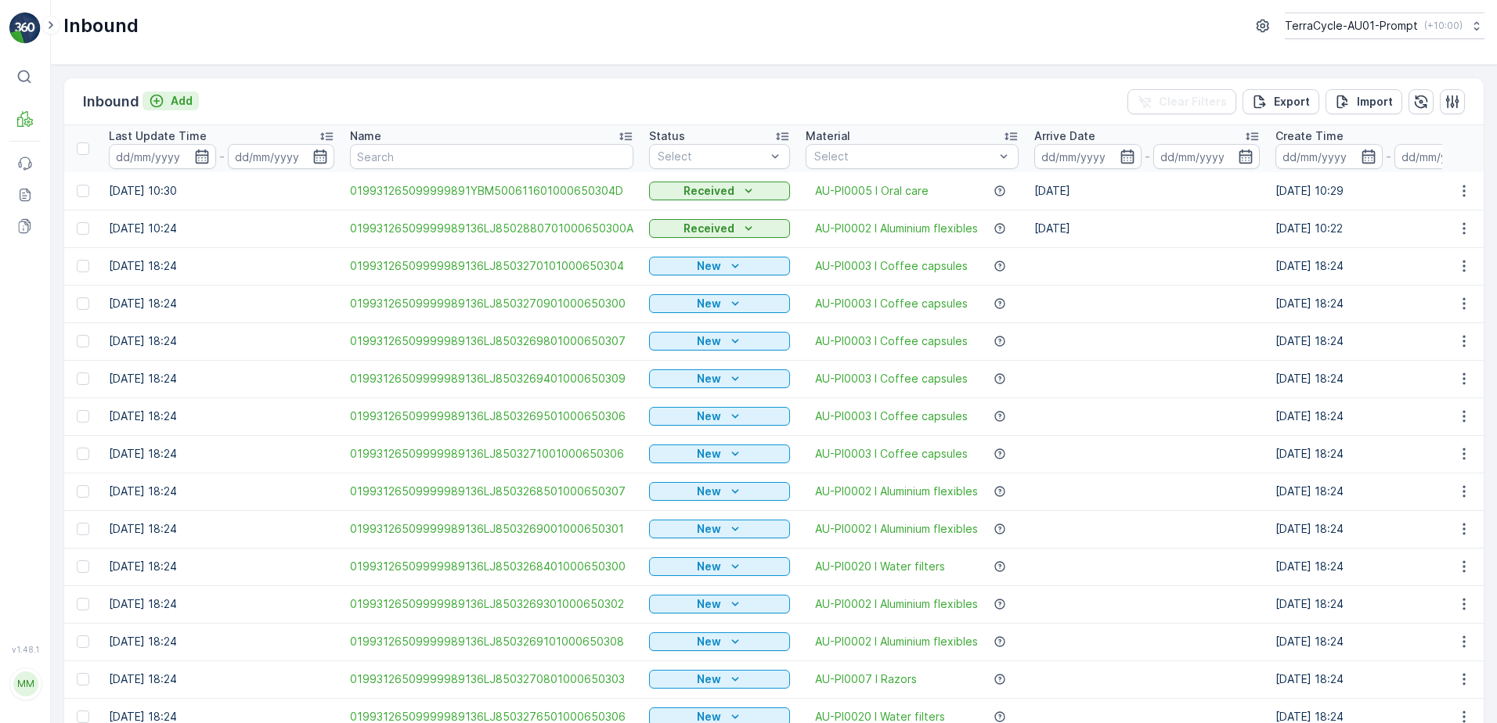
click at [192, 100] on p "Add" at bounding box center [182, 101] width 22 height 16
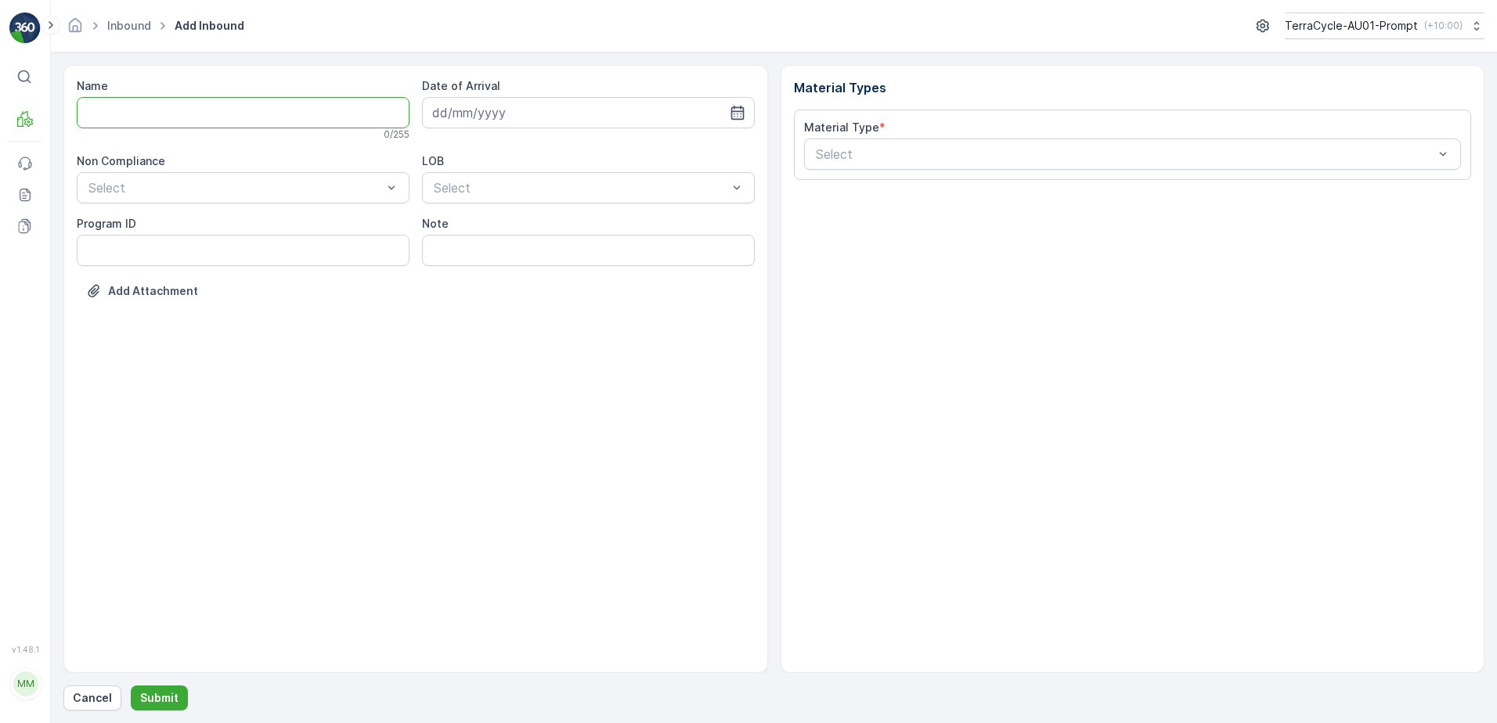
click at [204, 106] on input "Name" at bounding box center [243, 112] width 333 height 31
type input "019931265099999891ZX2000408401000650806"
click at [131, 686] on button "Submit" at bounding box center [159, 698] width 57 height 25
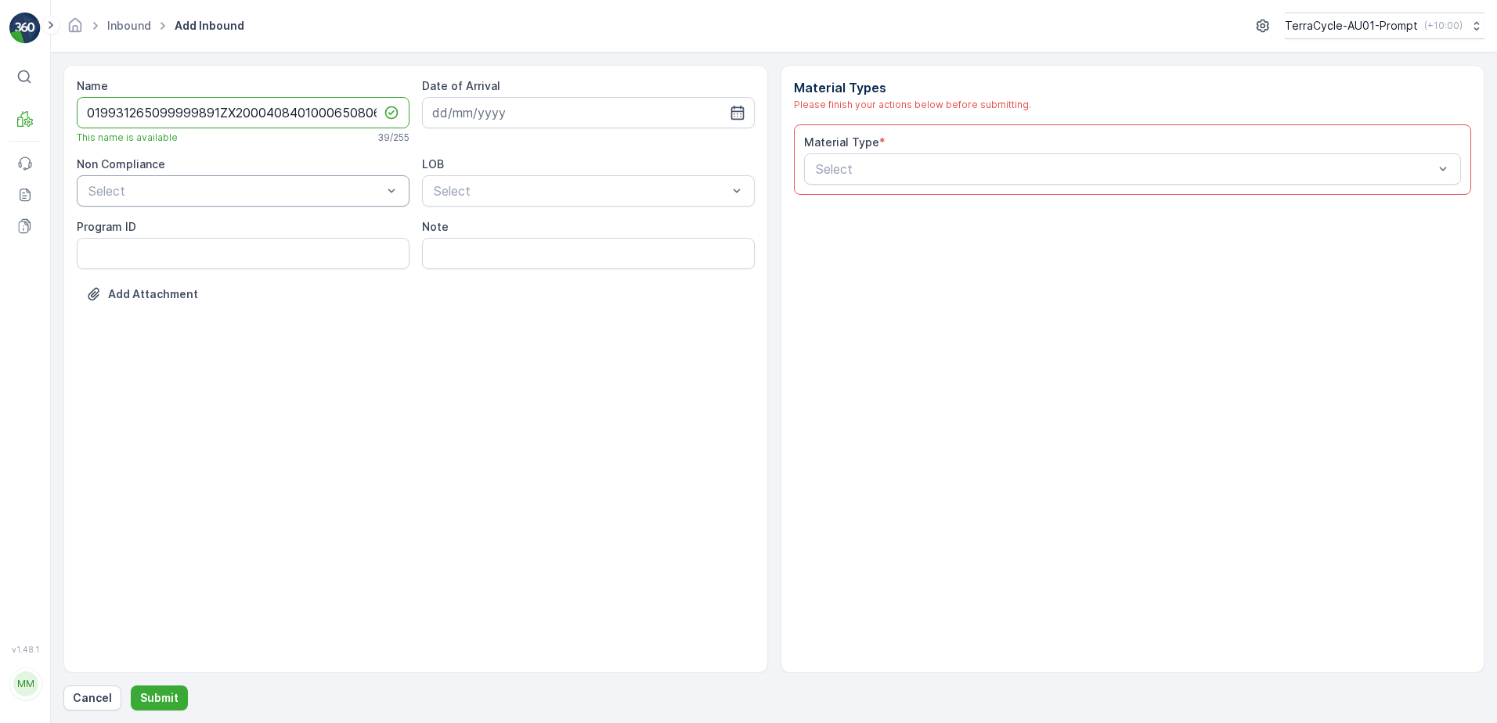
drag, startPoint x: 225, startPoint y: 178, endPoint x: 217, endPoint y: 180, distance: 8.9
click at [225, 176] on div "Select" at bounding box center [243, 190] width 333 height 31
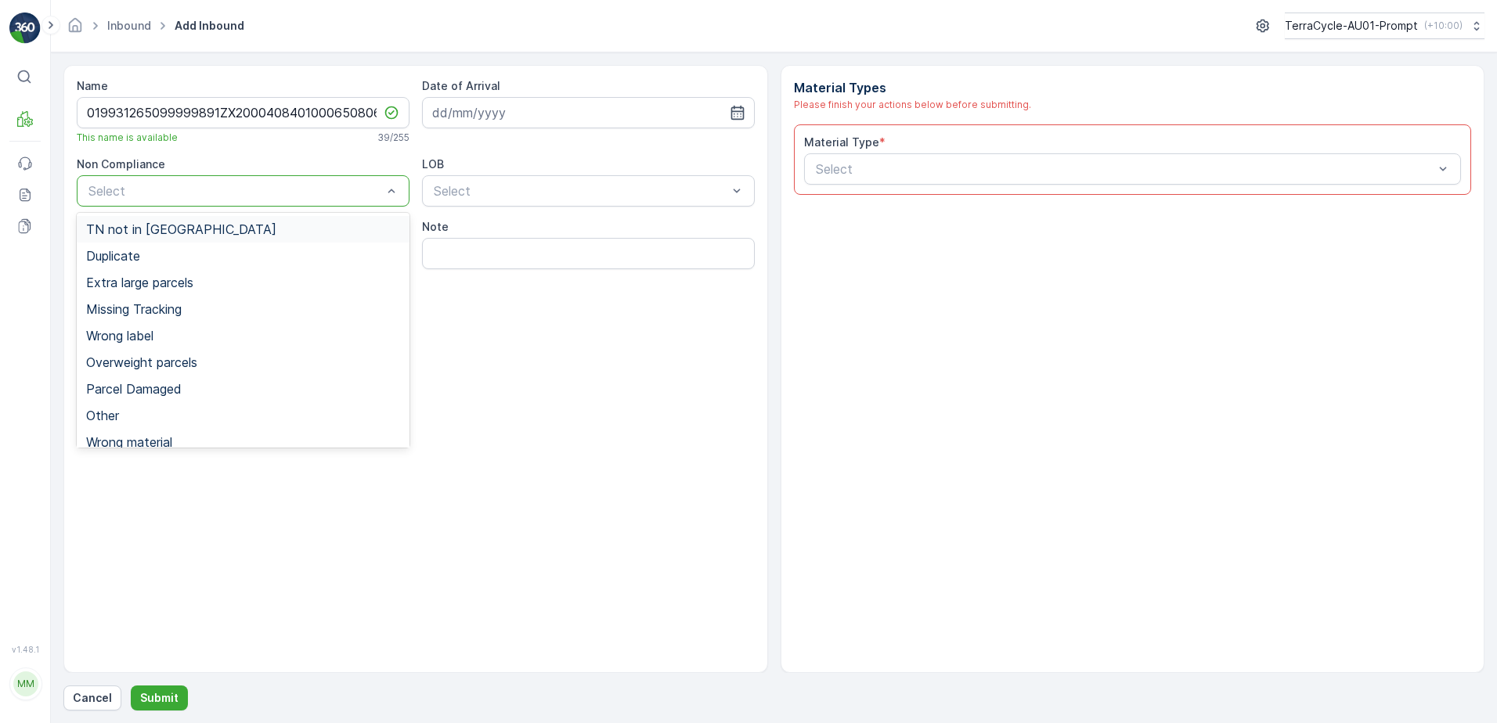
click at [180, 228] on span "TN not in [GEOGRAPHIC_DATA]" at bounding box center [181, 229] width 190 height 14
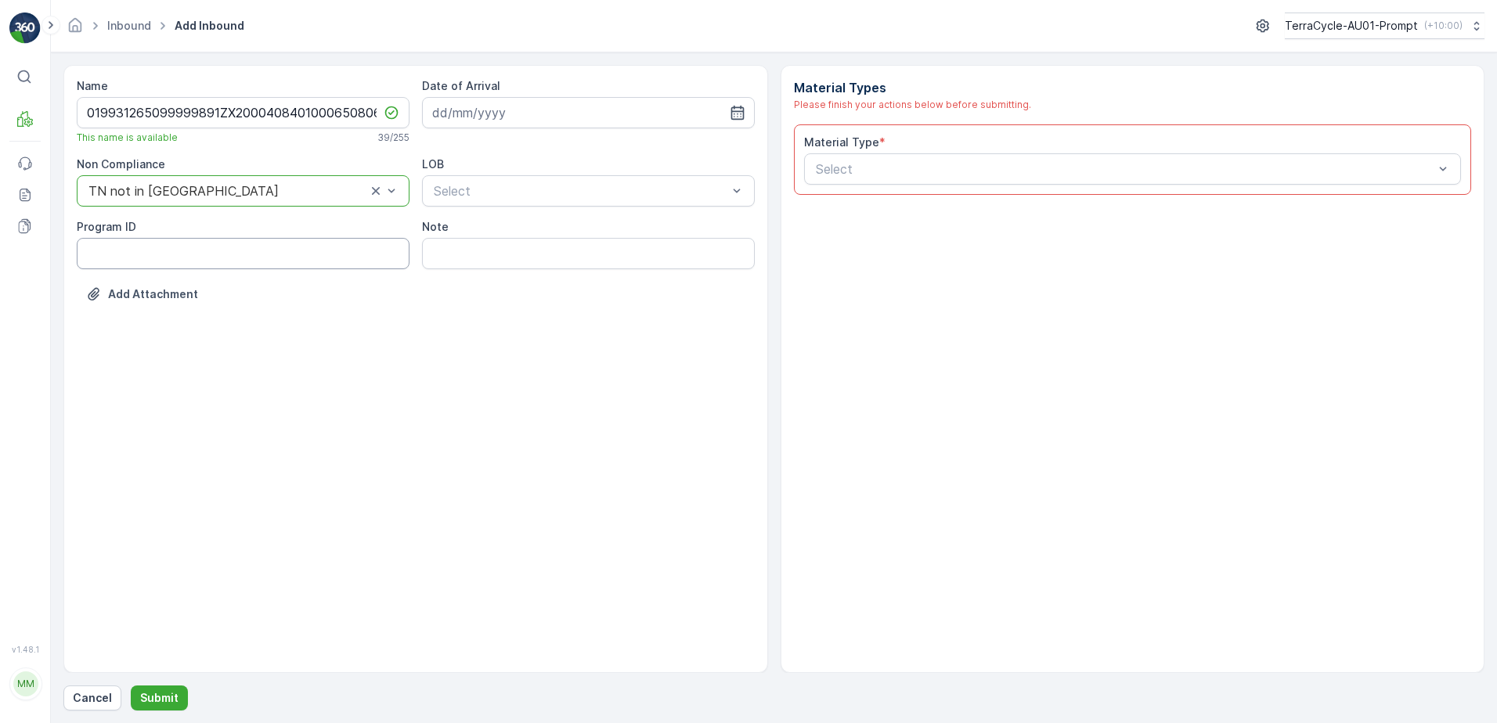
click at [143, 253] on ID "Program ID" at bounding box center [243, 253] width 333 height 31
type ID "CS111-S"
click at [469, 108] on input at bounding box center [588, 112] width 333 height 31
drag, startPoint x: 481, startPoint y: 310, endPoint x: 493, endPoint y: 281, distance: 31.3
click at [482, 310] on div "18" at bounding box center [476, 306] width 25 height 25
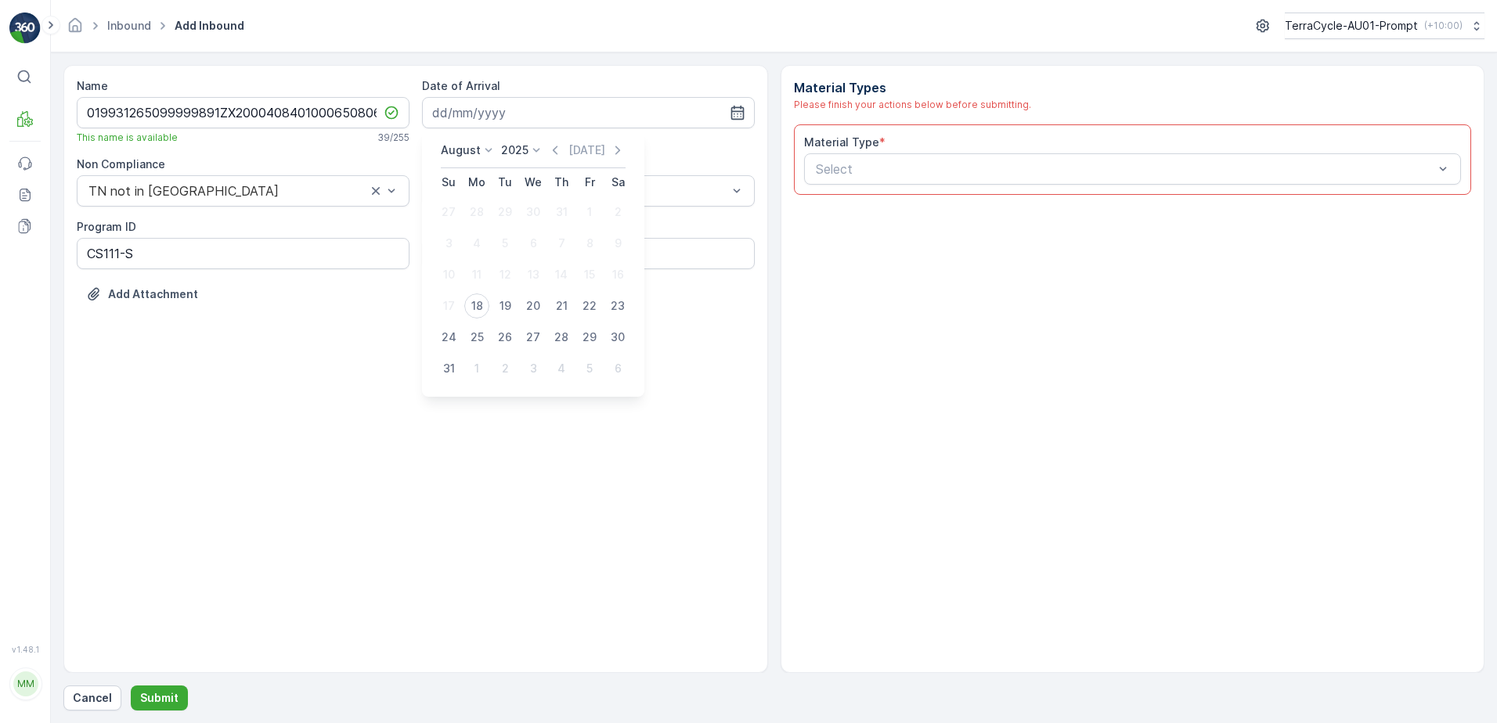
type input "[DATE]"
click at [527, 189] on div at bounding box center [580, 191] width 297 height 14
click at [512, 246] on div "ZWB" at bounding box center [588, 256] width 333 height 27
click at [863, 164] on div at bounding box center [1125, 169] width 622 height 14
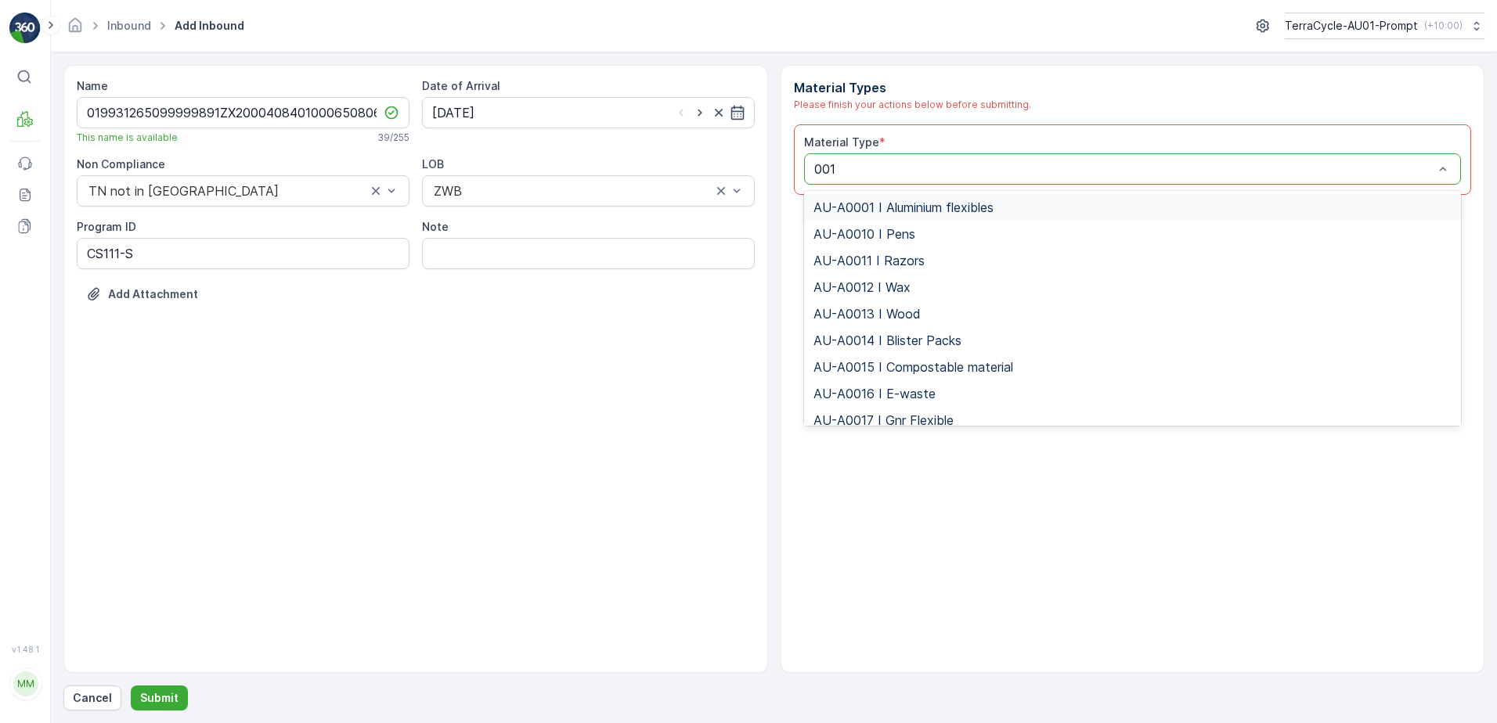
type input "0016"
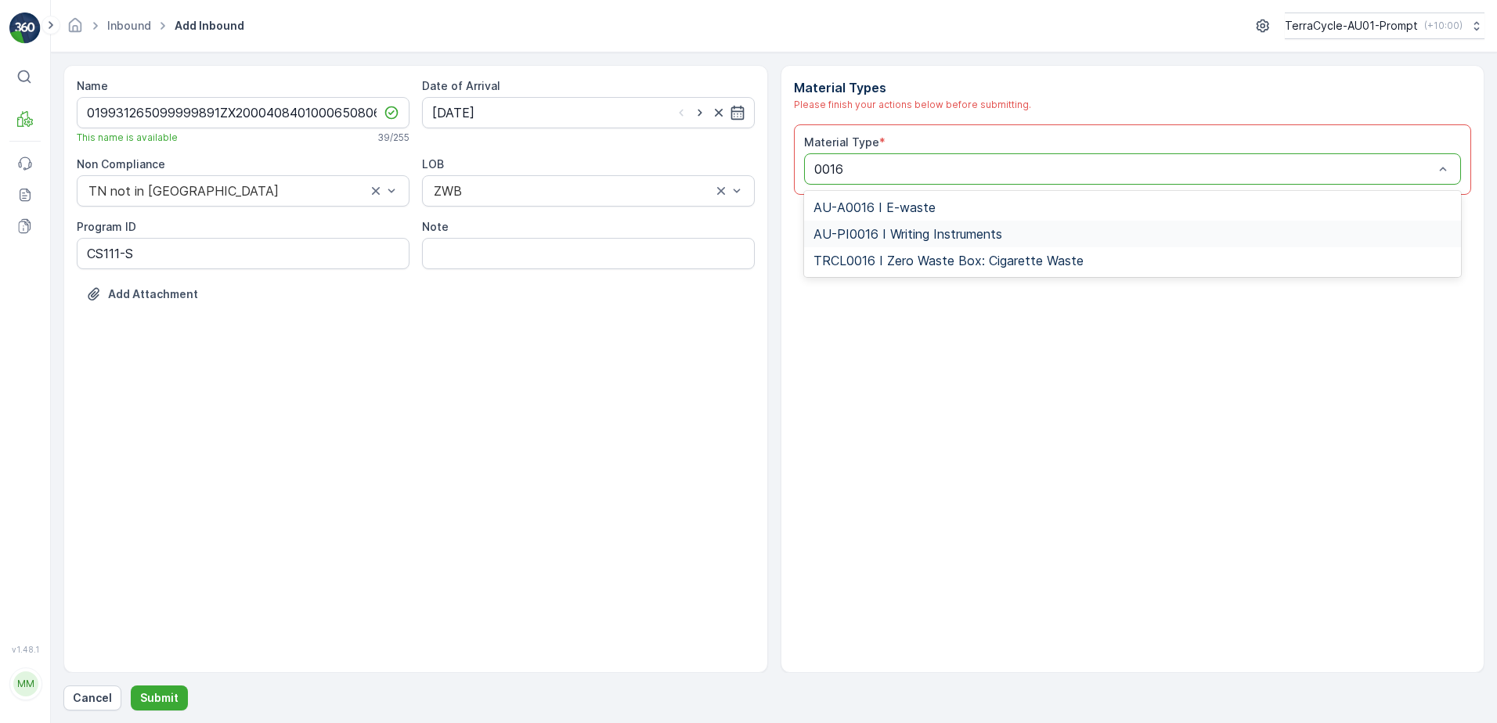
click at [935, 230] on span "AU-PI0016 I Writing Instruments" at bounding box center [907, 234] width 189 height 14
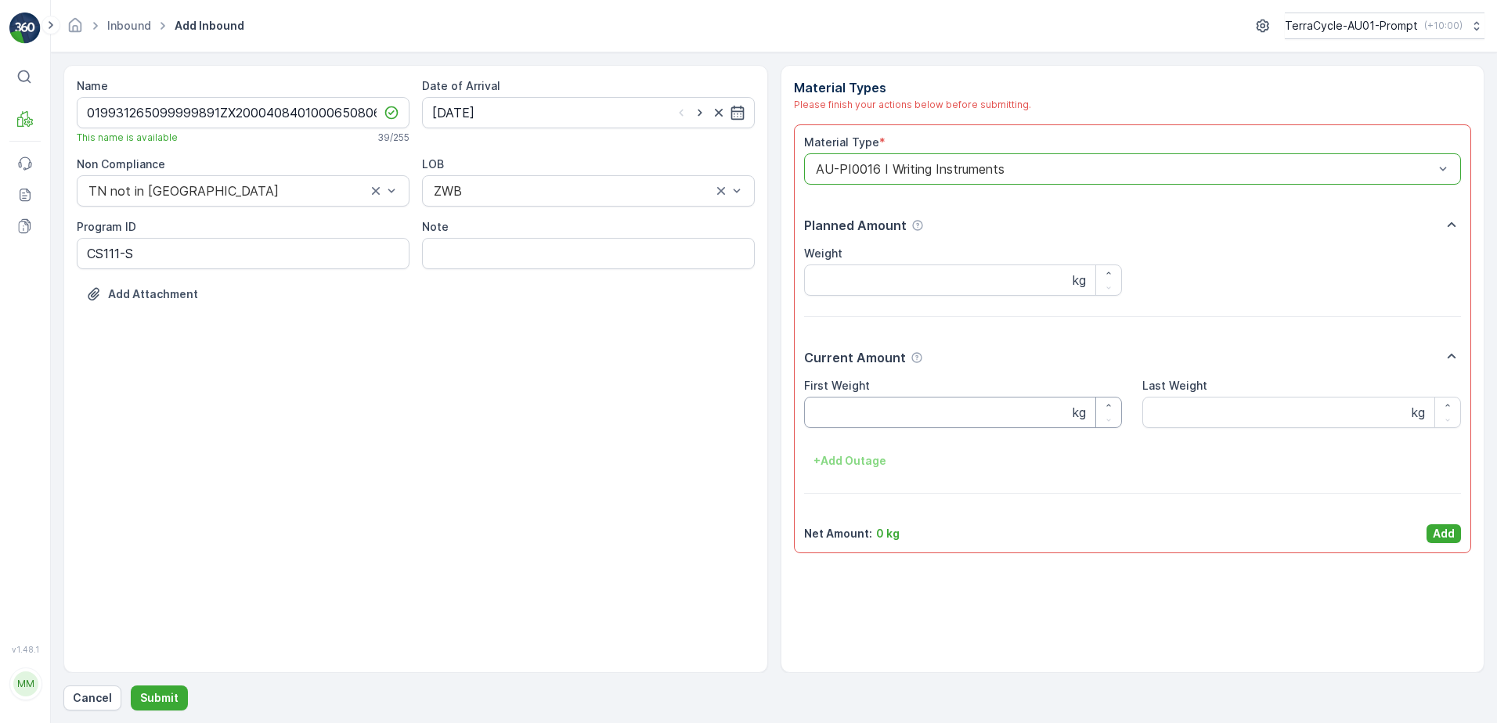
click at [919, 421] on Weight "First Weight" at bounding box center [963, 412] width 319 height 31
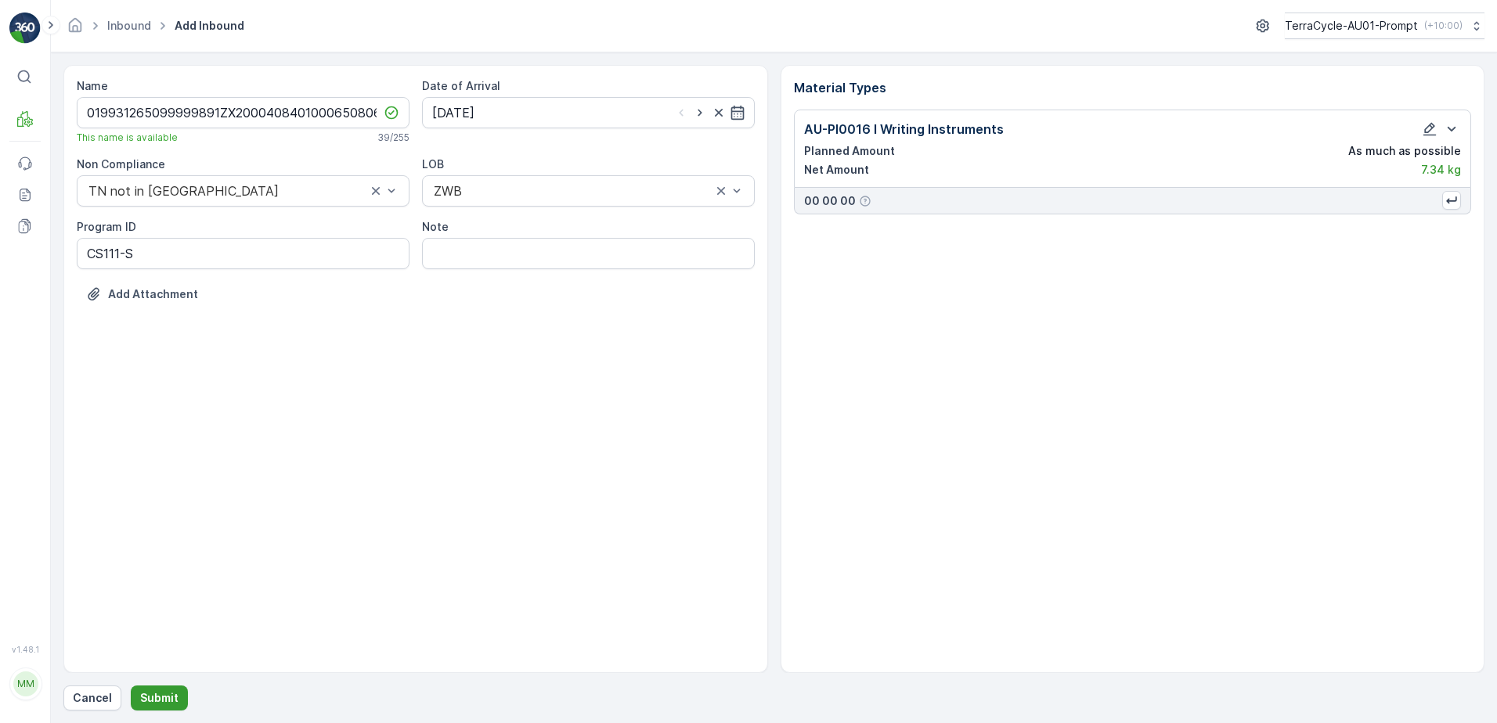
click at [168, 698] on p "Submit" at bounding box center [159, 698] width 38 height 16
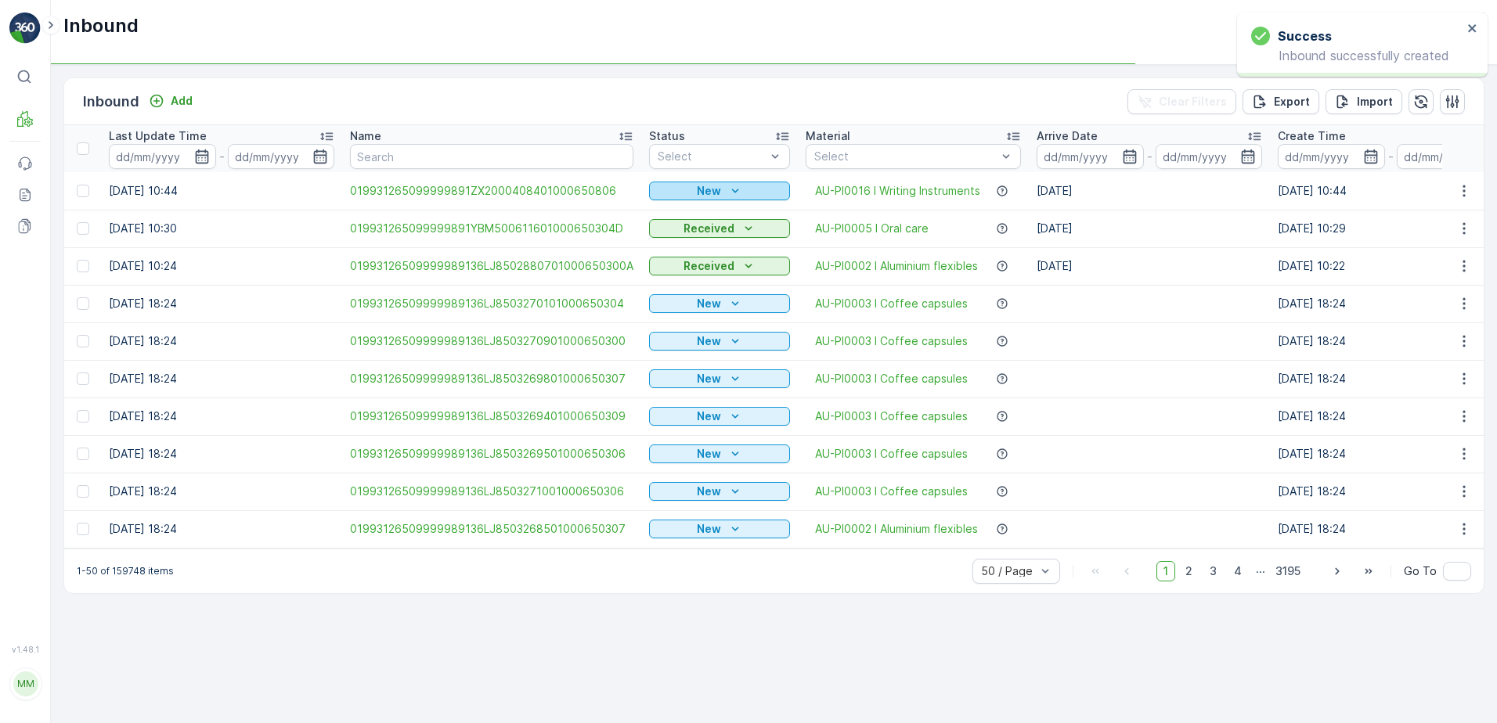
click at [747, 184] on div "New" at bounding box center [719, 191] width 128 height 16
click at [685, 231] on span "Scanned" at bounding box center [675, 237] width 46 height 16
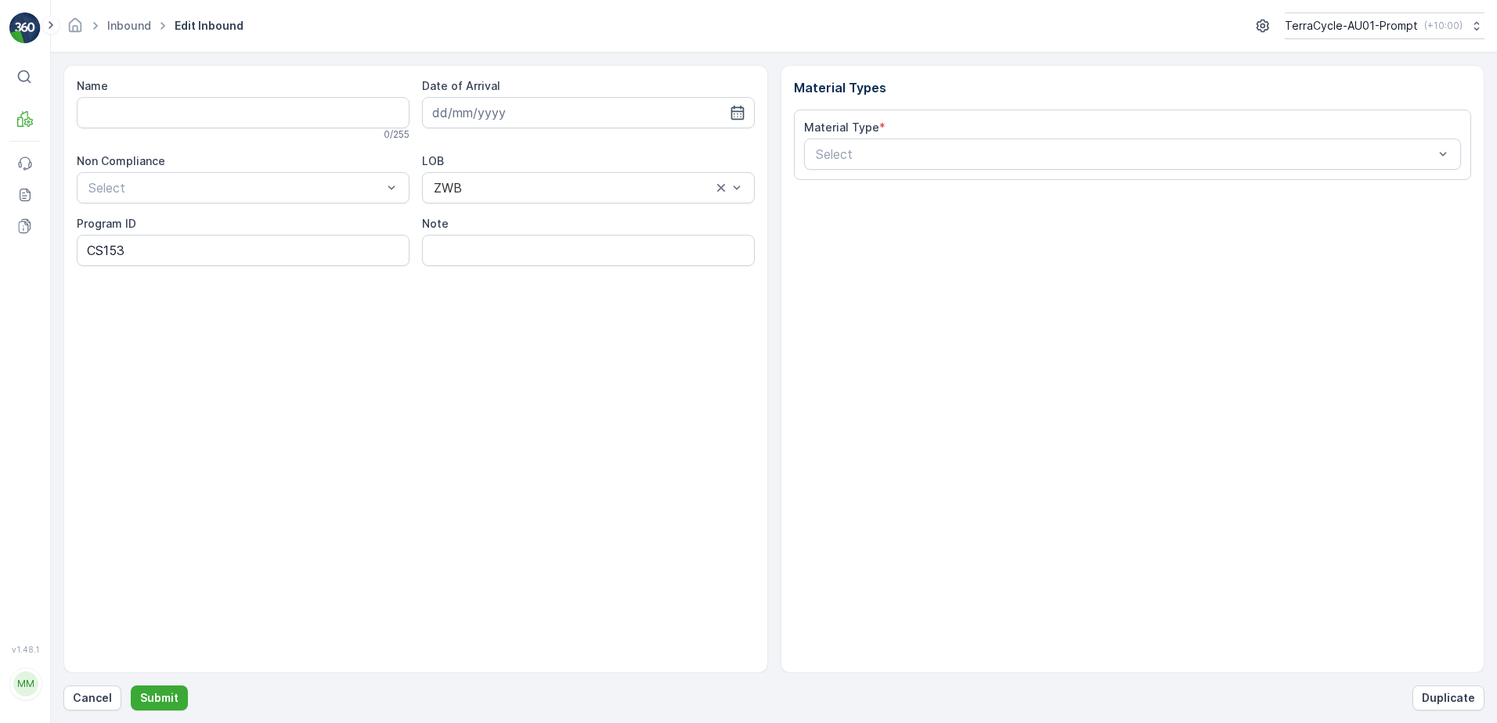
type input "019931265099999891ZX2501967901000655004"
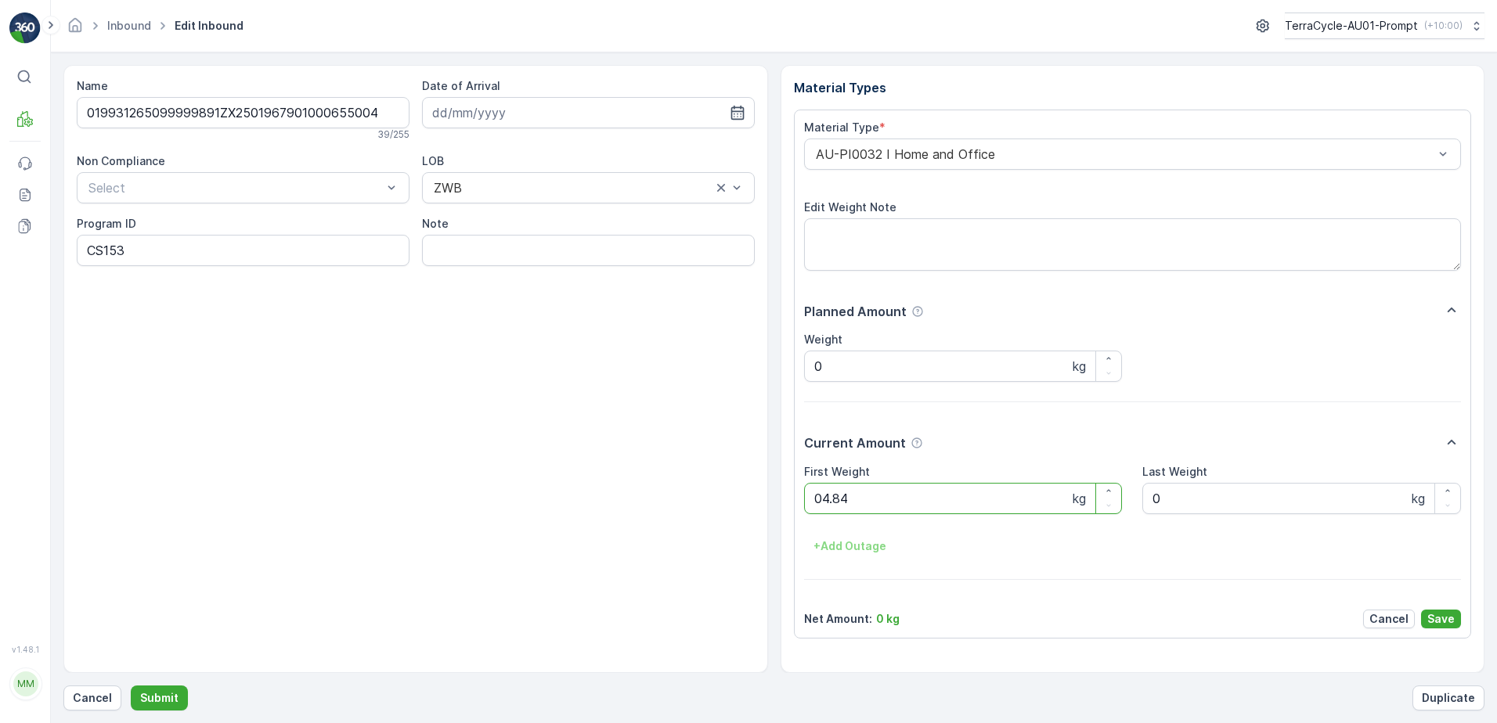
click at [131, 686] on button "Submit" at bounding box center [159, 698] width 57 height 25
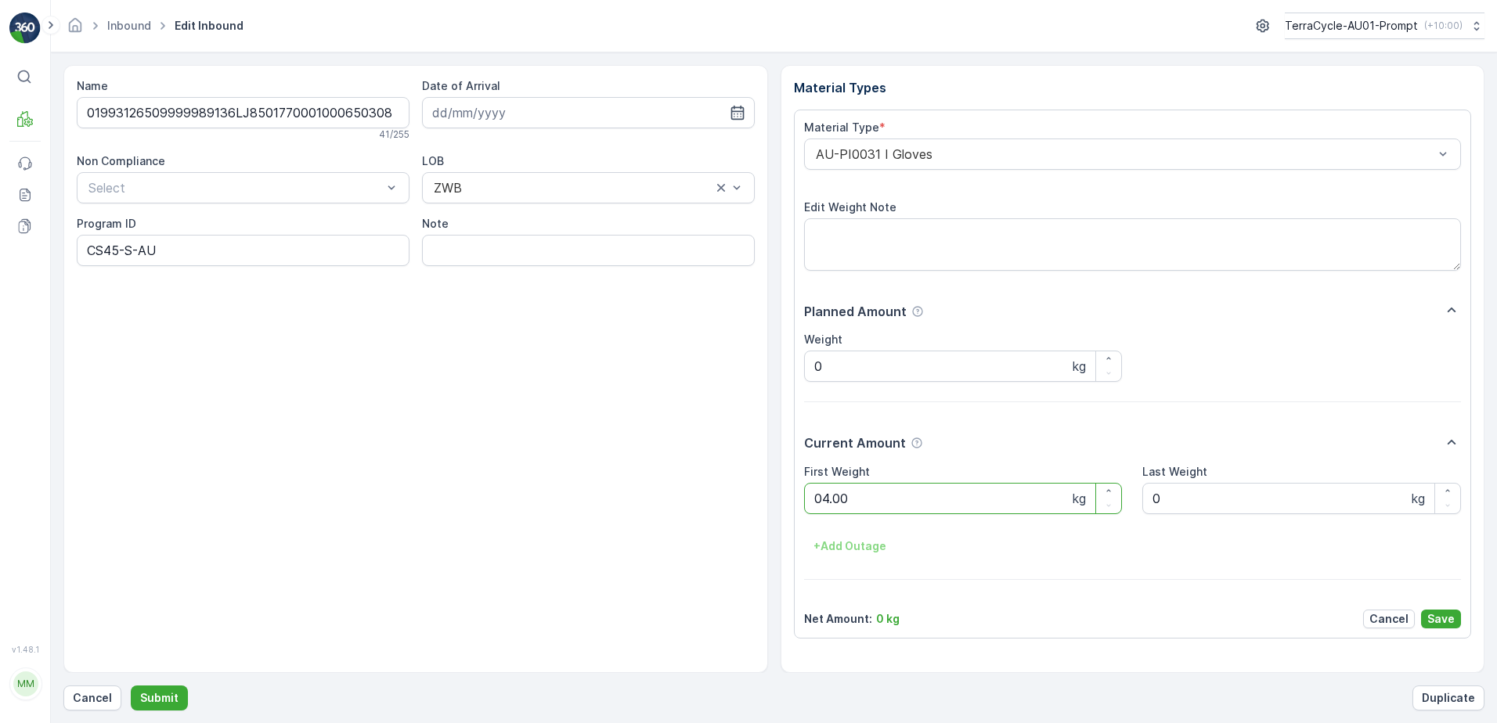
click at [131, 686] on button "Submit" at bounding box center [159, 698] width 57 height 25
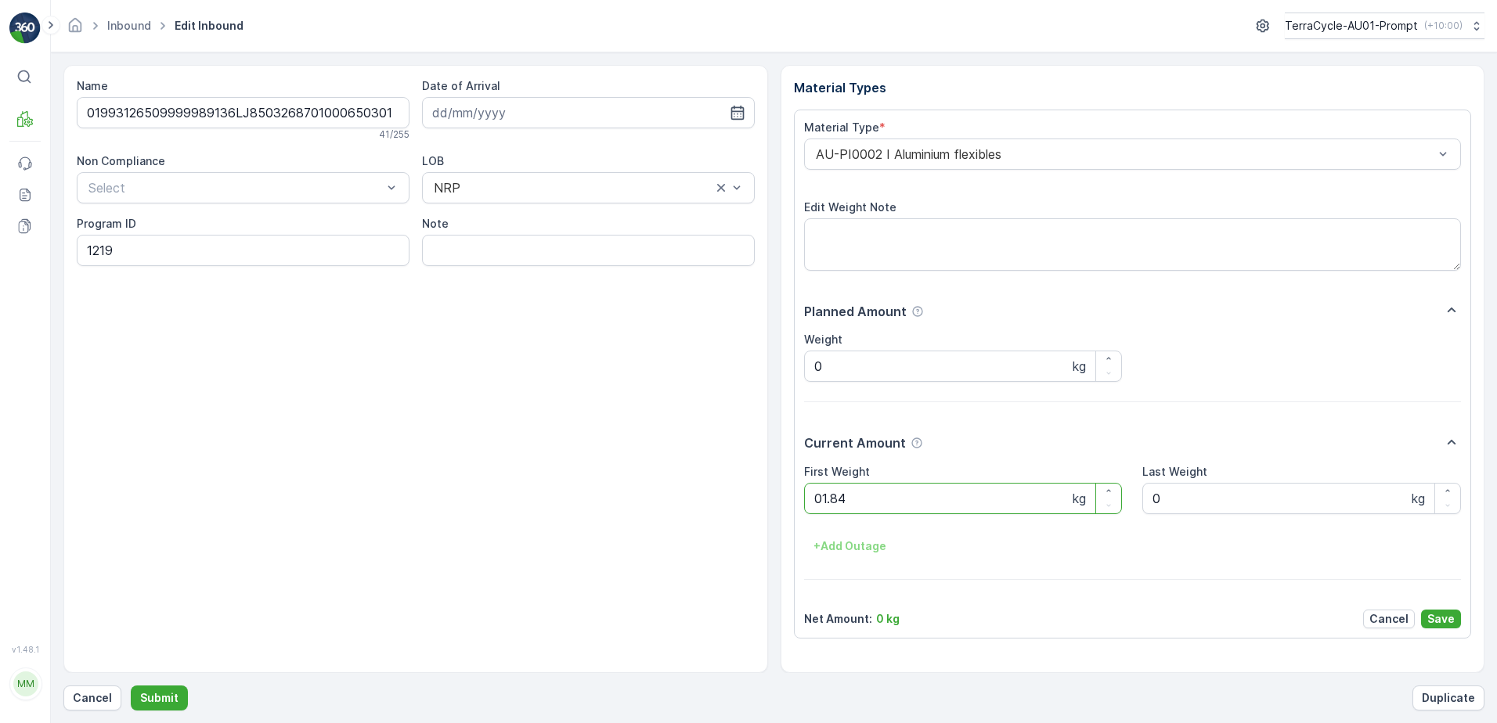
click at [131, 686] on button "Submit" at bounding box center [159, 698] width 57 height 25
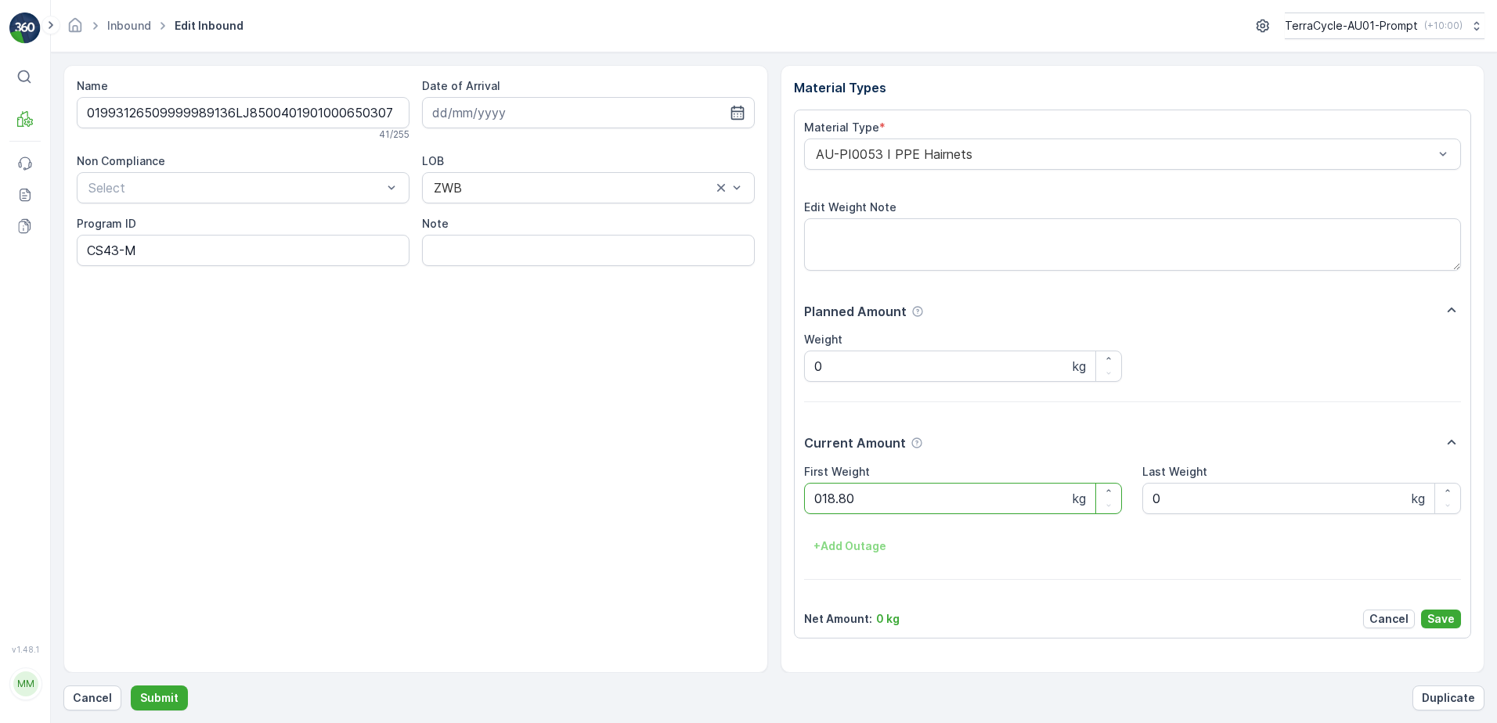
click at [131, 686] on button "Submit" at bounding box center [159, 698] width 57 height 25
click at [122, 251] on ID "CS43-M" at bounding box center [243, 250] width 333 height 31
type ID "CS45-M"
click at [816, 157] on input "text" at bounding box center [816, 154] width 4 height 14
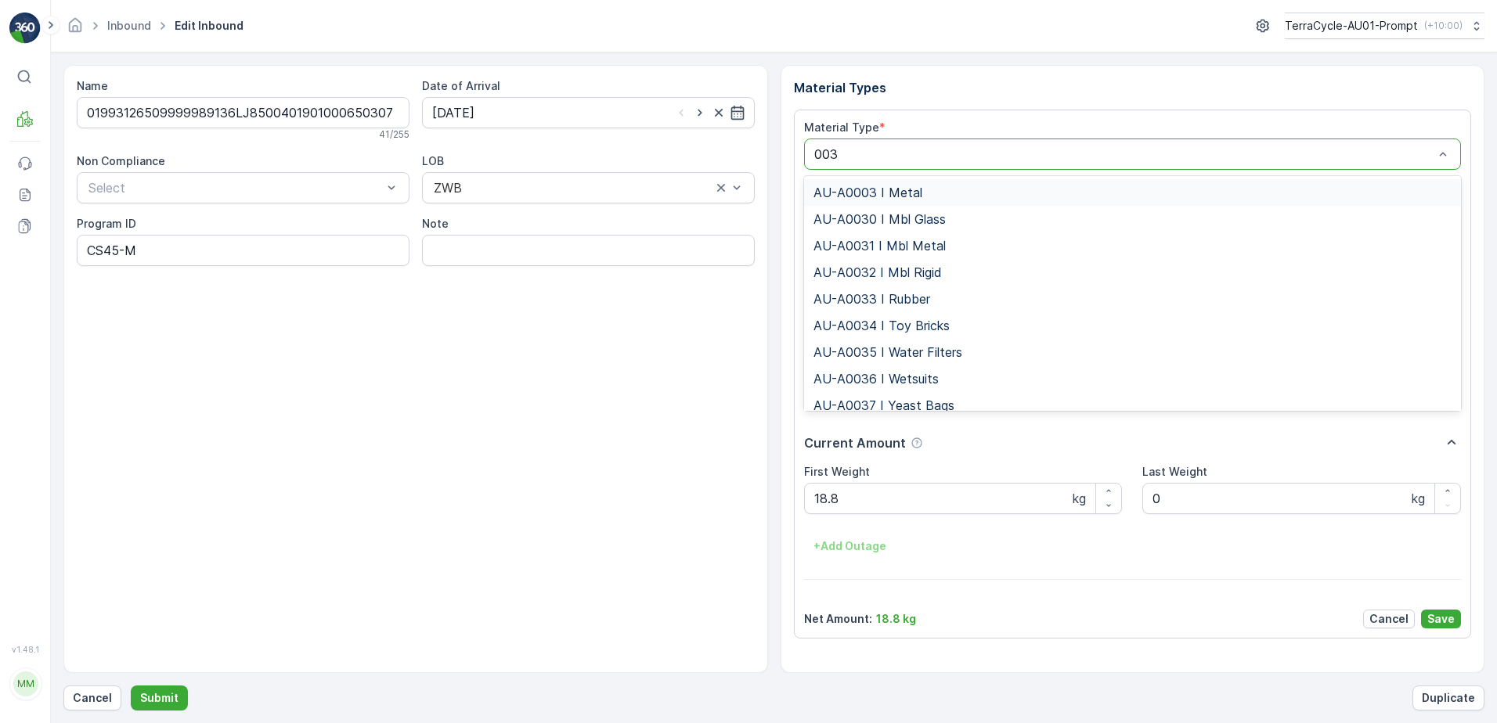
type input "0031"
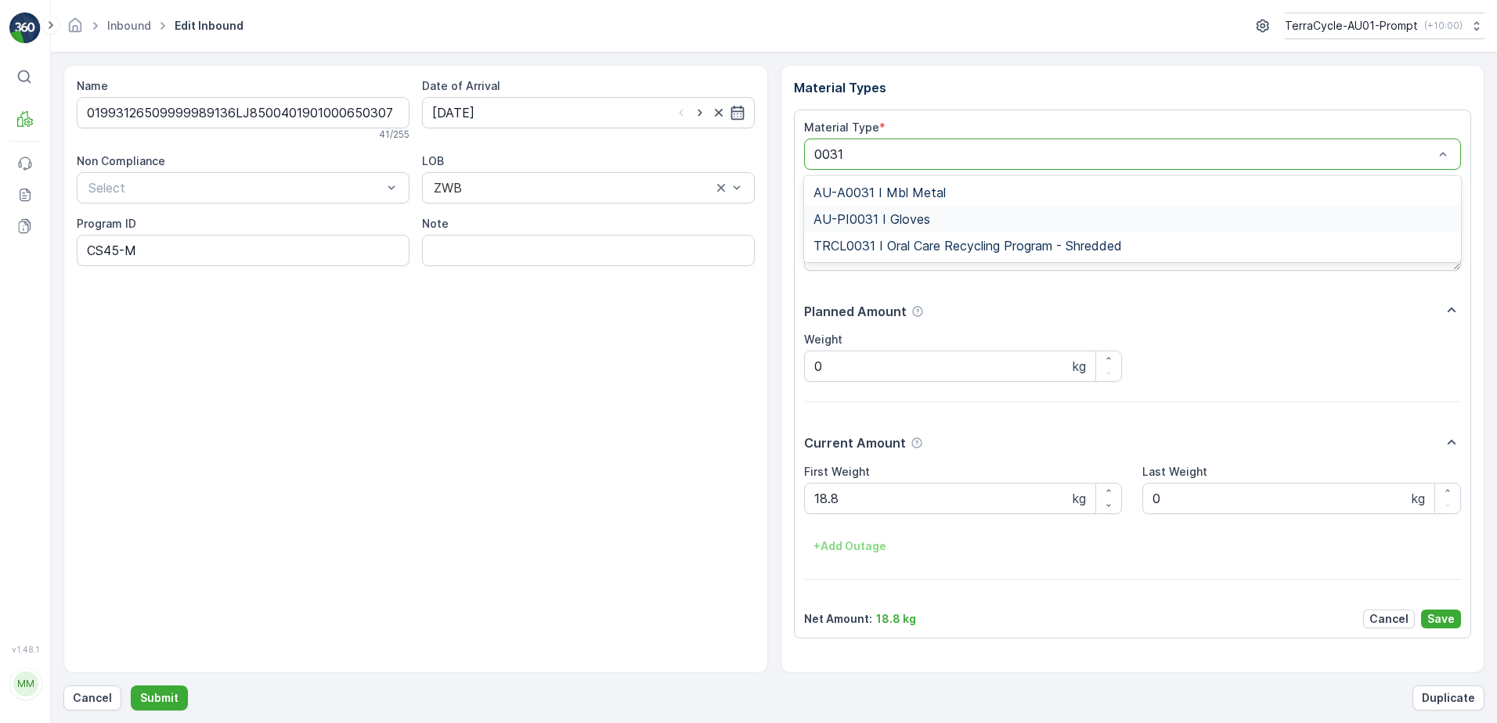
click at [928, 217] on div "AU-PI0031 I Gloves" at bounding box center [1132, 219] width 639 height 14
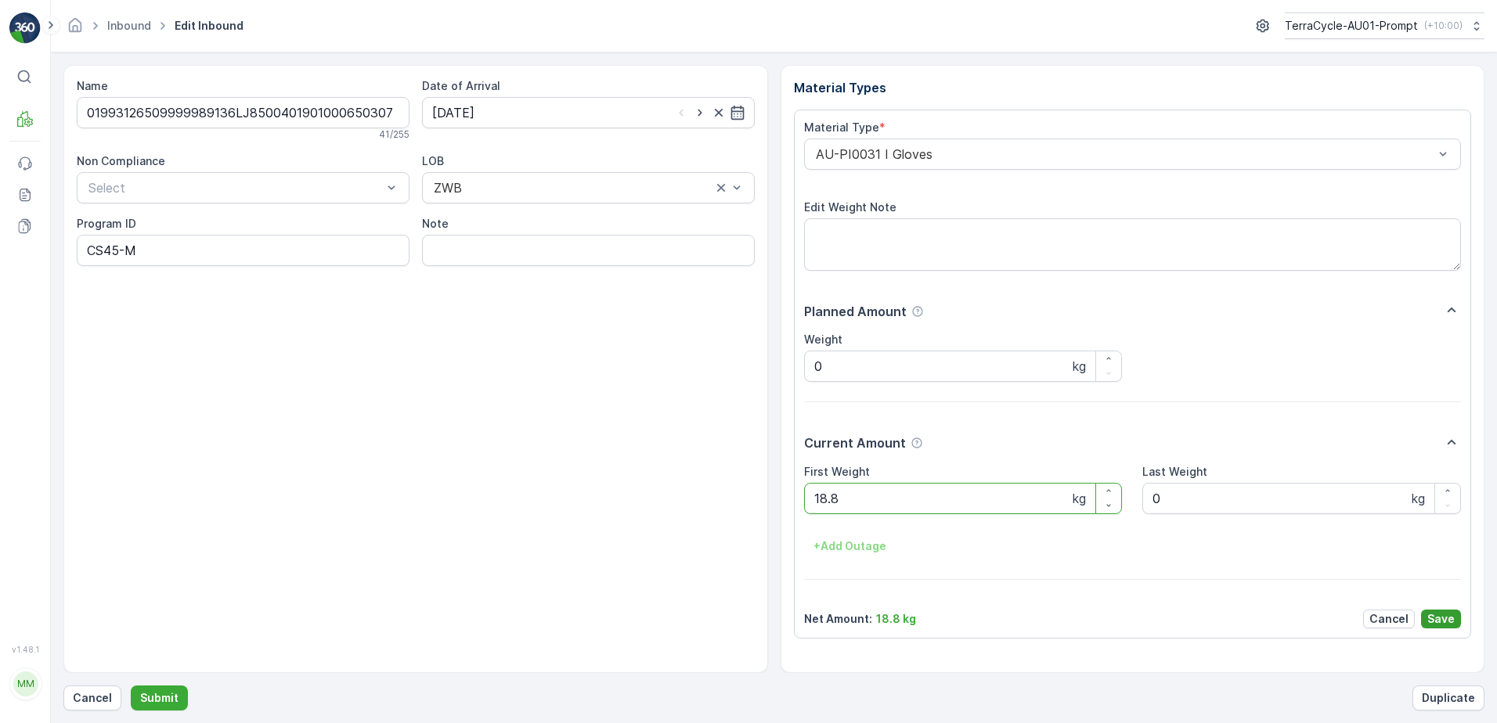
click at [1442, 618] on p "Save" at bounding box center [1440, 619] width 27 height 16
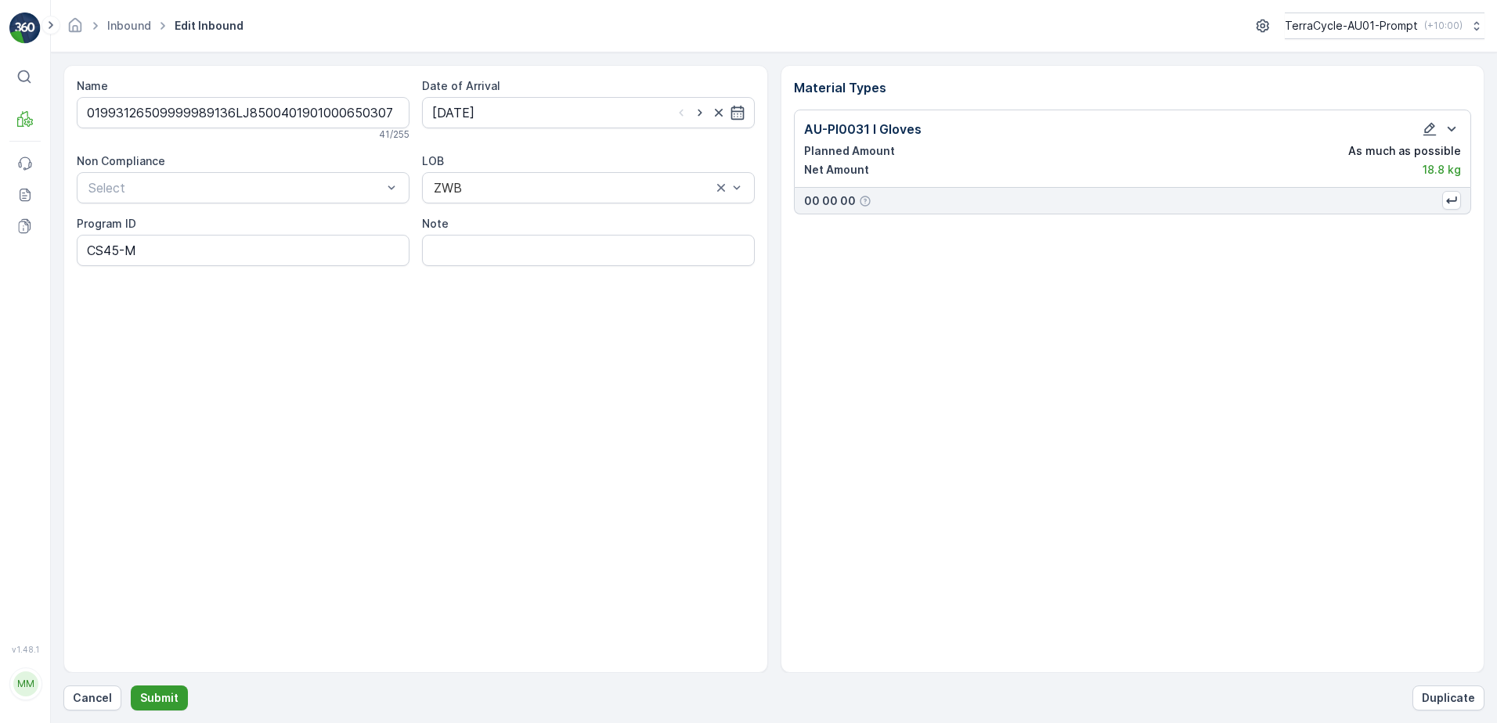
click at [144, 701] on p "Submit" at bounding box center [159, 698] width 38 height 16
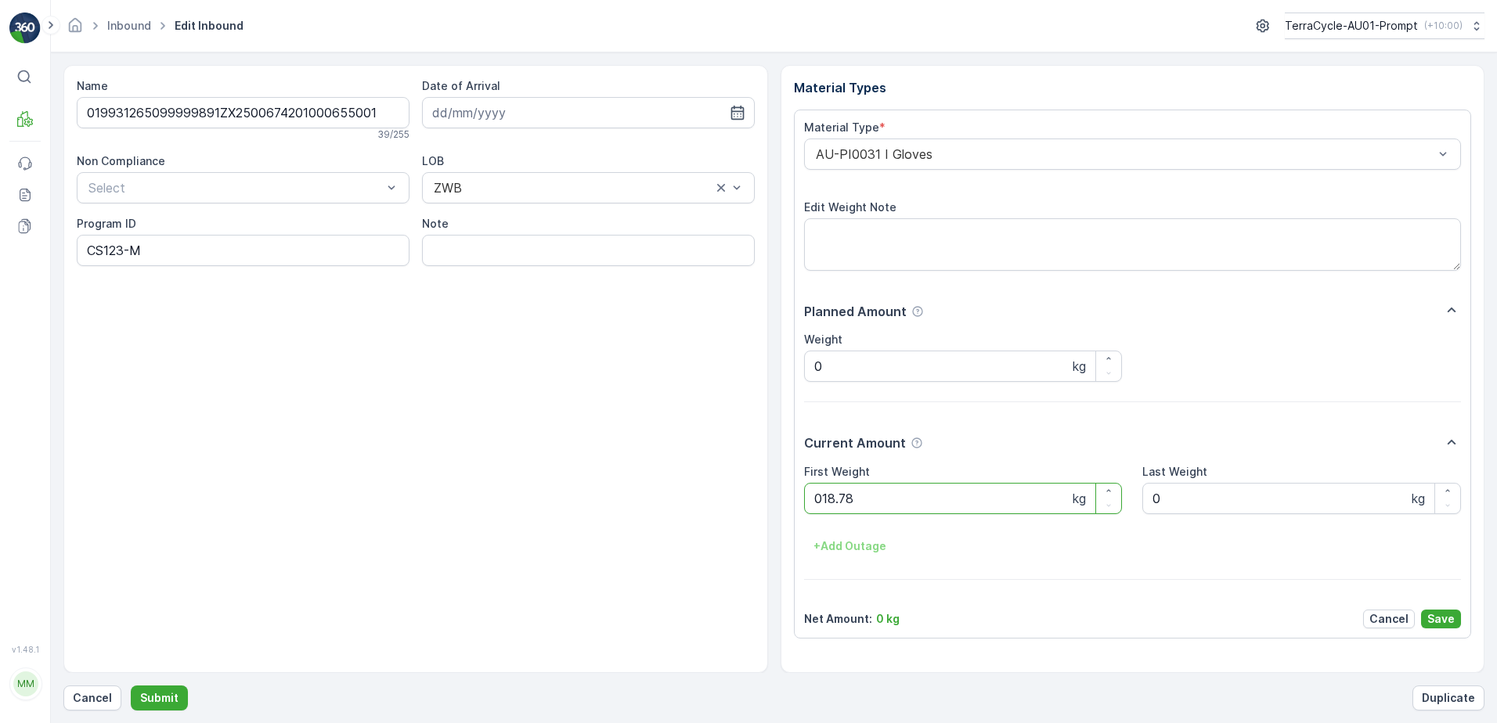
click at [131, 686] on button "Submit" at bounding box center [159, 698] width 57 height 25
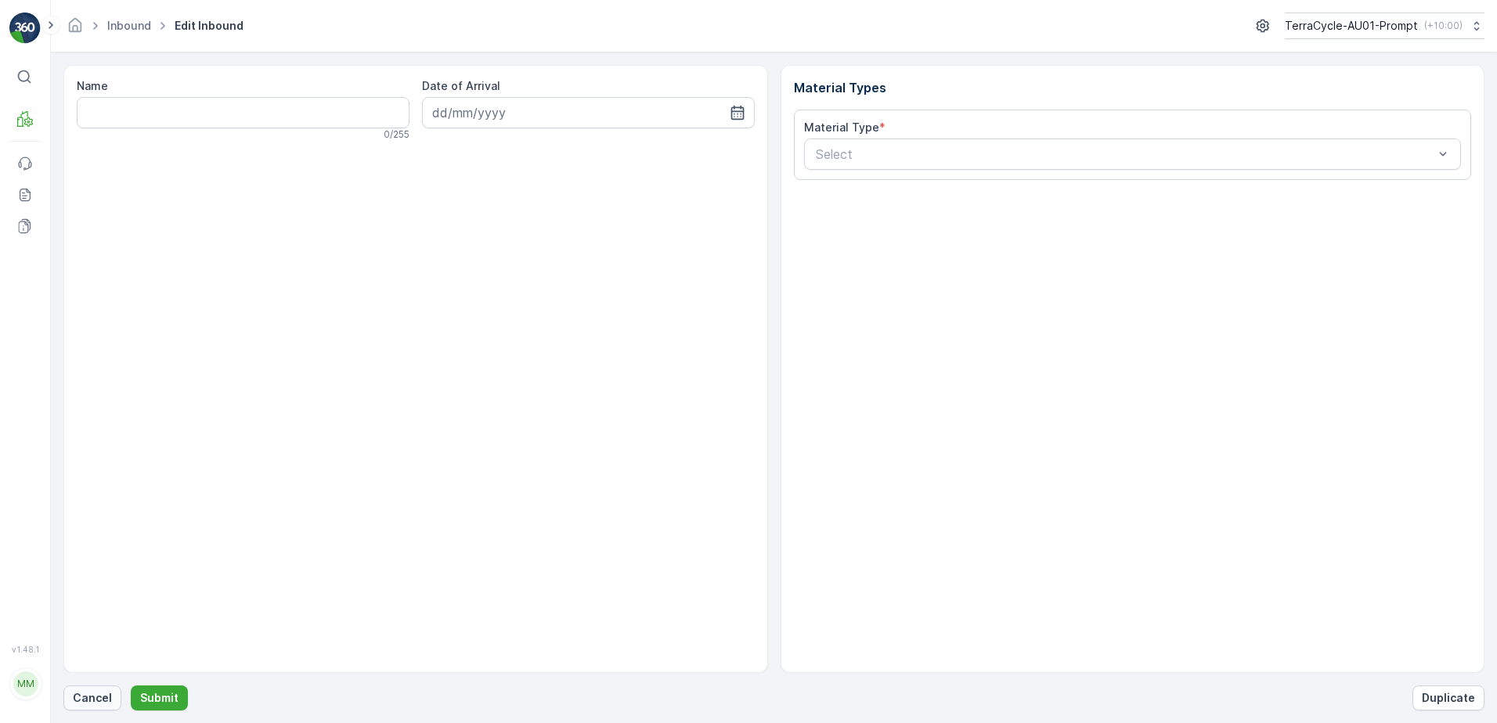
click at [95, 696] on p "Cancel" at bounding box center [92, 698] width 39 height 16
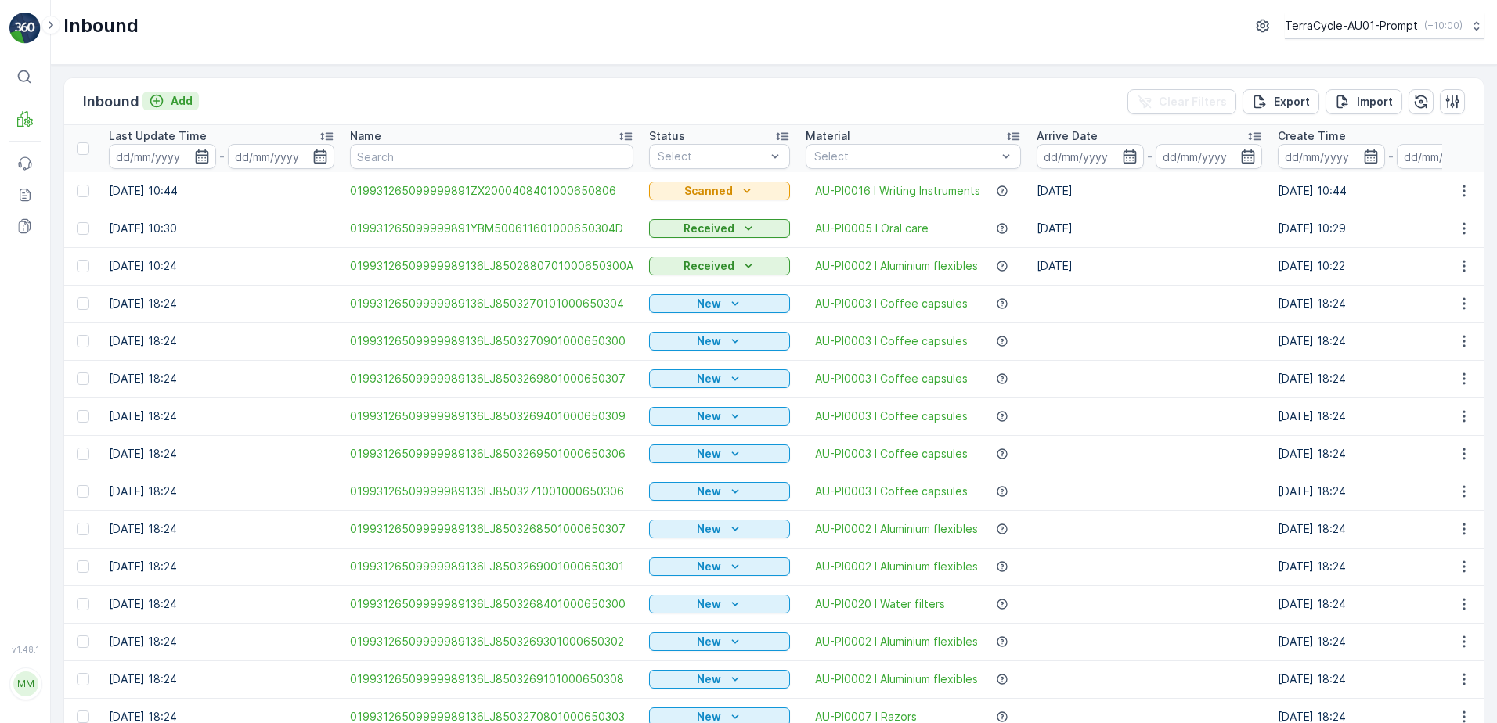
click at [184, 103] on p "Add" at bounding box center [182, 101] width 22 height 16
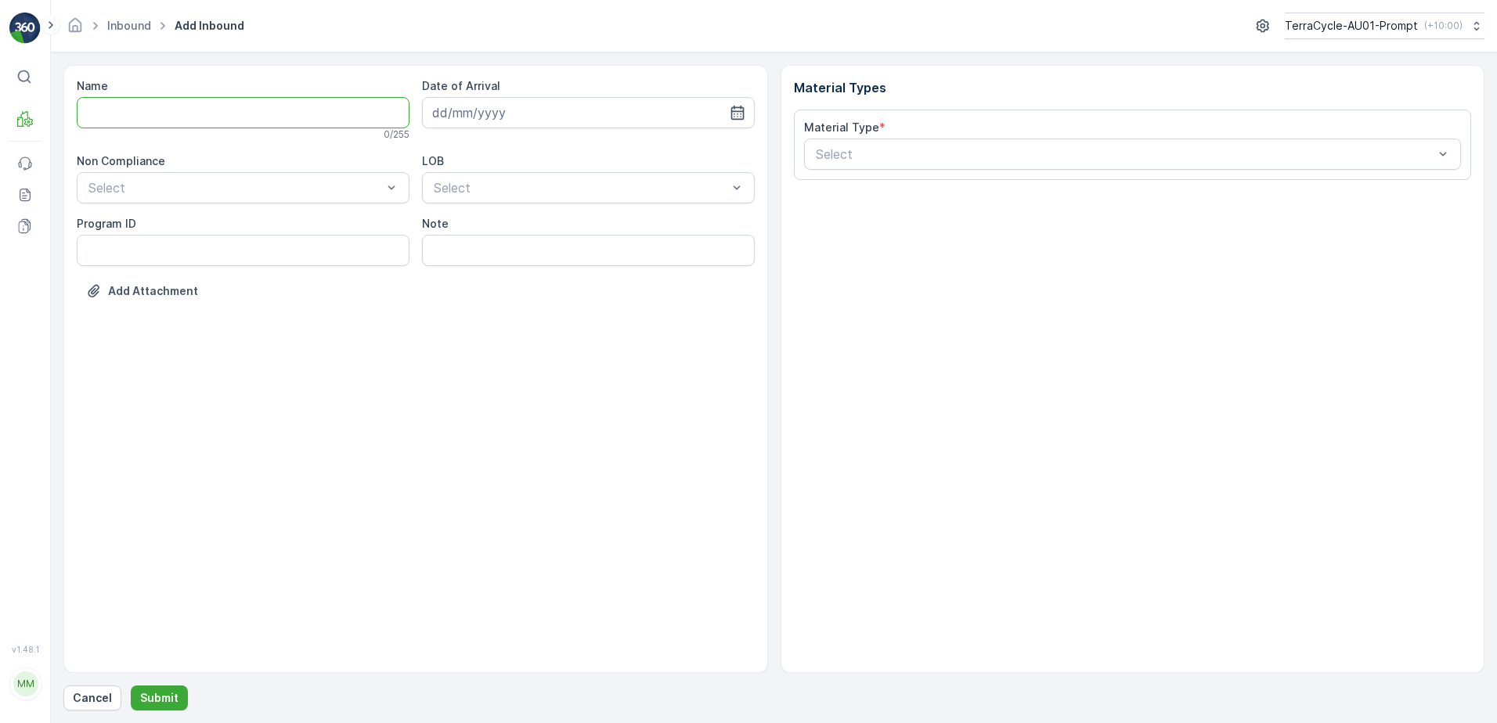
click at [197, 117] on input "Name" at bounding box center [243, 112] width 333 height 31
type input "019931265099999891ZX2000741001000650800"
click at [131, 686] on button "Submit" at bounding box center [159, 698] width 57 height 25
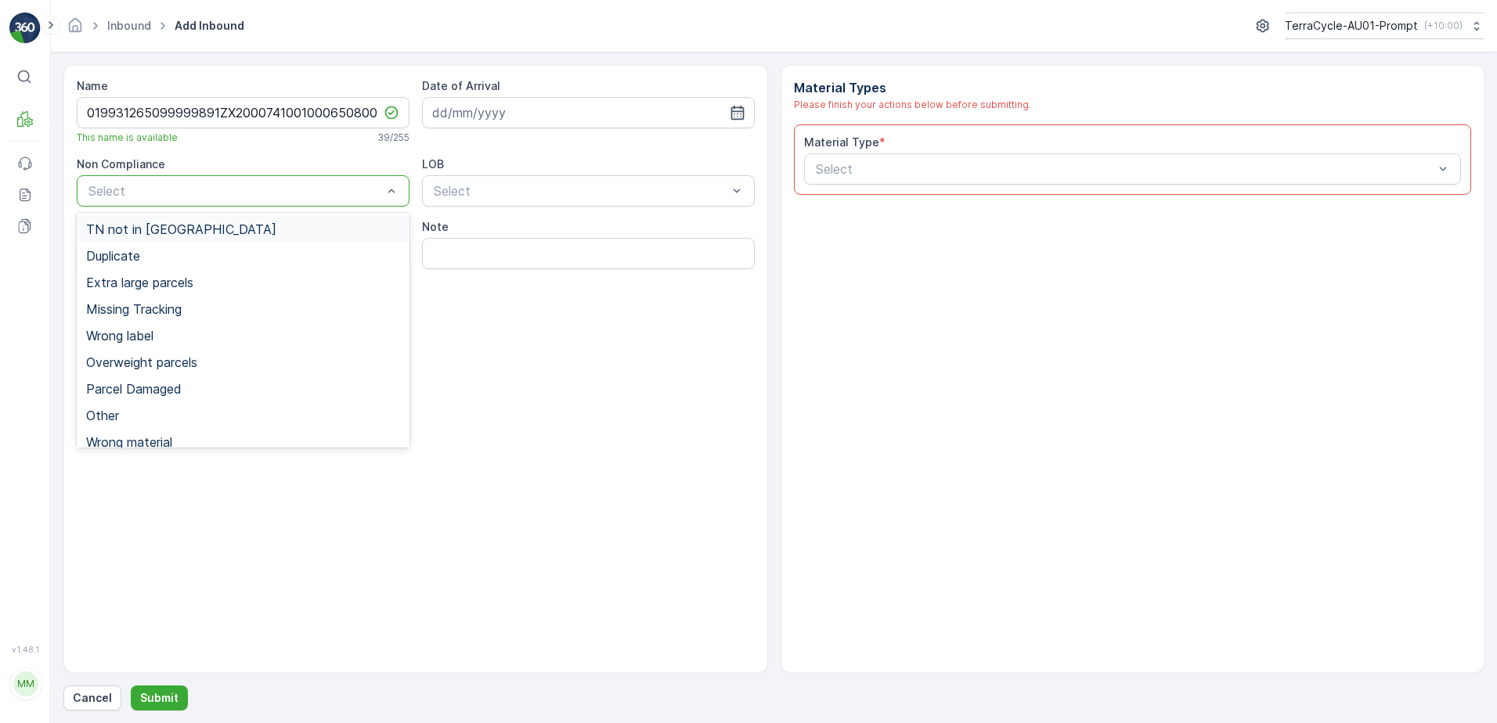
click at [159, 193] on div at bounding box center [235, 191] width 297 height 14
click at [168, 227] on span "TN not in [GEOGRAPHIC_DATA]" at bounding box center [181, 229] width 190 height 14
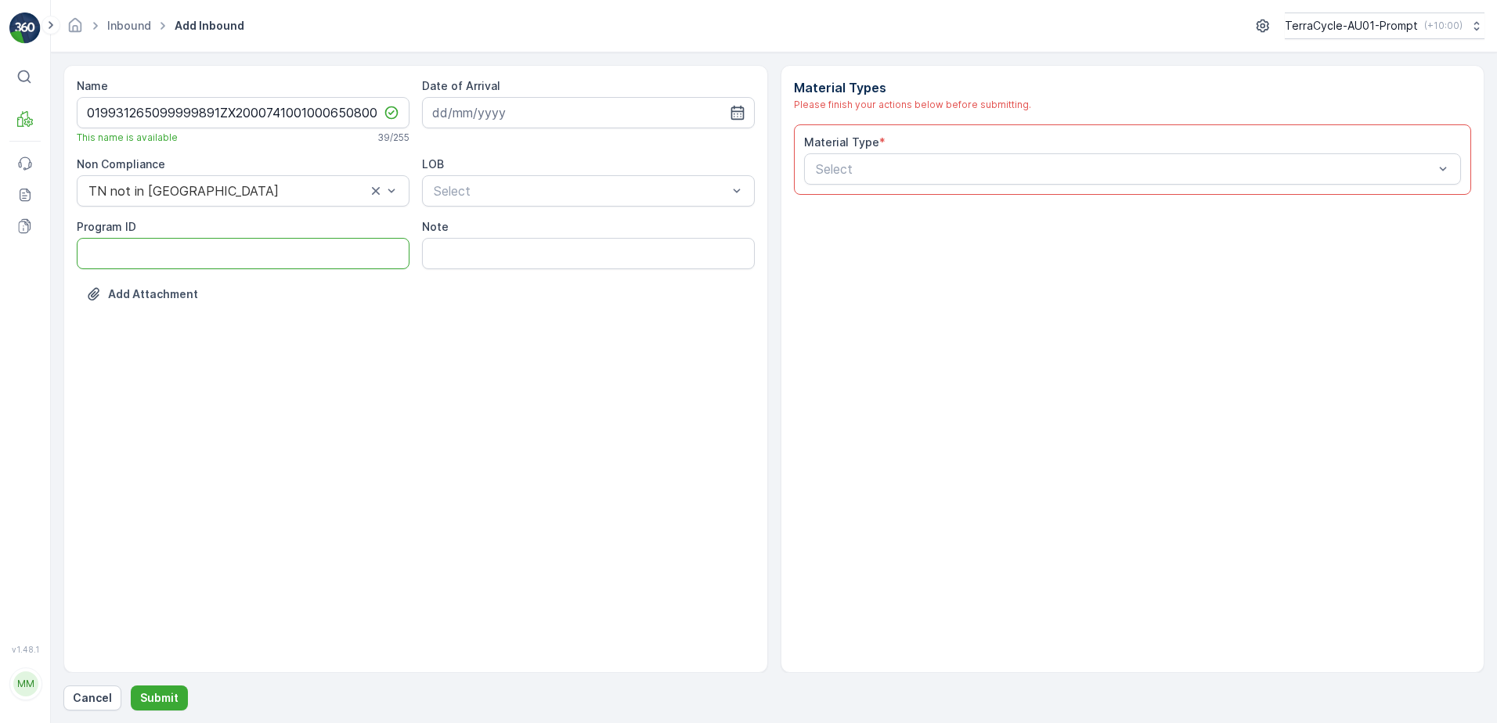
drag, startPoint x: 104, startPoint y: 245, endPoint x: 94, endPoint y: 251, distance: 11.9
click at [104, 251] on ID "Program ID" at bounding box center [243, 253] width 333 height 31
type ID "CS72-M"
drag, startPoint x: 516, startPoint y: 115, endPoint x: 532, endPoint y: 115, distance: 15.7
click at [517, 115] on input at bounding box center [588, 112] width 333 height 31
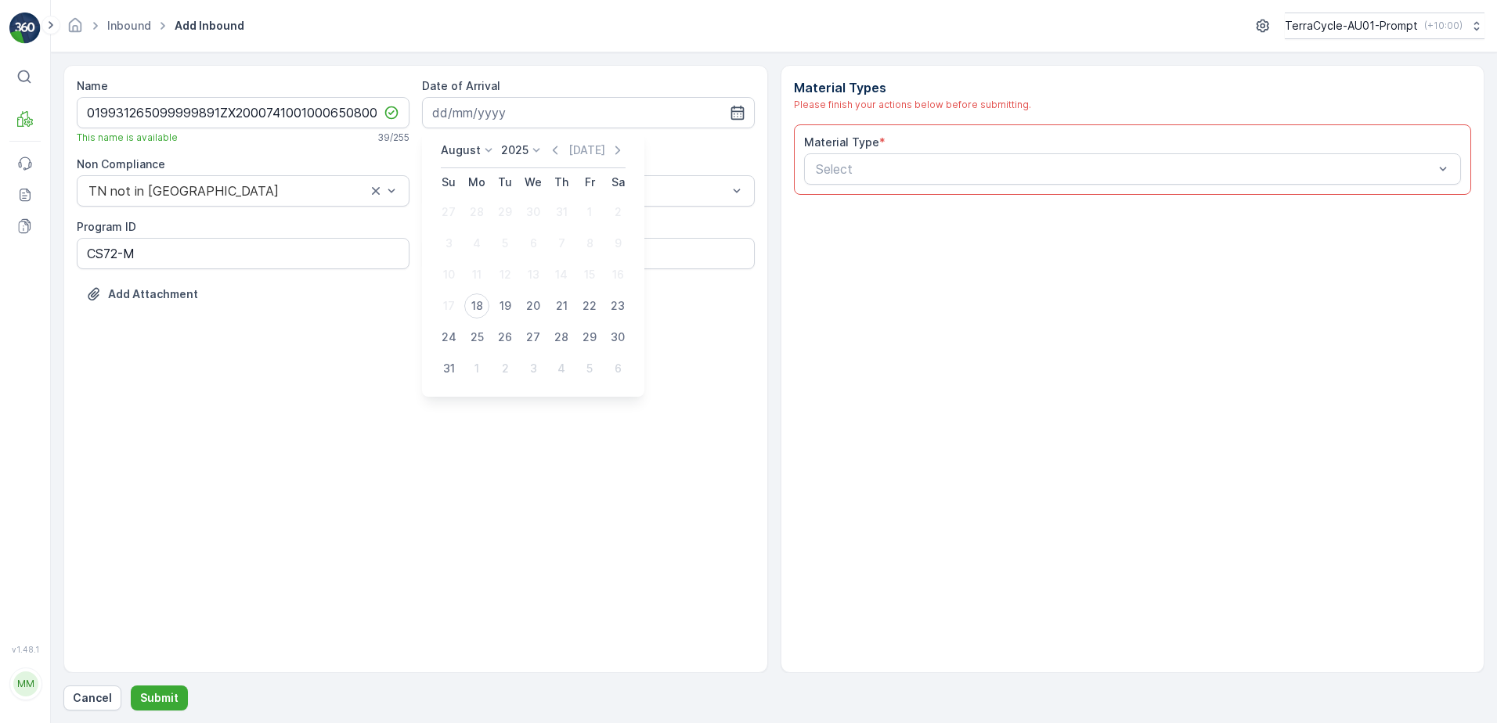
drag, startPoint x: 477, startPoint y: 309, endPoint x: 484, endPoint y: 296, distance: 15.1
click at [478, 308] on div "18" at bounding box center [476, 306] width 25 height 25
type input "[DATE]"
click at [554, 188] on div at bounding box center [580, 191] width 297 height 14
click at [485, 254] on div "ZWB" at bounding box center [588, 256] width 314 height 14
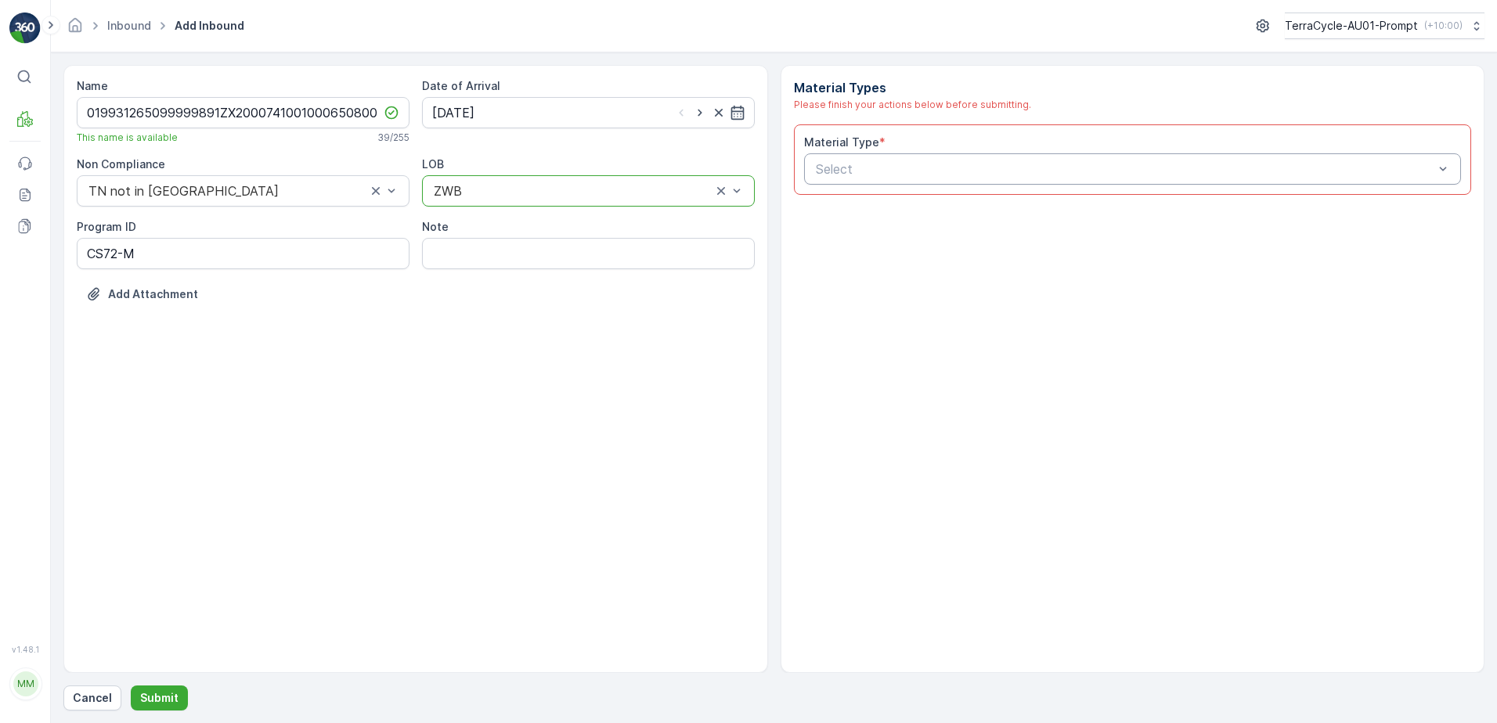
click at [873, 167] on div at bounding box center [1125, 169] width 622 height 14
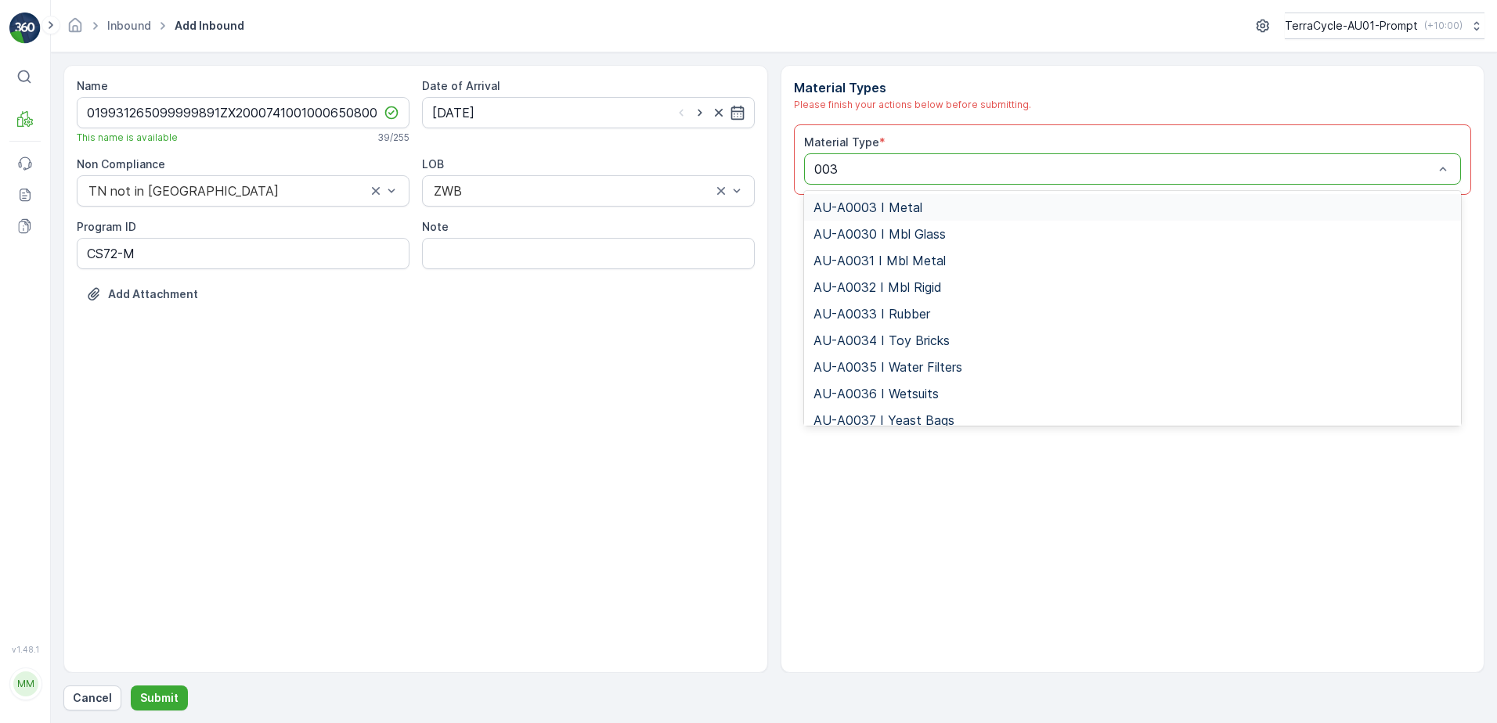
type input "0036"
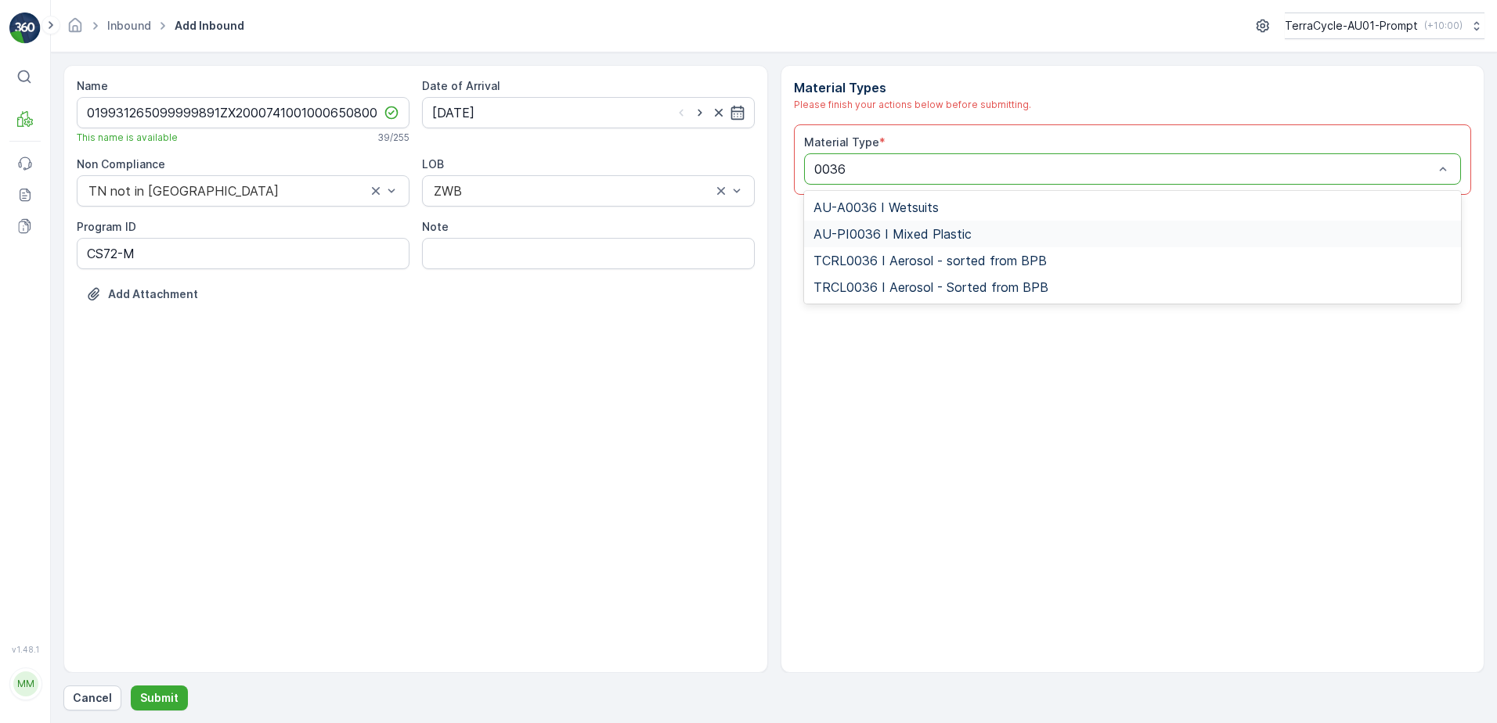
click at [914, 229] on span "AU-PI0036 I Mixed Plastic" at bounding box center [892, 234] width 158 height 14
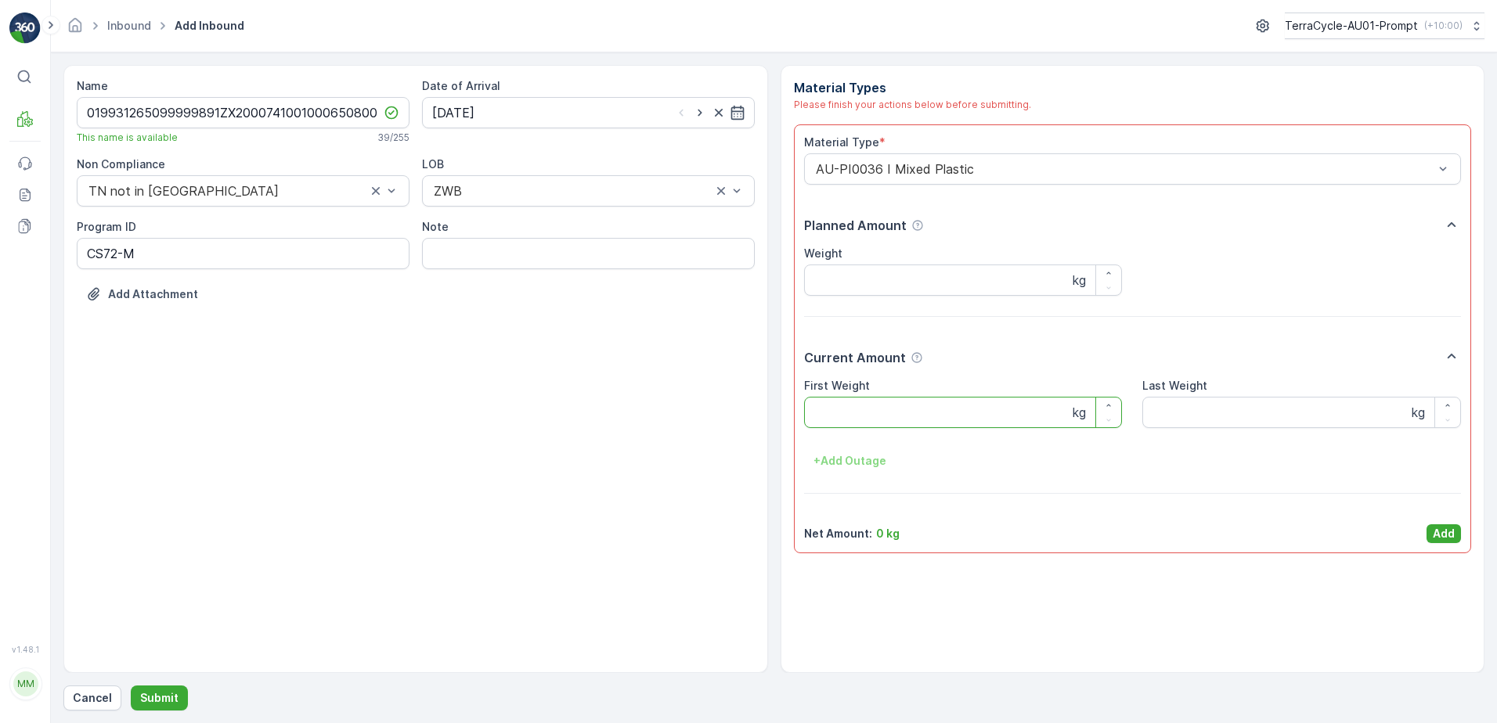
click at [879, 411] on Weight "First Weight" at bounding box center [963, 412] width 319 height 31
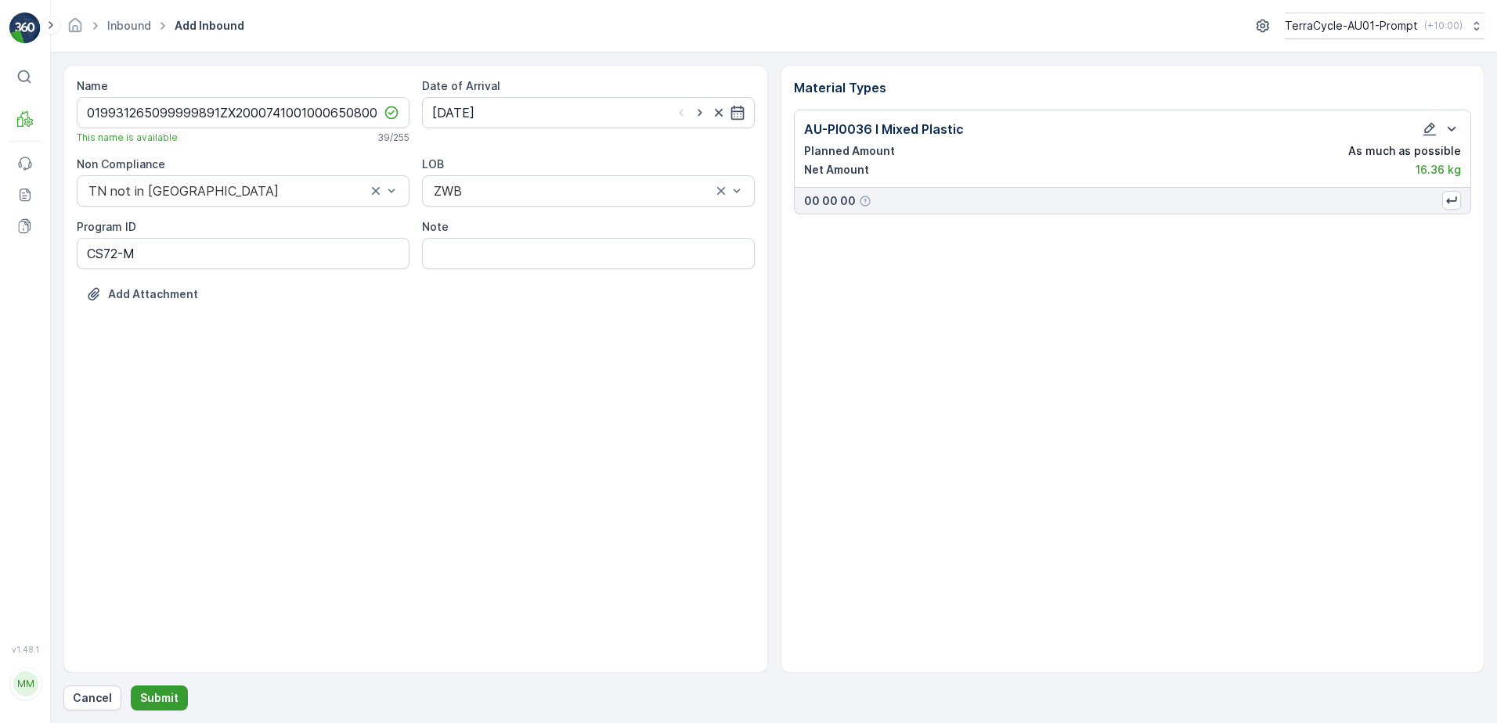
click at [158, 693] on p "Submit" at bounding box center [159, 698] width 38 height 16
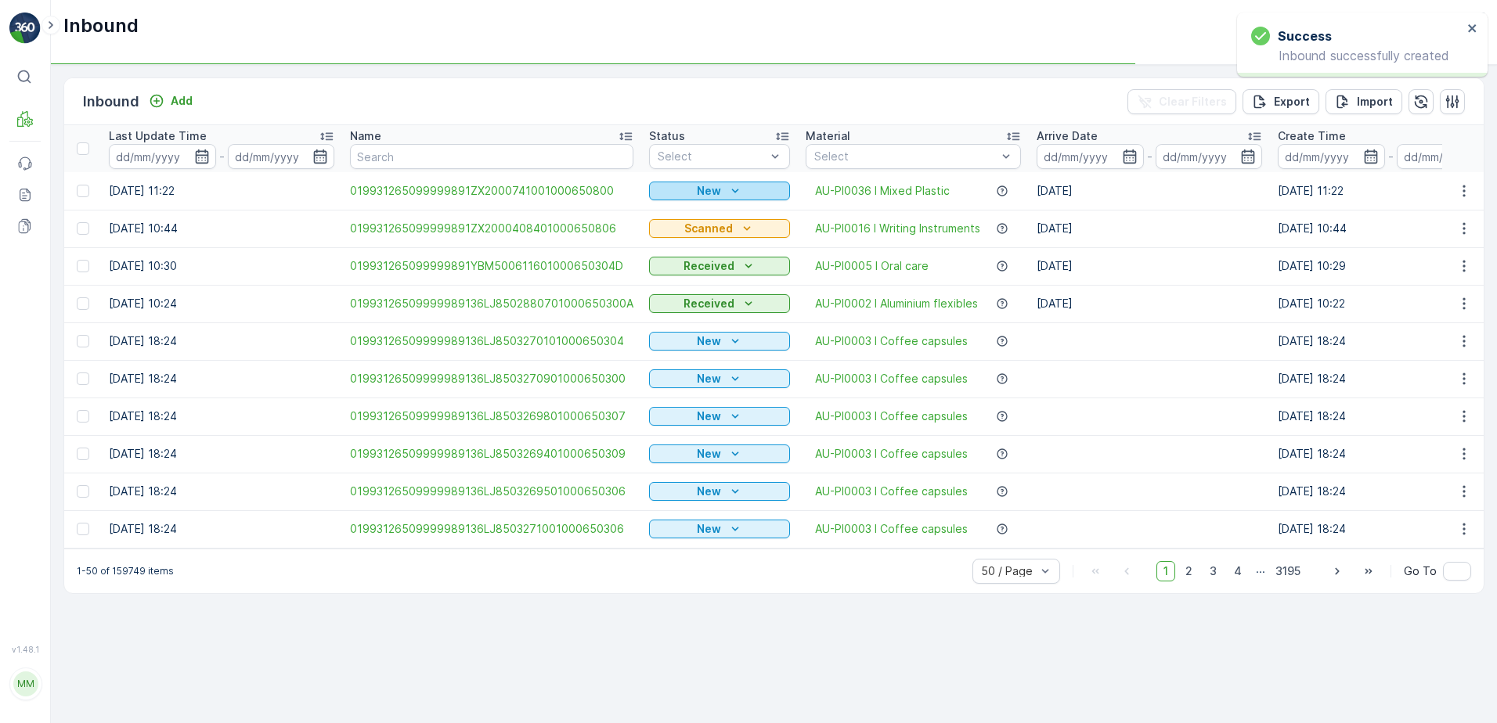
click at [715, 191] on div "New" at bounding box center [719, 191] width 128 height 16
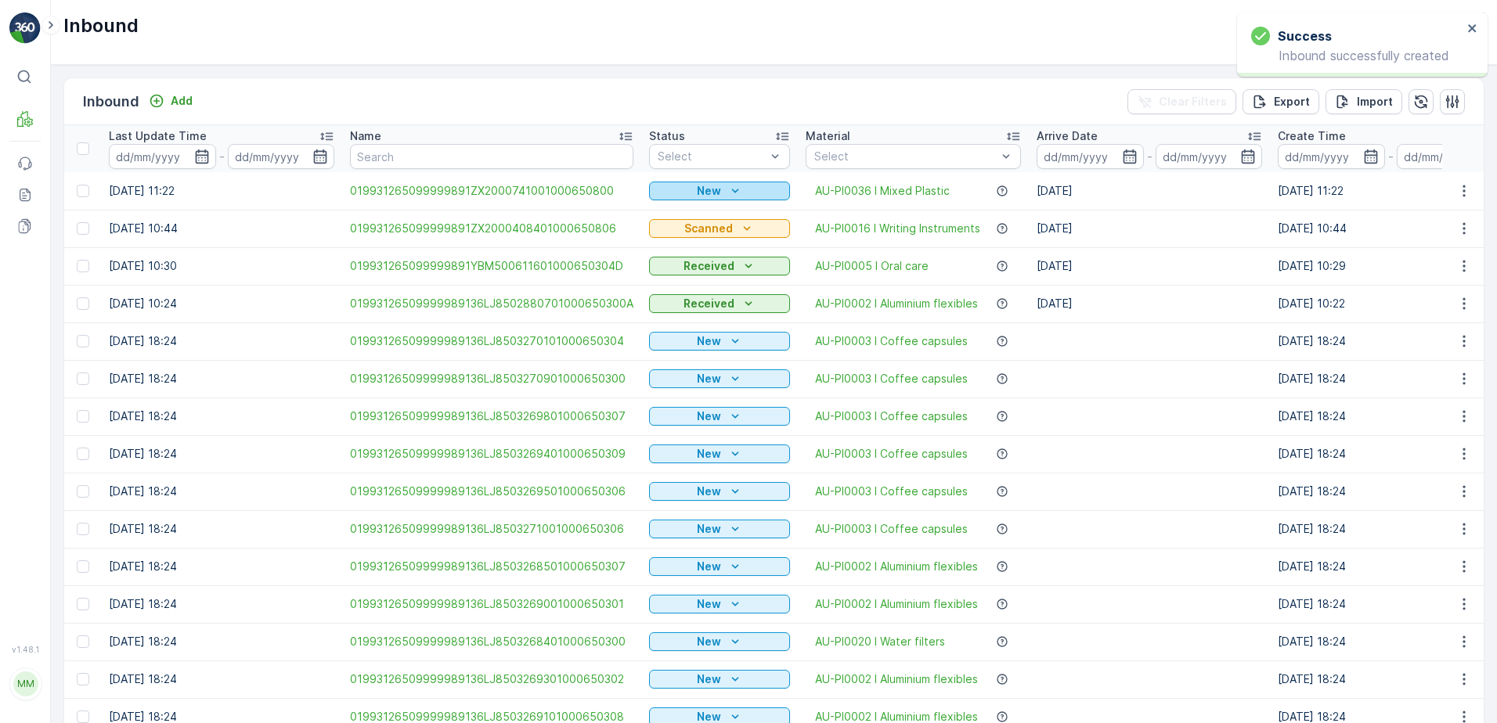
click at [732, 189] on icon "New" at bounding box center [735, 191] width 16 height 16
drag, startPoint x: 690, startPoint y: 232, endPoint x: 723, endPoint y: 216, distance: 36.4
click at [690, 232] on span "Scanned" at bounding box center [675, 237] width 46 height 16
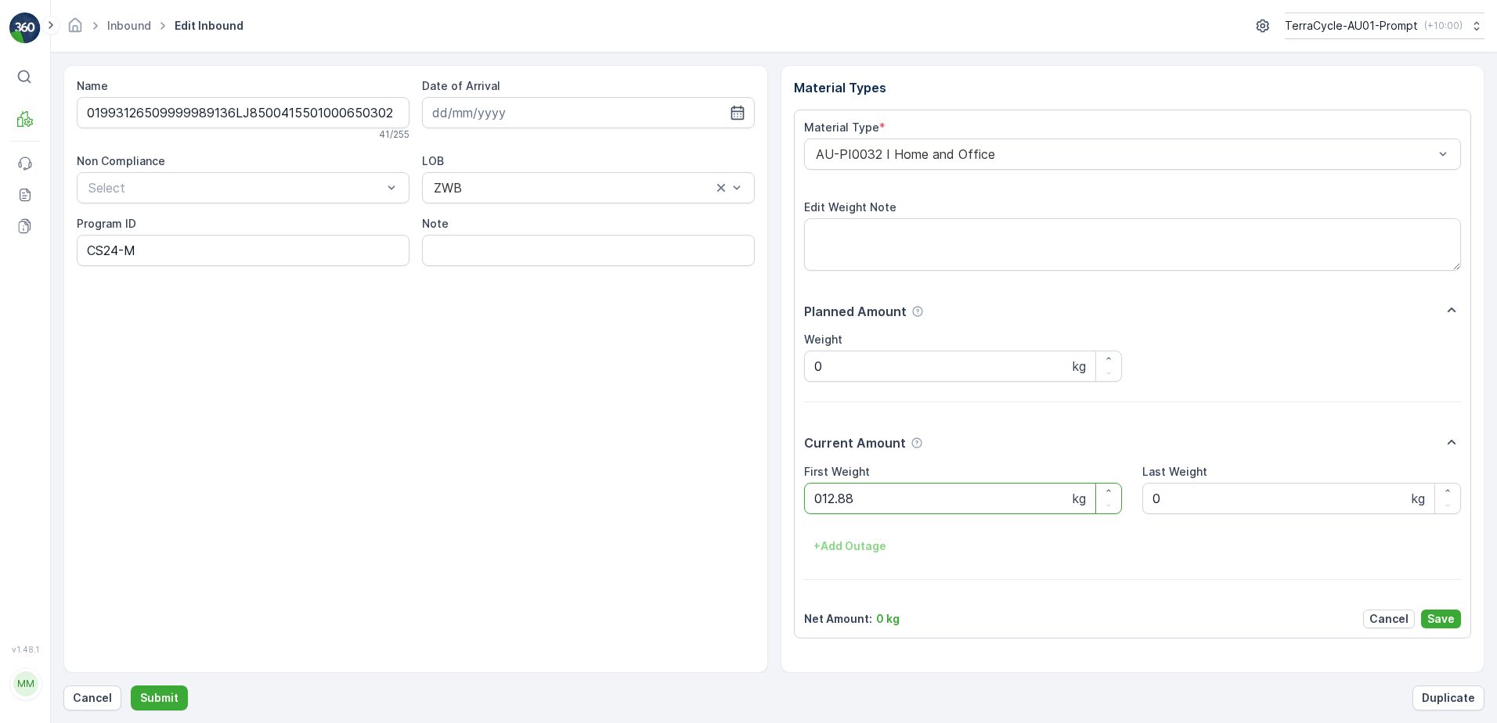
click at [131, 686] on button "Submit" at bounding box center [159, 698] width 57 height 25
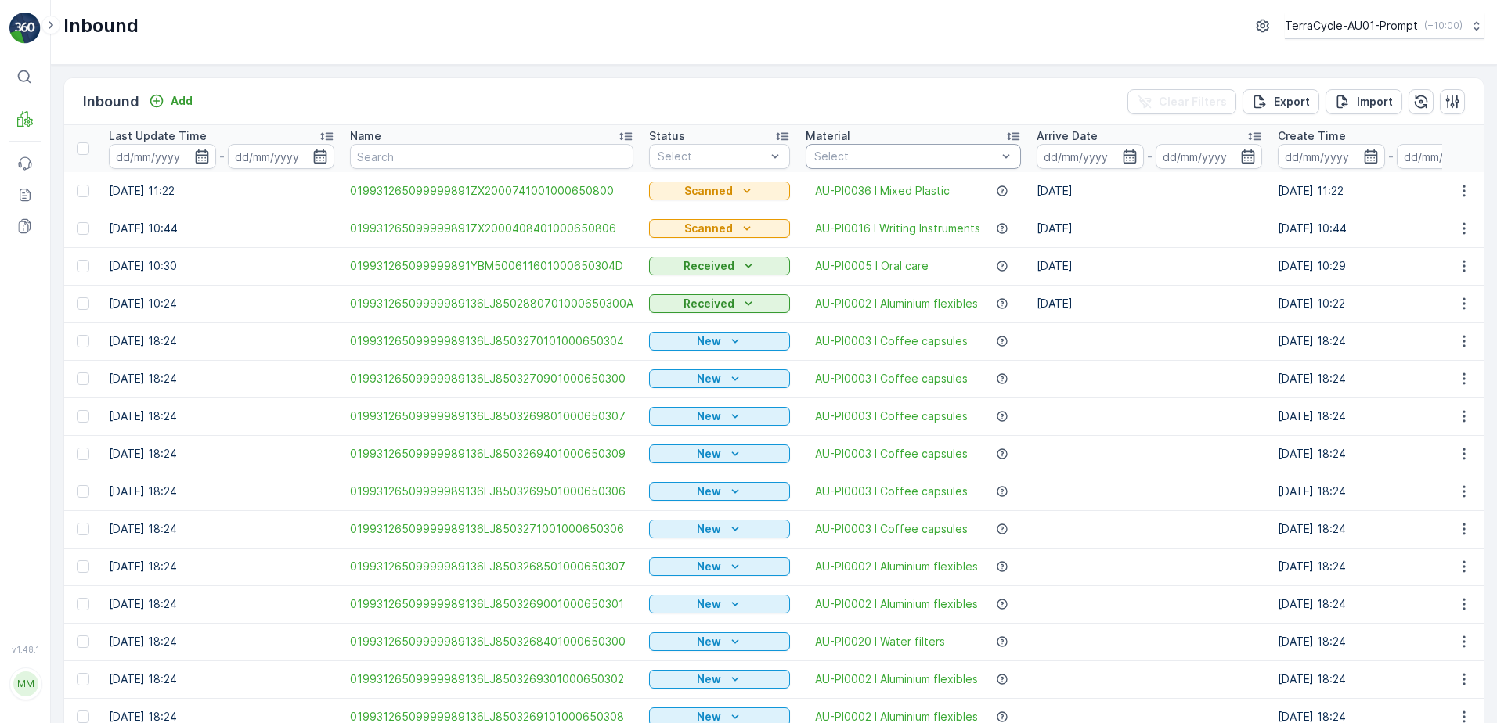
click at [924, 159] on div at bounding box center [906, 156] width 186 height 13
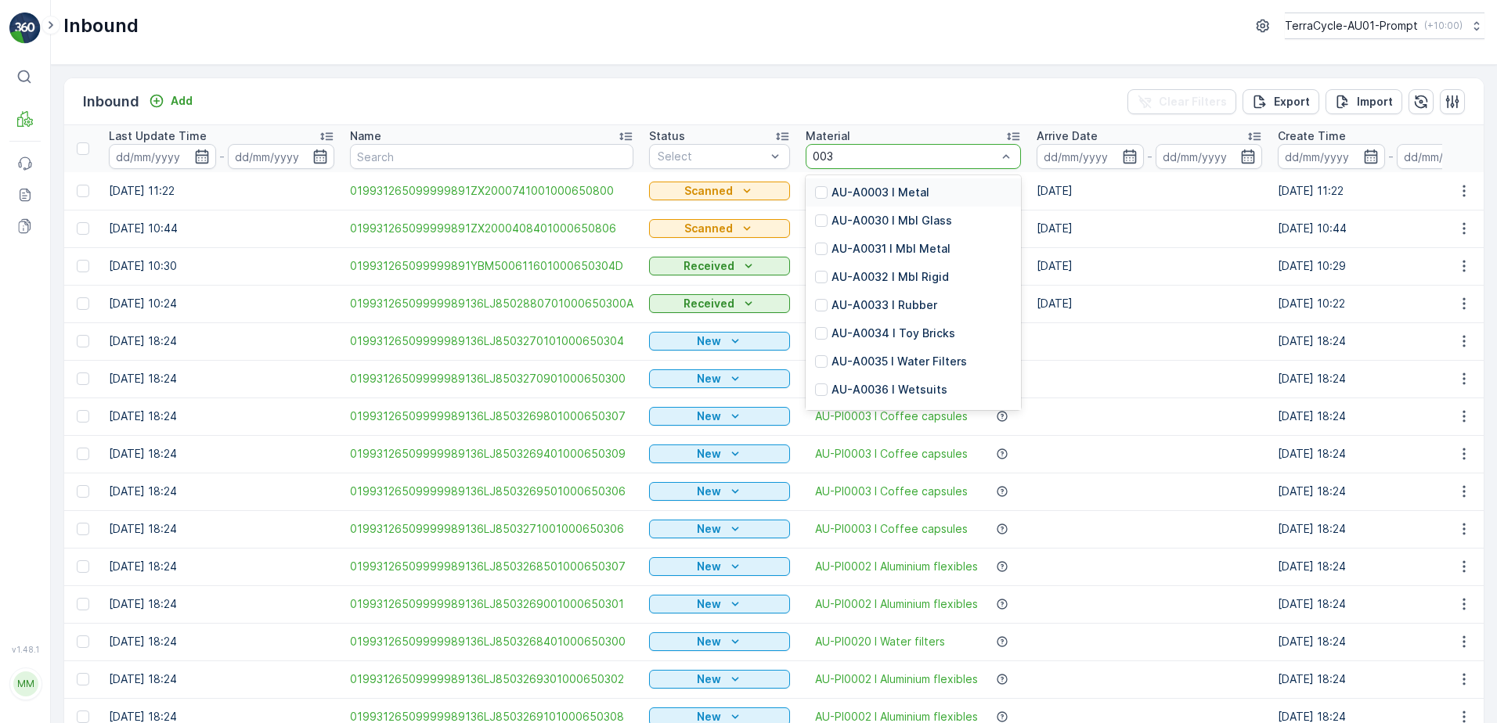
type input "0036"
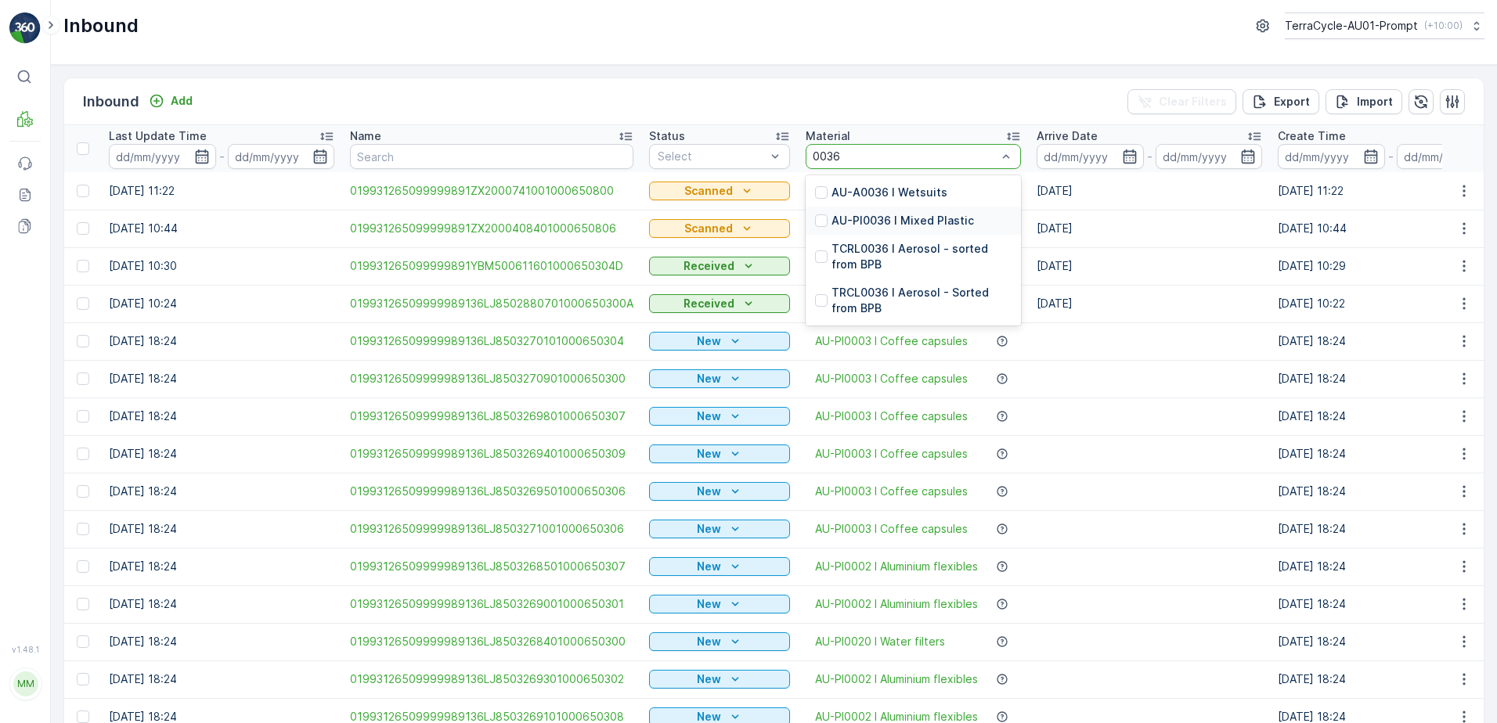
click at [917, 222] on p "AU-PI0036 I Mixed Plastic" at bounding box center [902, 221] width 142 height 16
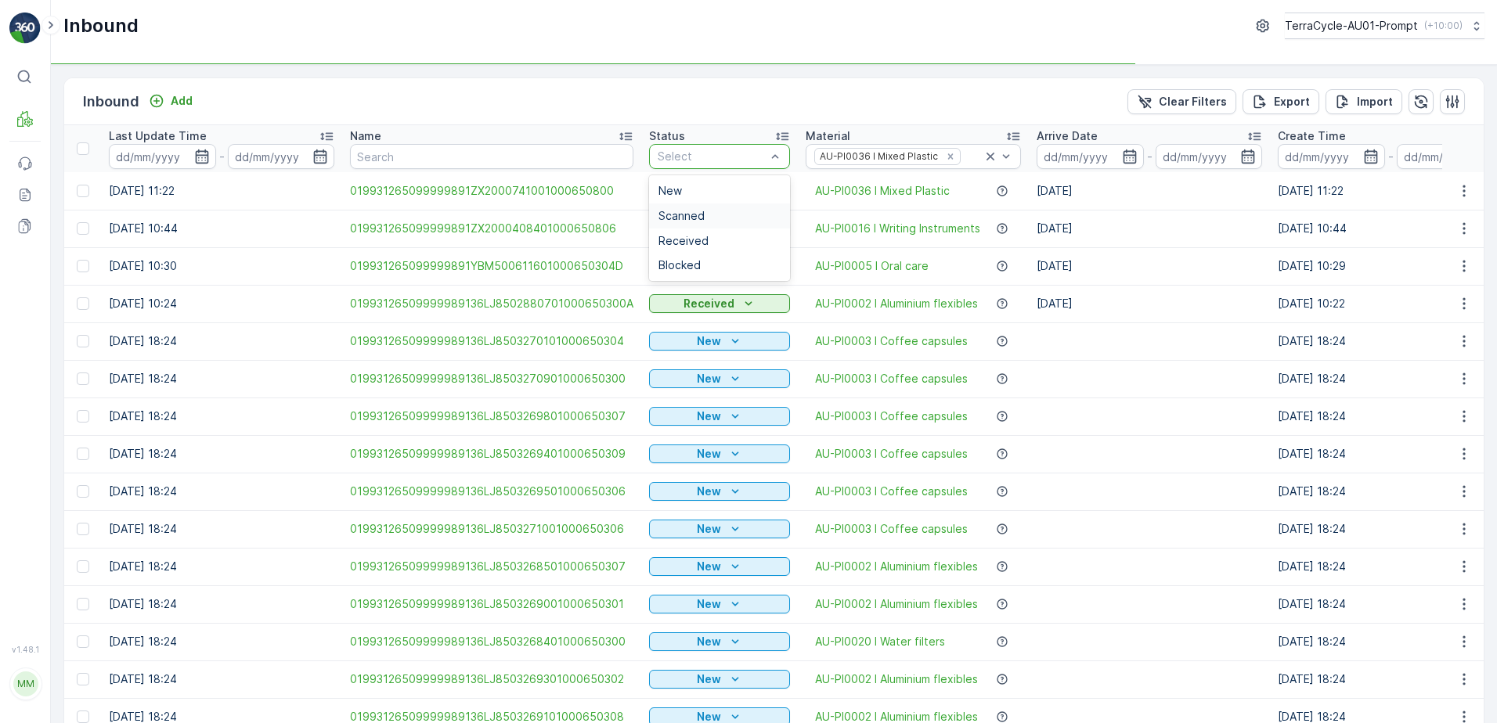
click at [690, 214] on span "Scanned" at bounding box center [681, 216] width 46 height 13
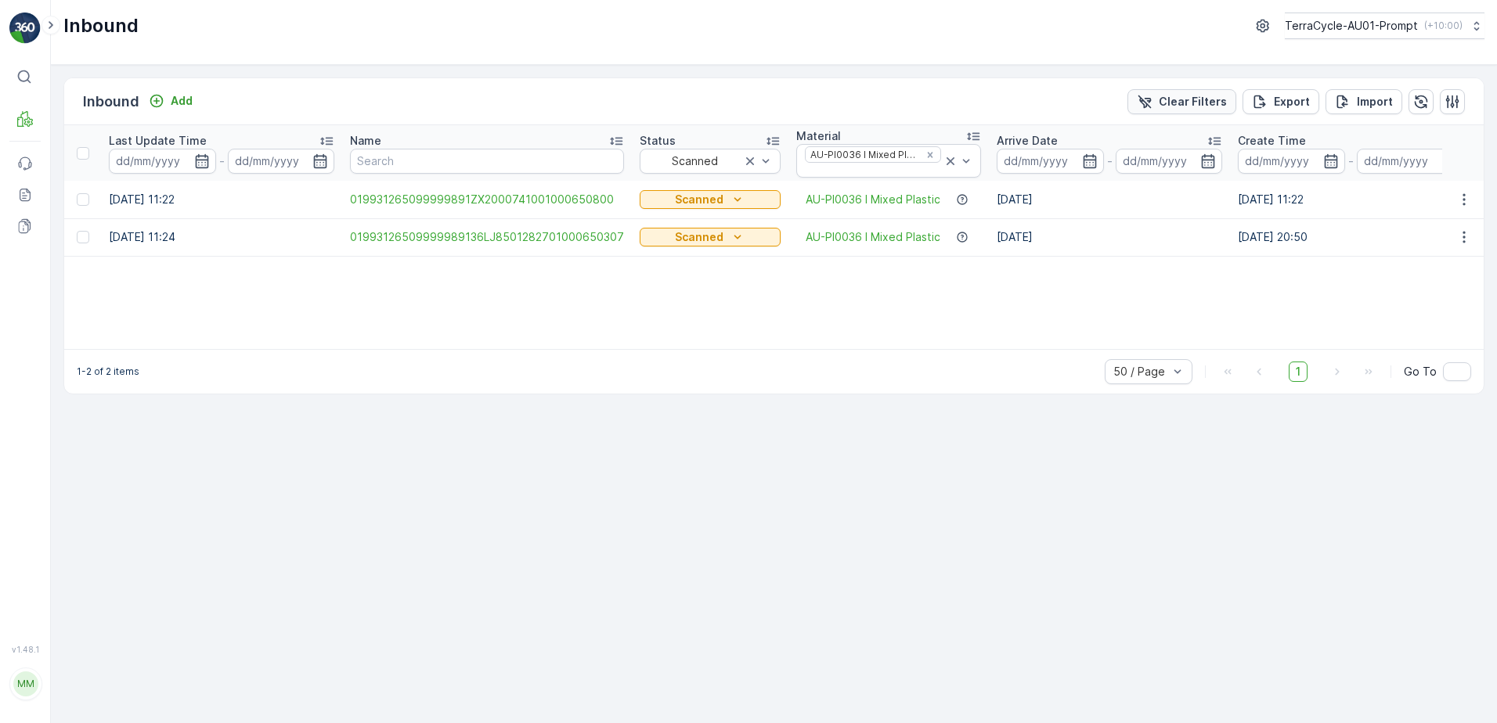
click at [1187, 103] on p "Clear Filters" at bounding box center [1193, 102] width 68 height 16
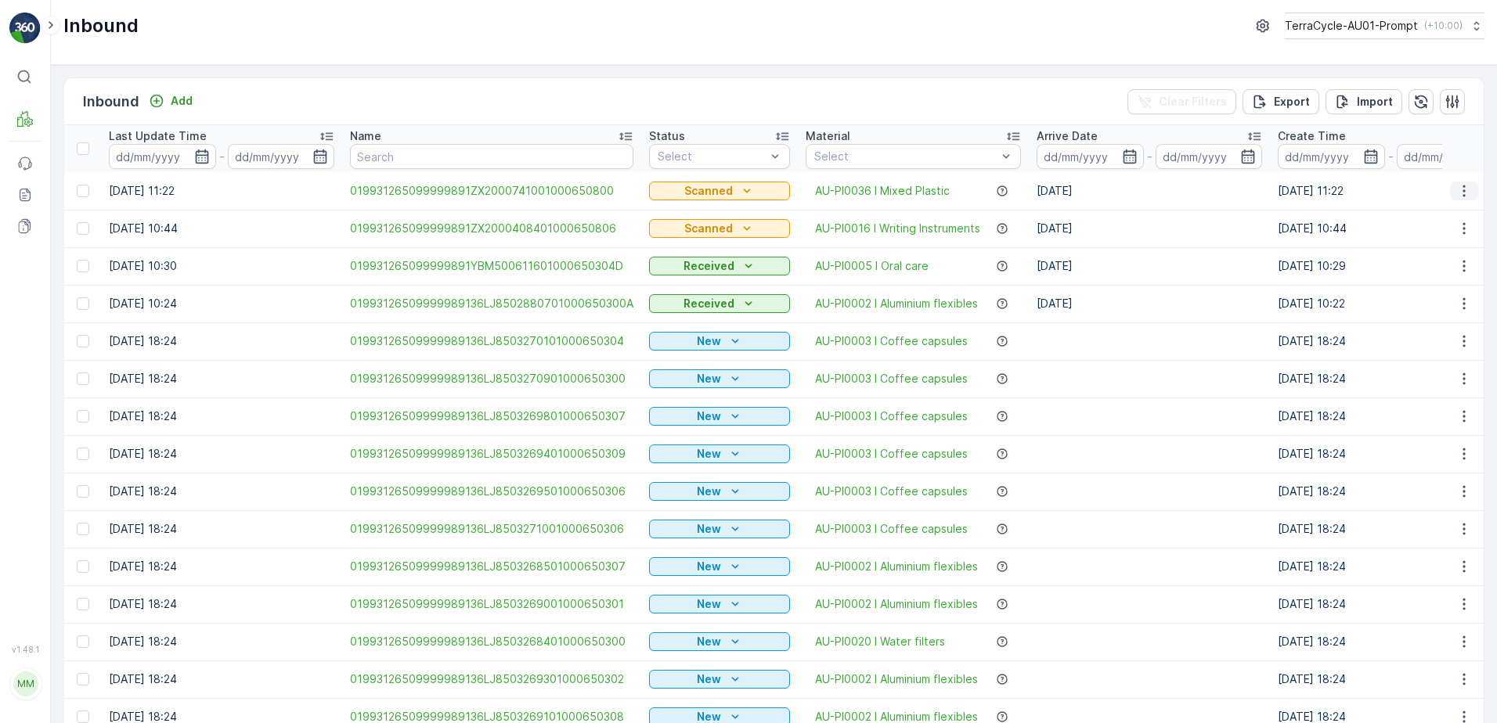
click at [1456, 191] on icon "button" at bounding box center [1464, 191] width 16 height 16
click at [1439, 212] on span "See More Details" at bounding box center [1424, 215] width 91 height 16
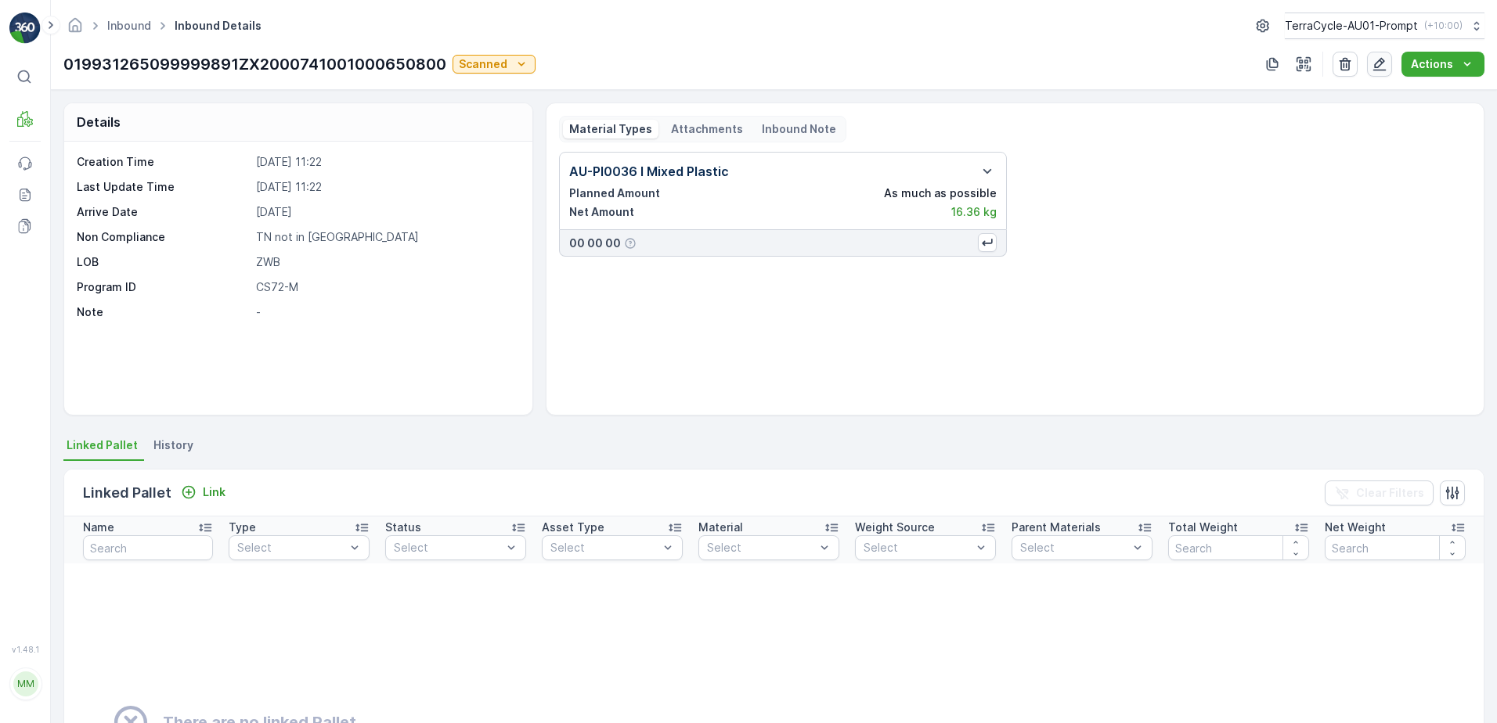
click at [1378, 59] on icon "button" at bounding box center [1379, 64] width 16 height 16
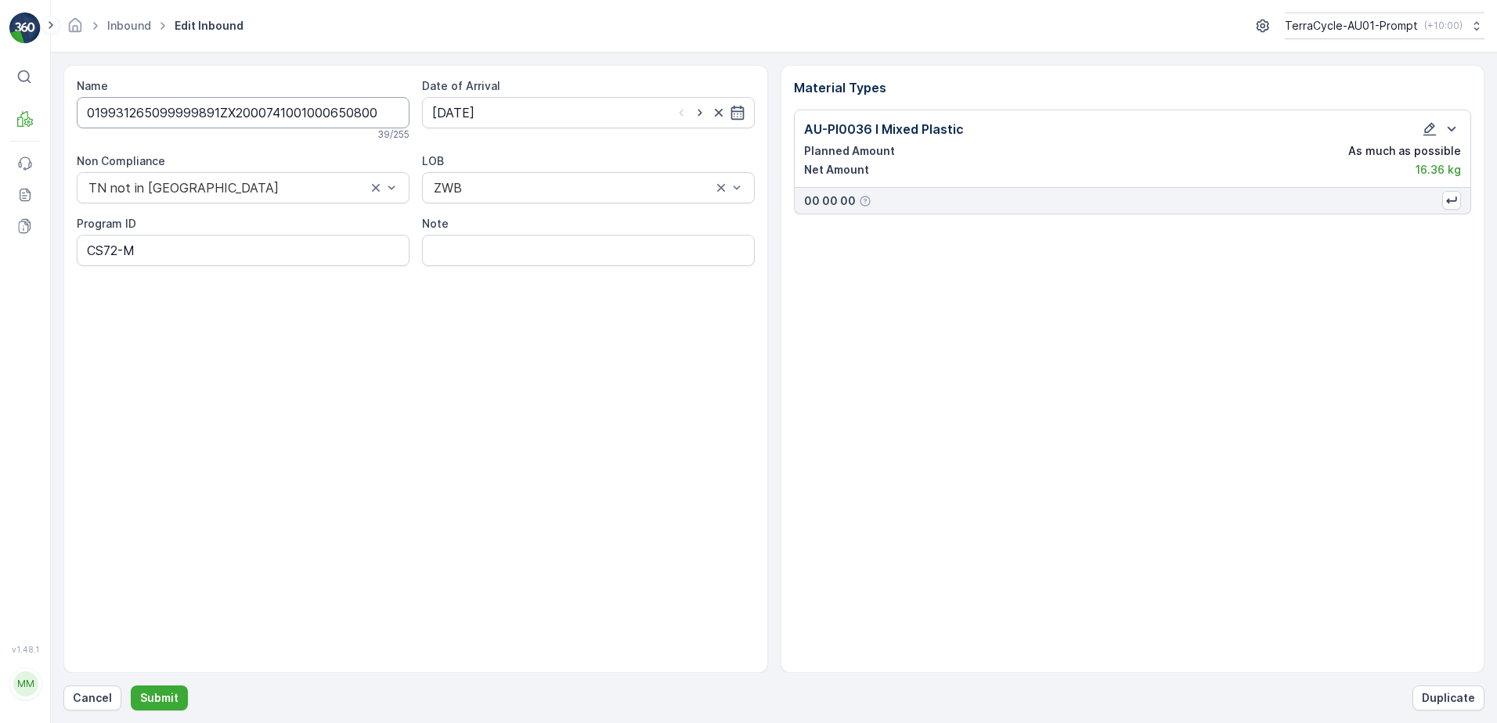
click at [384, 116] on input "019931265099999891ZX2000741001000650800" at bounding box center [243, 112] width 333 height 31
click at [146, 690] on p "Submit" at bounding box center [159, 698] width 38 height 16
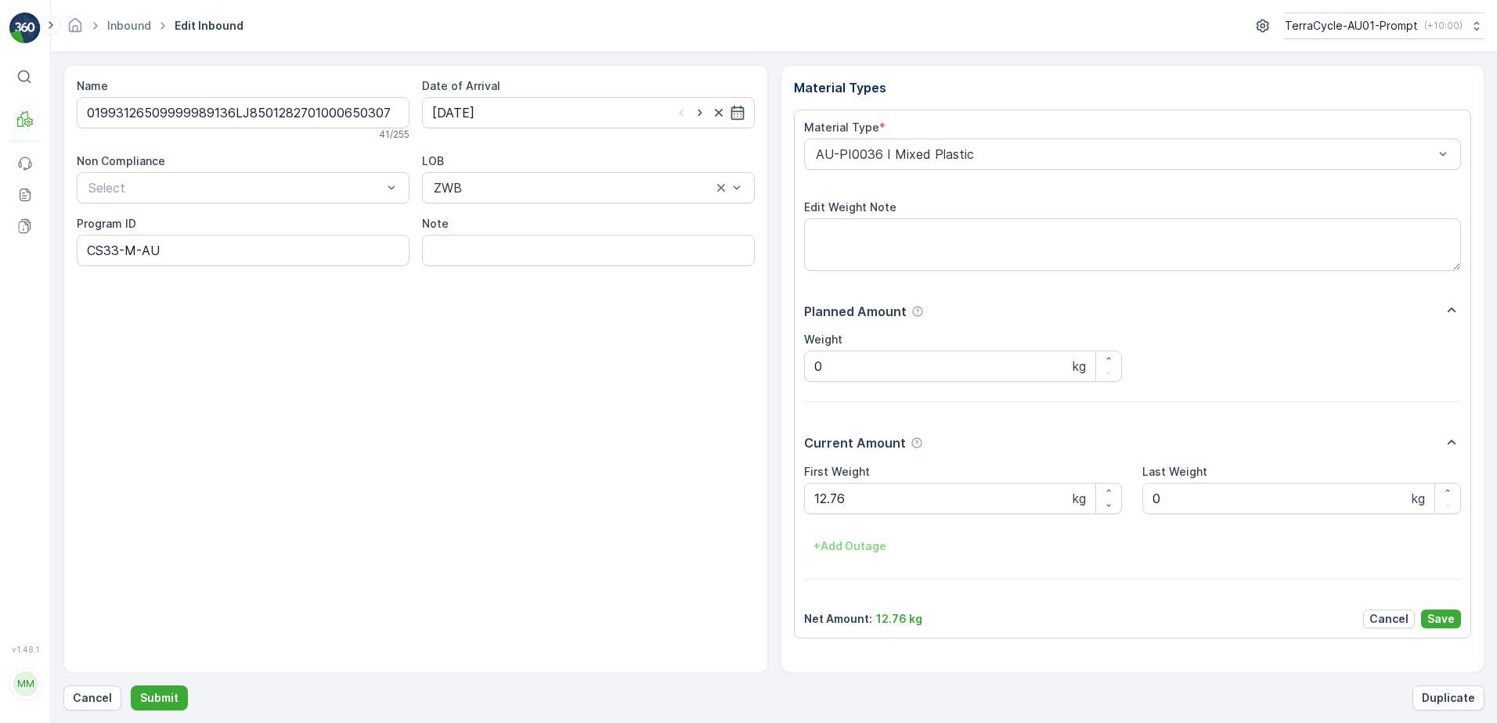
click at [162, 680] on div "Name 01993126509999989136LJ8501282701000650307 41 / 255 Date of Arrival [DATE] …" at bounding box center [773, 388] width 1421 height 646
click at [152, 705] on p "Submit" at bounding box center [159, 698] width 38 height 16
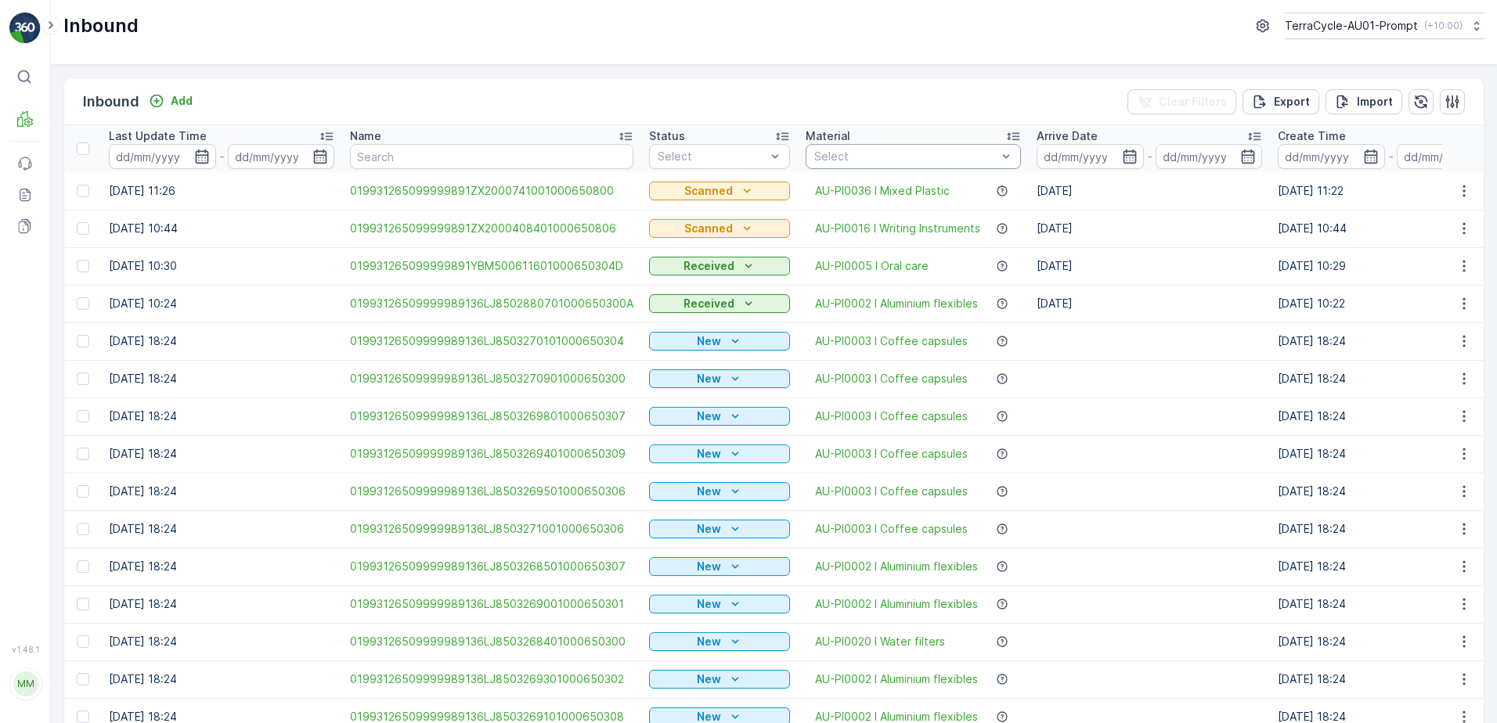
click at [852, 157] on div at bounding box center [906, 156] width 186 height 13
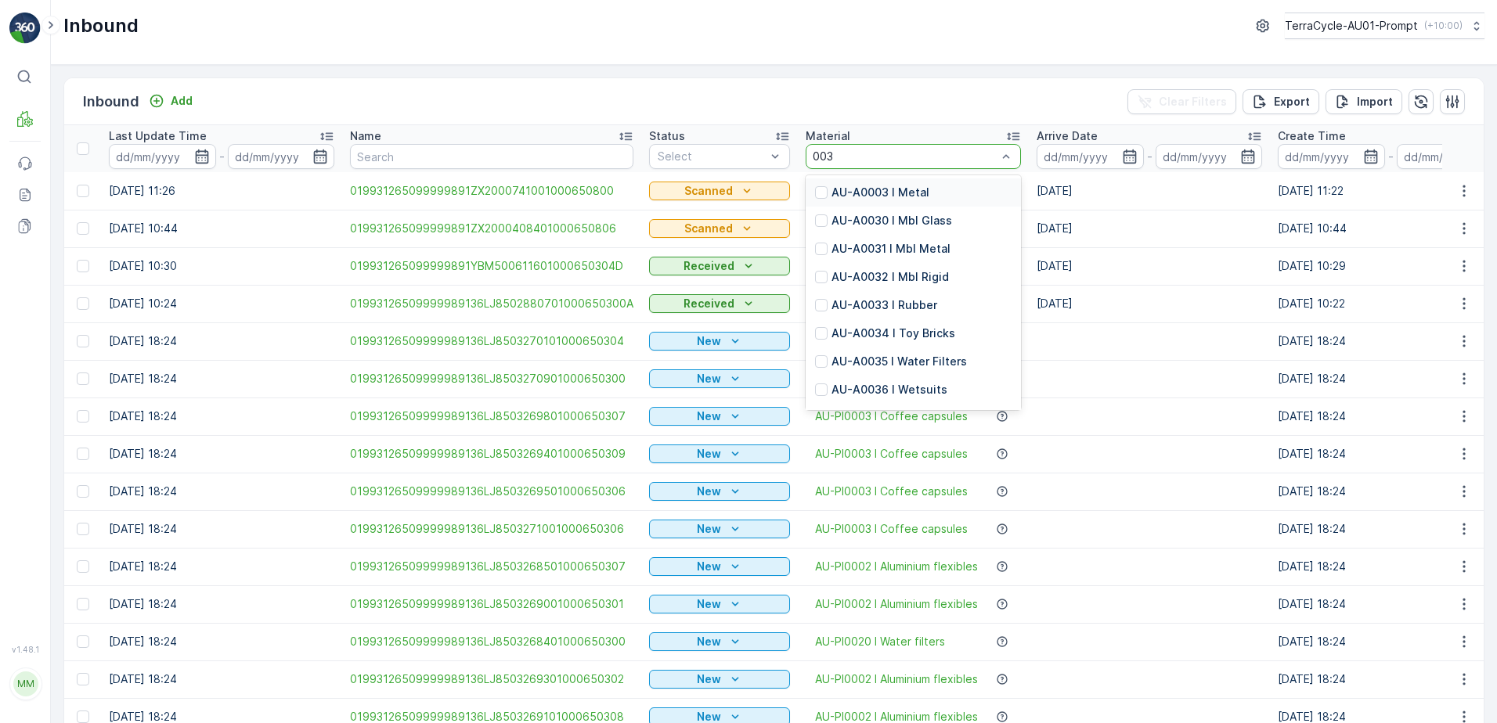
type input "0036"
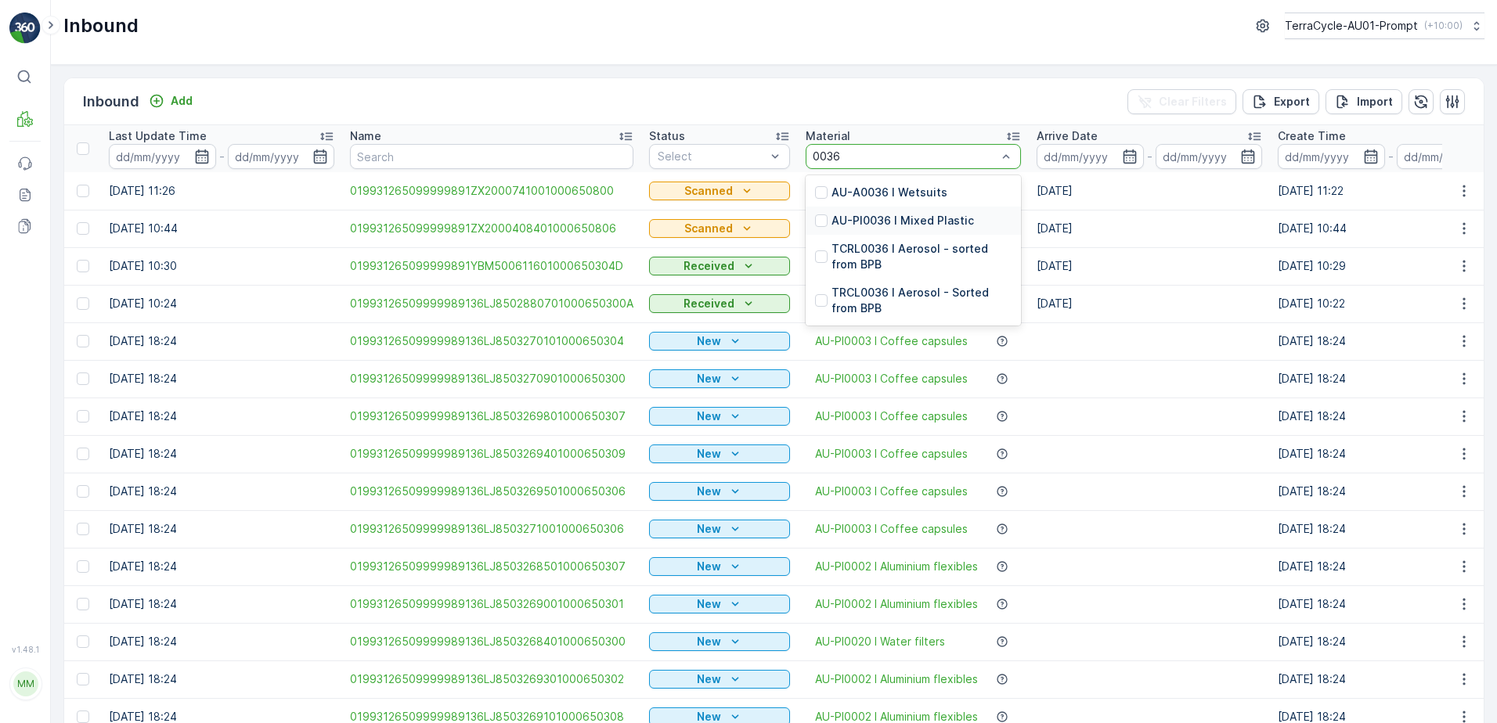
click at [905, 216] on p "AU-PI0036 I Mixed Plastic" at bounding box center [902, 221] width 142 height 16
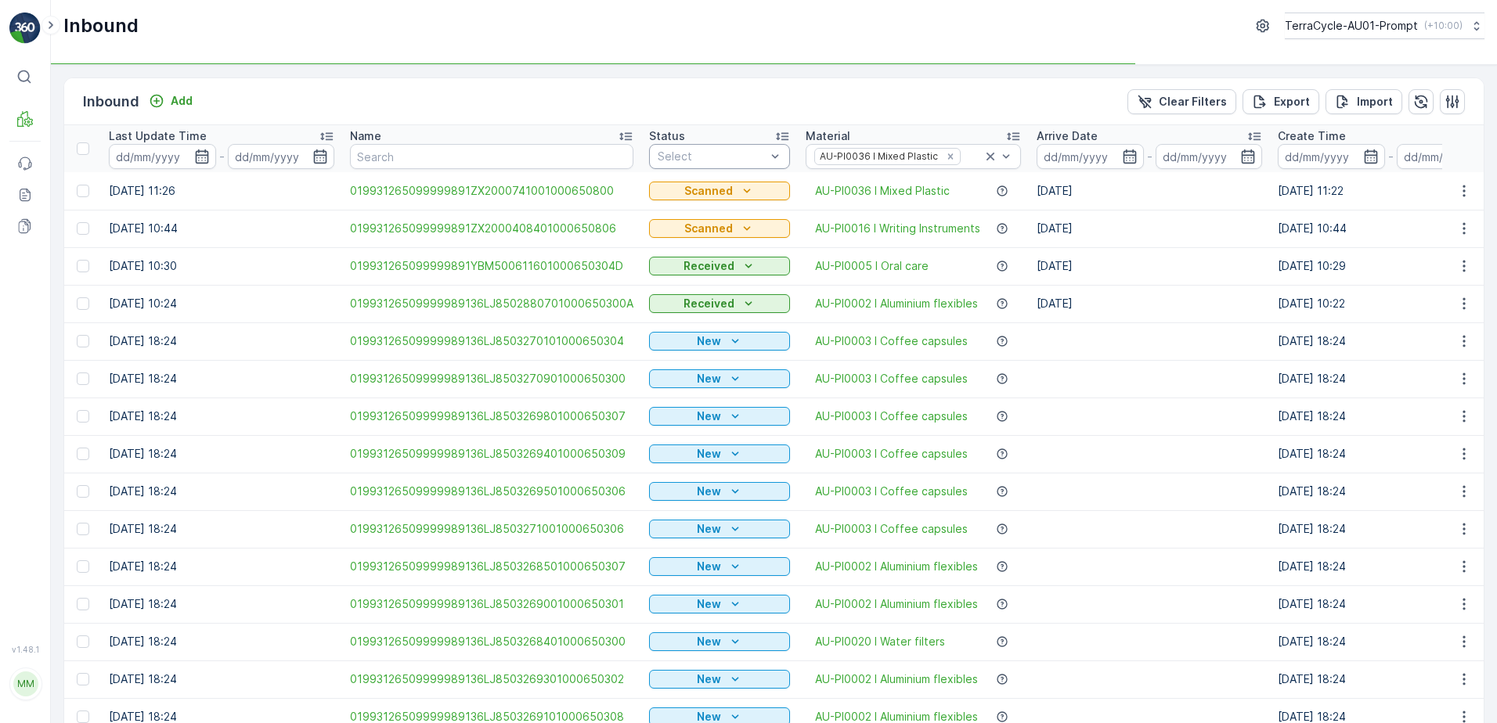
click at [737, 157] on div at bounding box center [711, 156] width 111 height 13
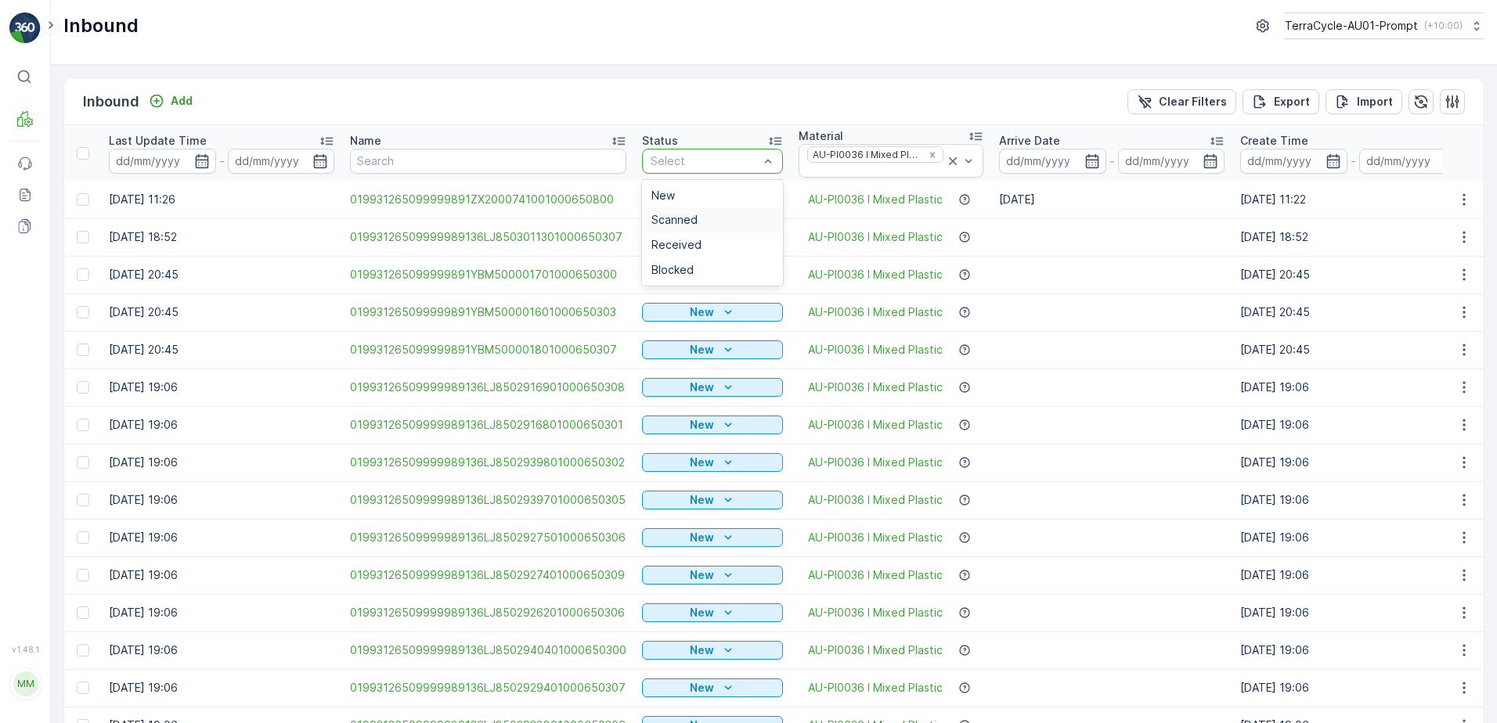
click at [684, 222] on span "Scanned" at bounding box center [674, 220] width 46 height 13
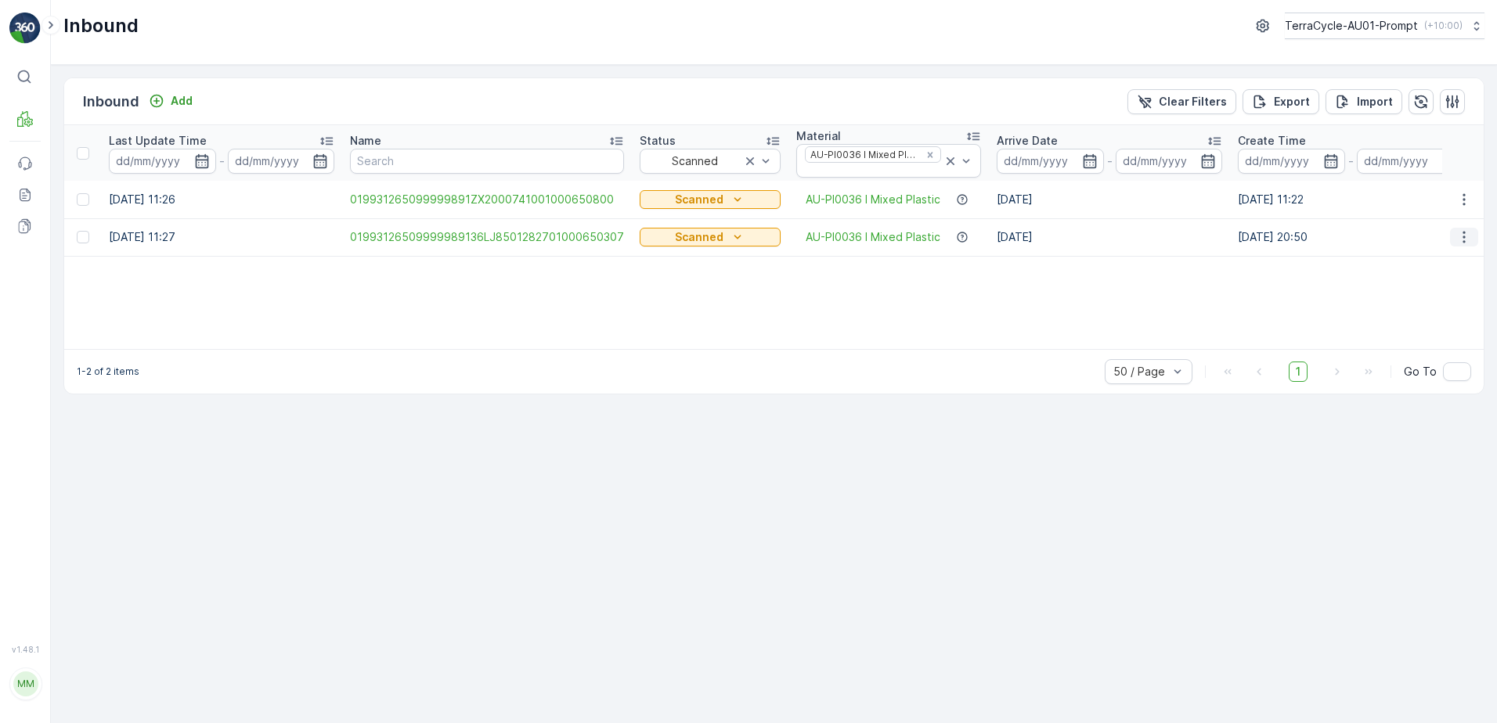
click at [1461, 236] on icon "button" at bounding box center [1464, 237] width 16 height 16
click at [1426, 344] on div "Print QR" at bounding box center [1435, 348] width 124 height 22
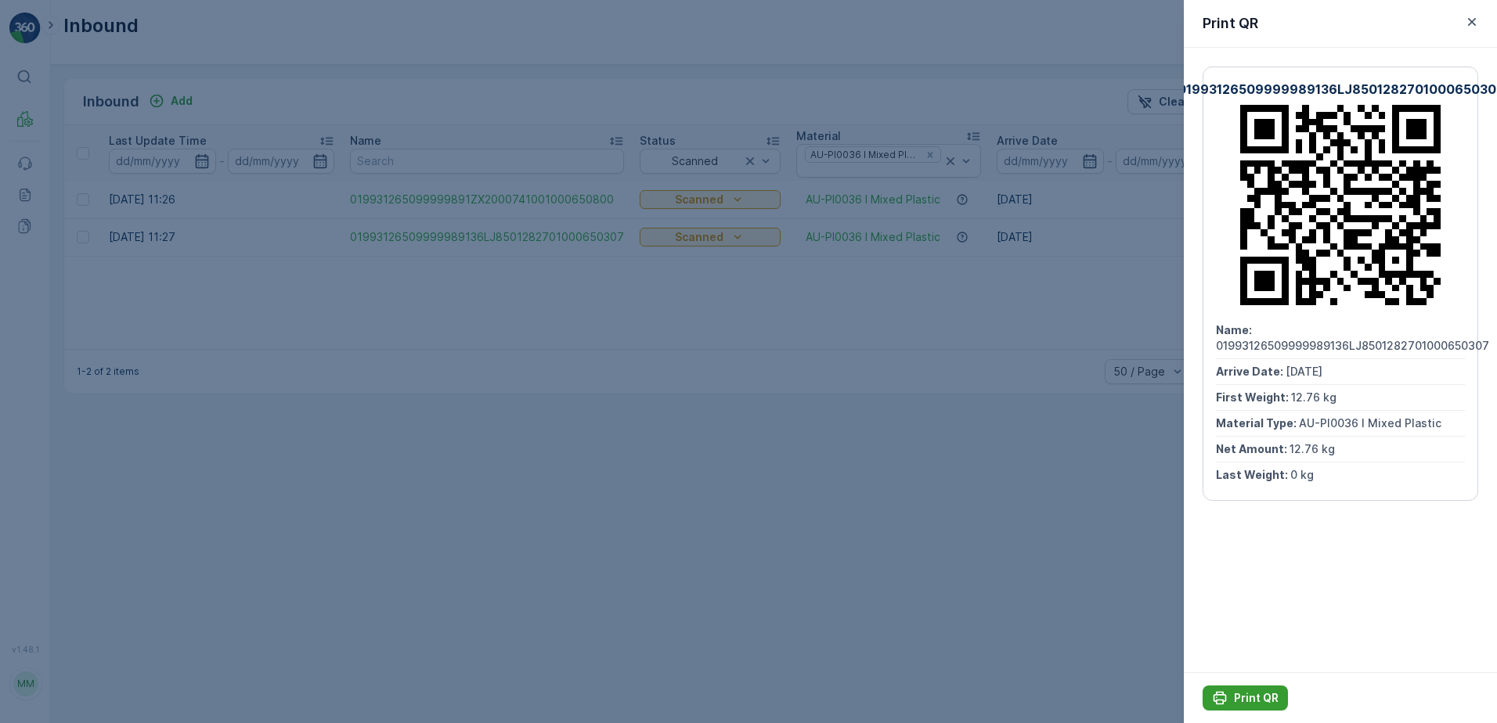
click at [1272, 700] on p "Print QR" at bounding box center [1256, 698] width 45 height 16
click at [1469, 25] on icon "button" at bounding box center [1472, 22] width 8 height 8
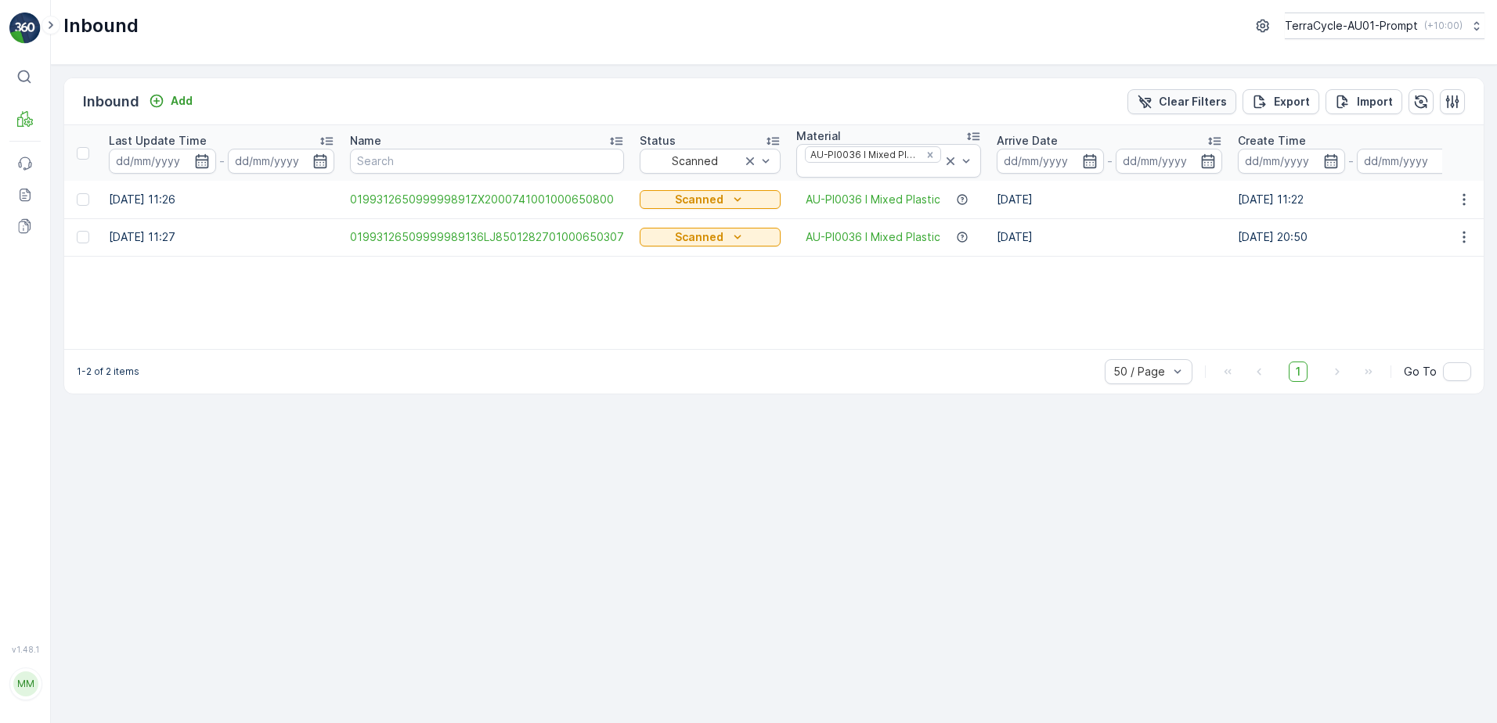
click at [1198, 94] on p "Clear Filters" at bounding box center [1193, 102] width 68 height 16
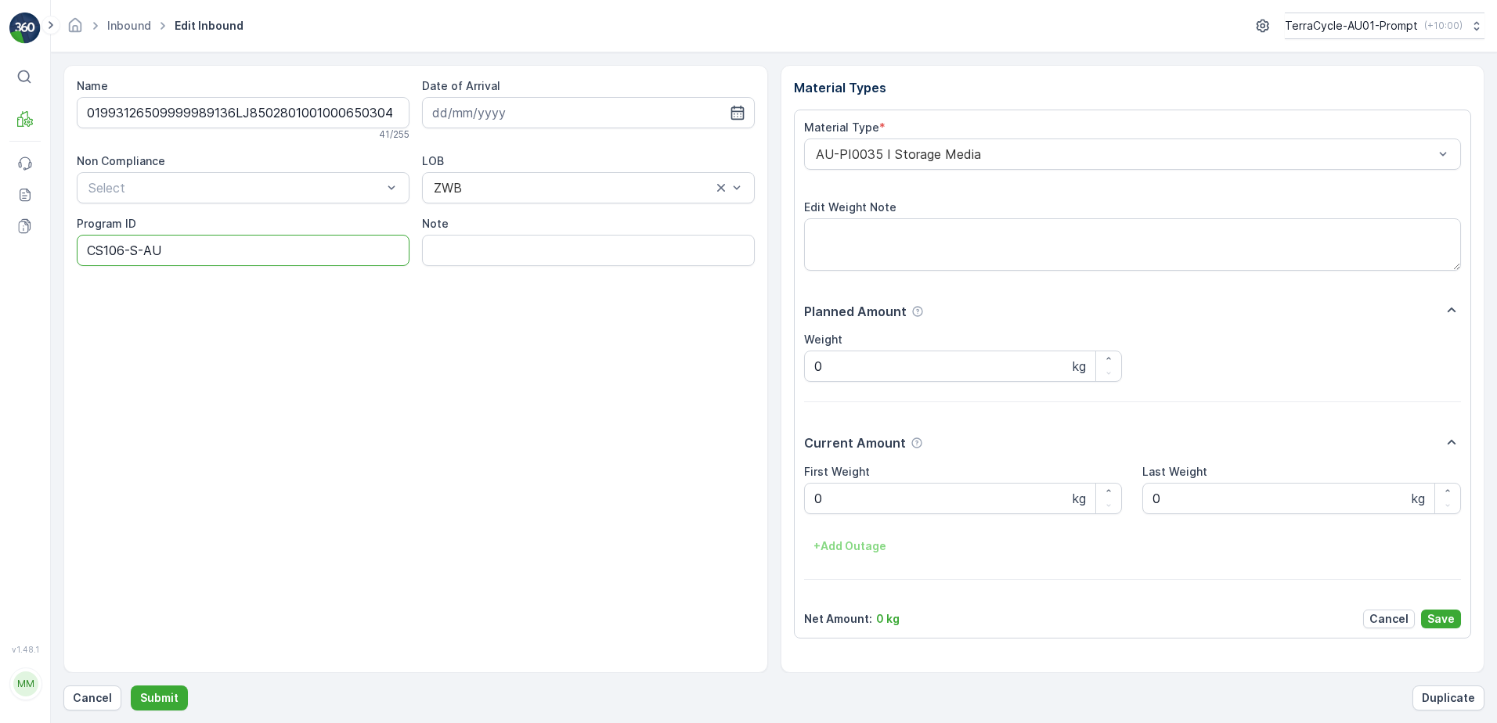
click at [184, 254] on ID "CS106-S-AU" at bounding box center [243, 250] width 333 height 31
type ID "CS178-M"
click at [810, 159] on div "AU-PI0035 I Storage Media" at bounding box center [1133, 154] width 658 height 31
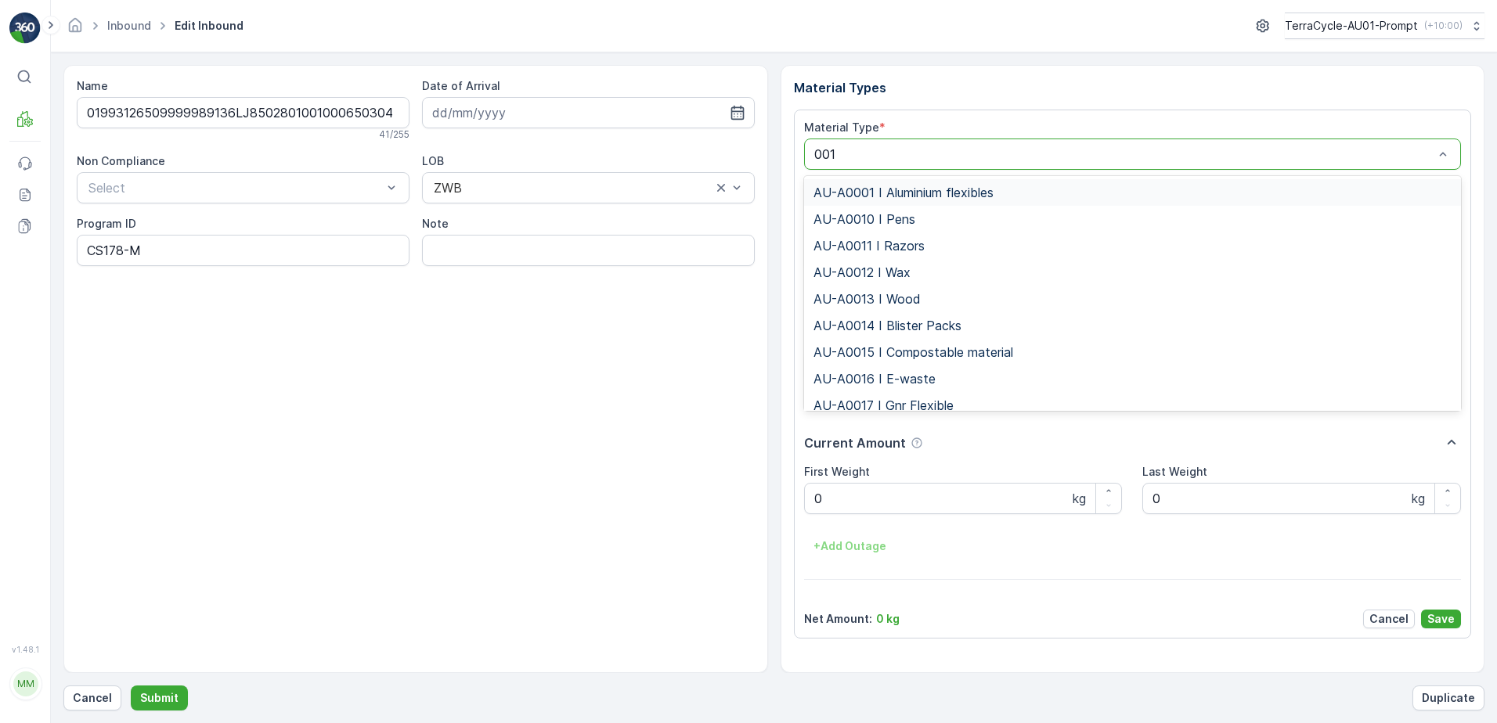
type input "0015"
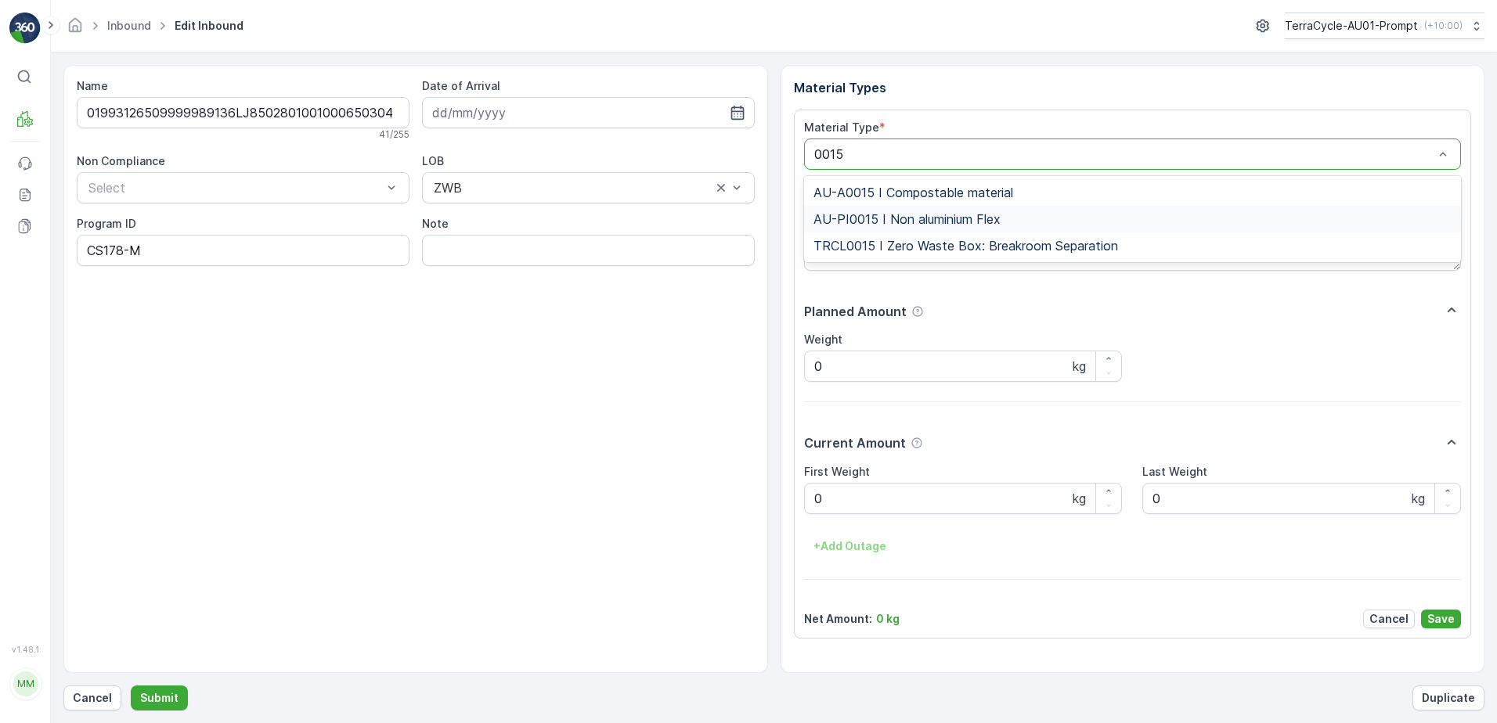
click at [922, 226] on span "AU-PI0015 I Non aluminium Flex" at bounding box center [906, 219] width 187 height 14
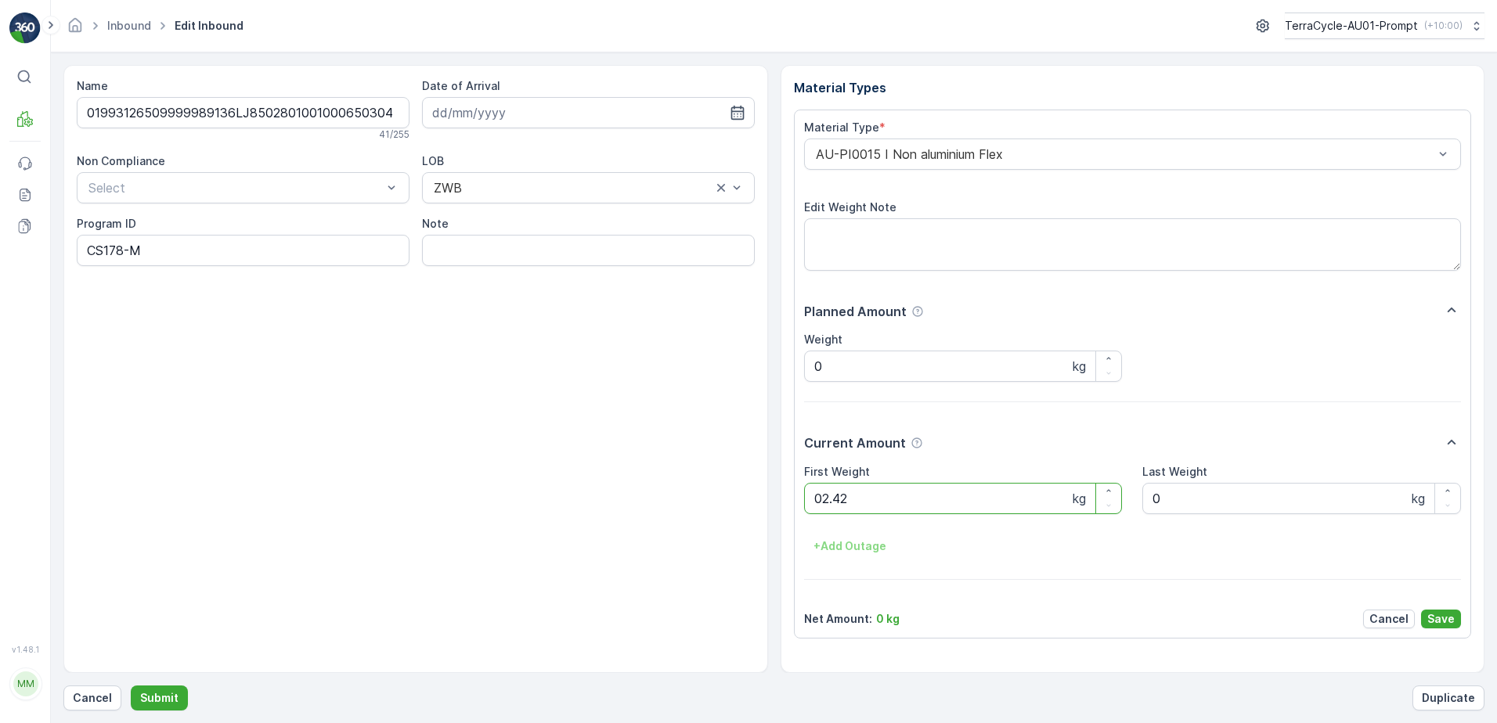
click at [131, 686] on button "Submit" at bounding box center [159, 698] width 57 height 25
